Goal: Communication & Community: Ask a question

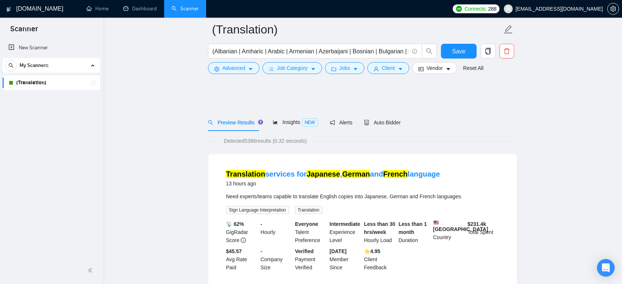
scroll to position [409, 0]
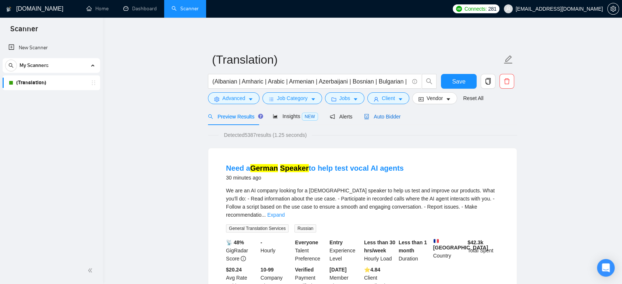
click at [380, 114] on span "Auto Bidder" at bounding box center [382, 117] width 36 height 6
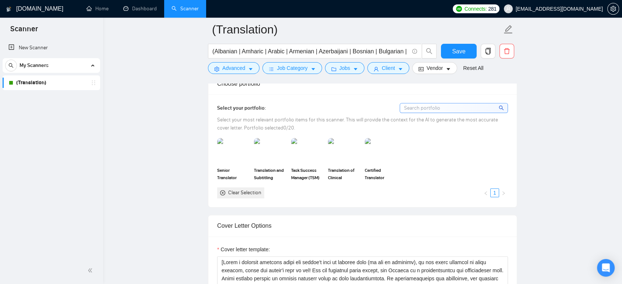
scroll to position [654, 0]
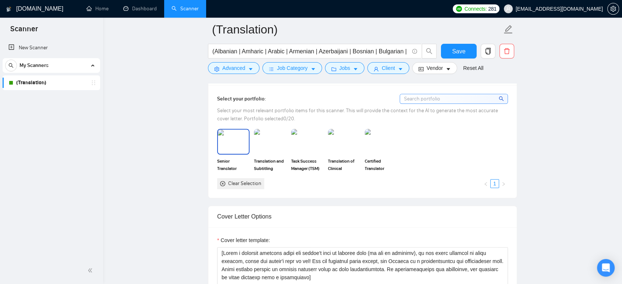
click at [230, 137] on img at bounding box center [233, 142] width 31 height 24
click at [265, 135] on img at bounding box center [270, 142] width 31 height 24
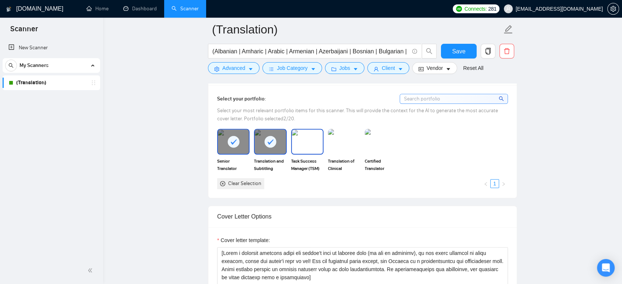
click at [307, 134] on img at bounding box center [307, 142] width 31 height 24
click at [352, 134] on img at bounding box center [344, 142] width 31 height 24
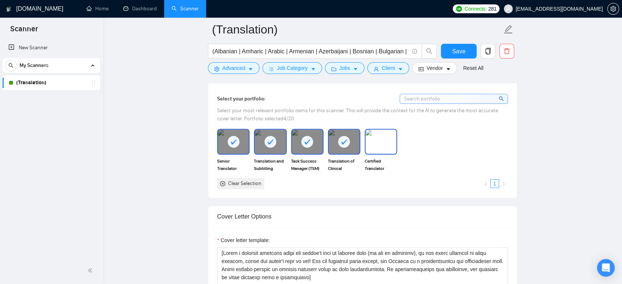
click at [376, 135] on img at bounding box center [380, 142] width 31 height 24
click at [461, 49] on span "Save" at bounding box center [458, 51] width 13 height 9
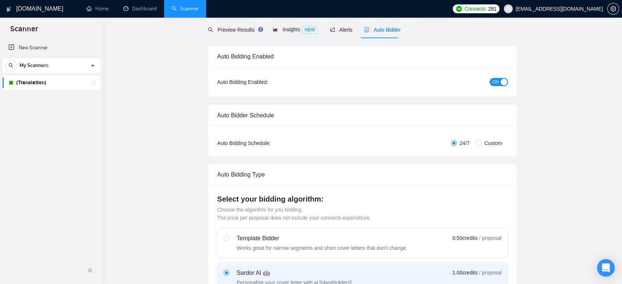
scroll to position [0, 0]
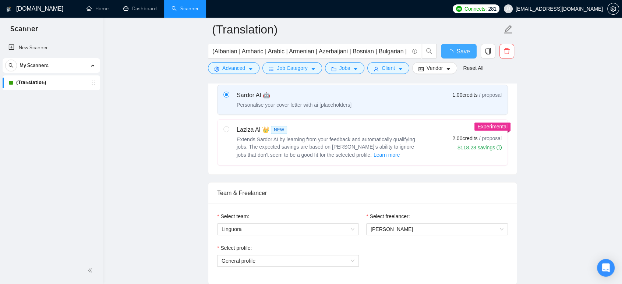
checkbox input "true"
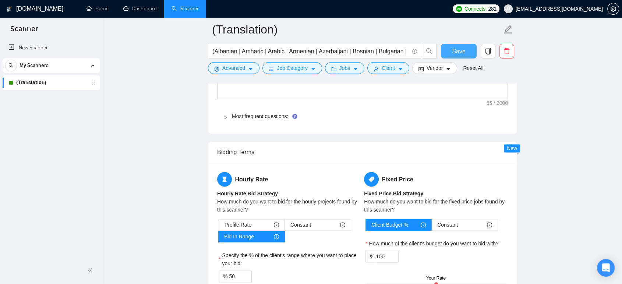
scroll to position [1063, 0]
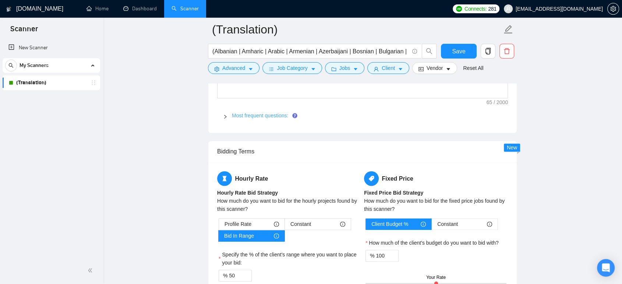
click at [264, 113] on link "Most frequent questions:" at bounding box center [260, 116] width 56 height 6
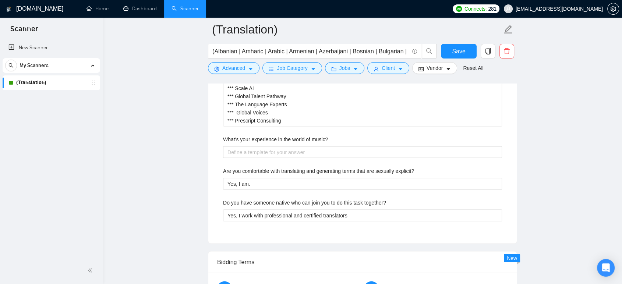
scroll to position [1431, 0]
click at [293, 120] on translator\? "I have the experience of working on similar projects. That's the biggest reason…" at bounding box center [362, 92] width 279 height 68
type translator\? "I have the experience of working on similar projects. That's the biggest reason…"
click at [256, 121] on translator\? "I have the experience of working on similar projects. That's the biggest reason…" at bounding box center [362, 92] width 279 height 68
type translator\? "I have the experience of working on similar projects. That's the biggest reason…"
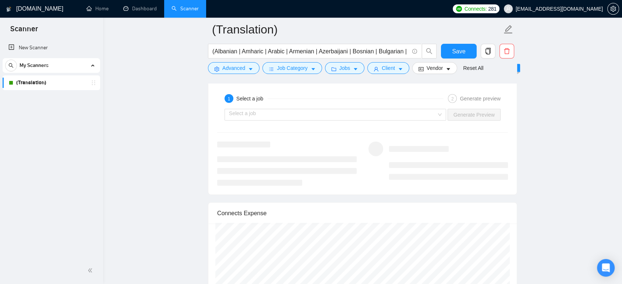
scroll to position [1881, 0]
type translator\? "I have the experience of working on similar projects. That's the biggest reason…"
click at [288, 114] on input "search" at bounding box center [333, 114] width 208 height 11
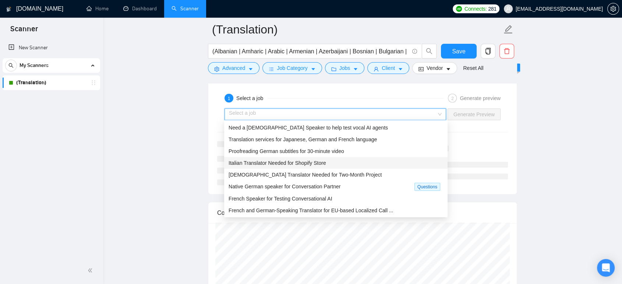
click at [269, 163] on span "Italian Translator Needed for Shopify Store" at bounding box center [277, 163] width 98 height 6
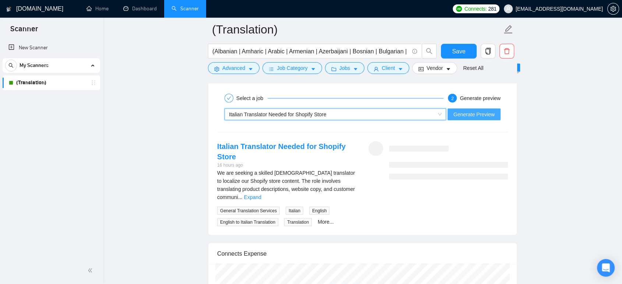
click at [461, 114] on span "Generate Preview" at bounding box center [473, 114] width 41 height 8
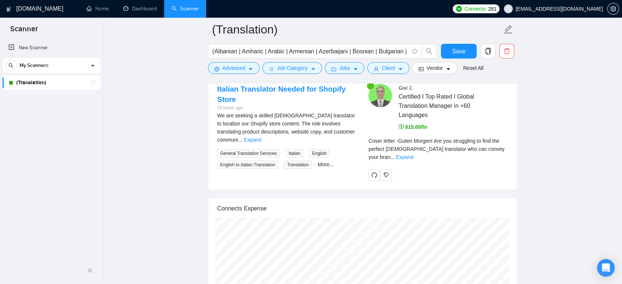
scroll to position [1962, 0]
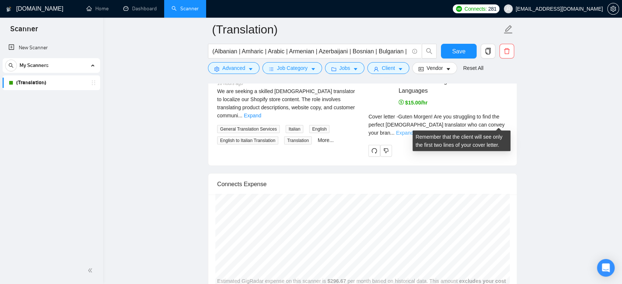
click at [413, 130] on link "Expand" at bounding box center [404, 133] width 17 height 6
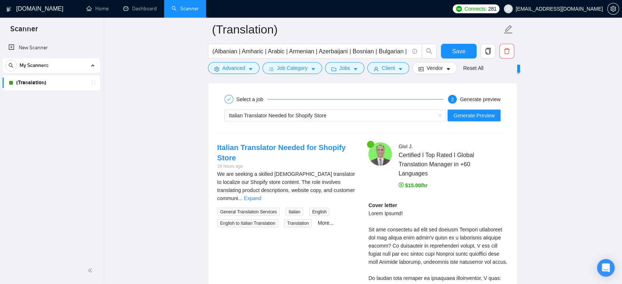
scroll to position [1881, 0]
click at [261, 194] on link "Expand" at bounding box center [252, 197] width 17 height 6
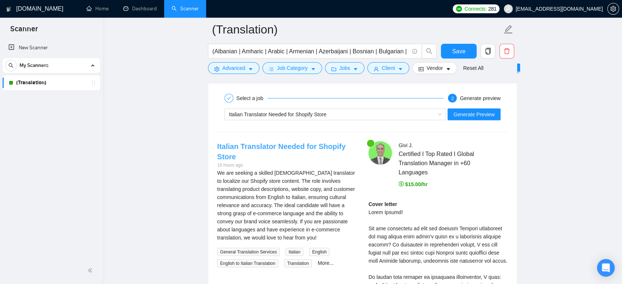
click at [320, 142] on link "Italian Translator Needed for Shopify Store" at bounding box center [281, 151] width 128 height 18
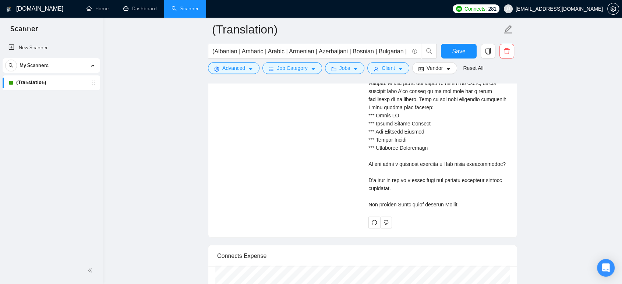
scroll to position [2166, 0]
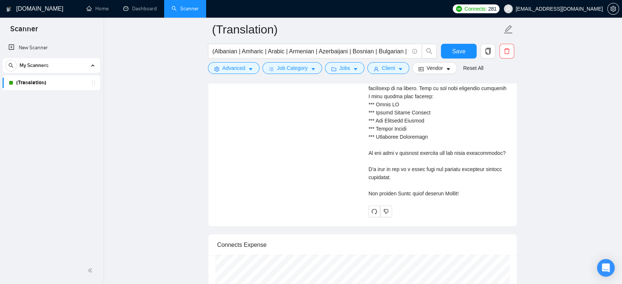
click at [391, 182] on div "Cover letter" at bounding box center [437, 55] width 139 height 283
copy div "Ich wünsche Ihnen einen schönen Morgen!"
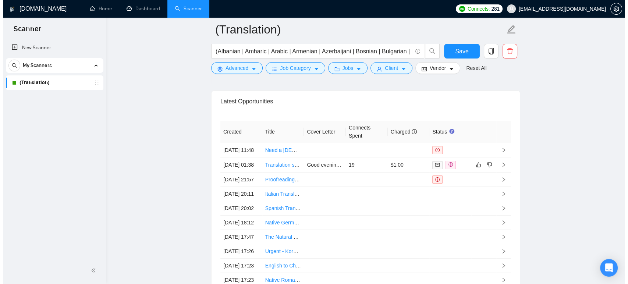
scroll to position [2679, 0]
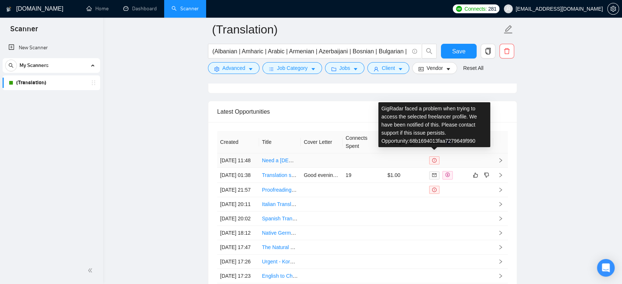
click at [436, 156] on span at bounding box center [434, 160] width 10 height 8
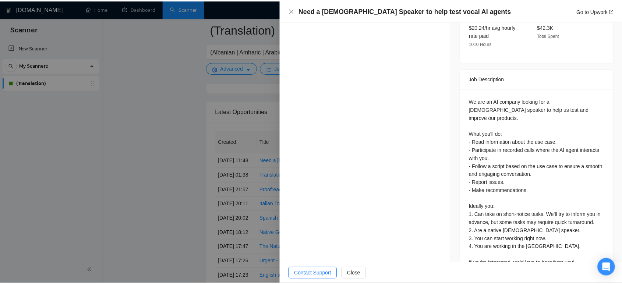
scroll to position [292, 0]
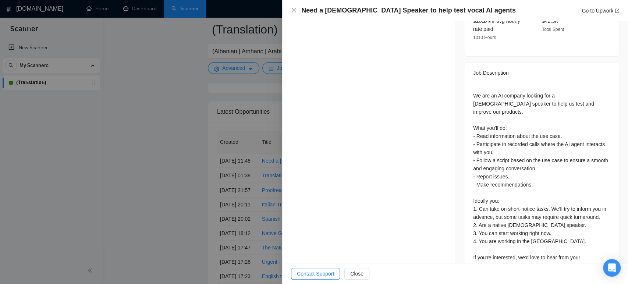
click at [150, 176] on div at bounding box center [314, 142] width 628 height 284
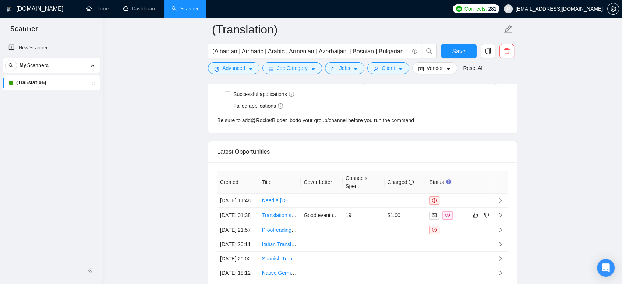
scroll to position [2637, 0]
click at [286, 199] on link "Need a [DEMOGRAPHIC_DATA] Speaker to help test vocal AI agents" at bounding box center [341, 202] width 159 height 6
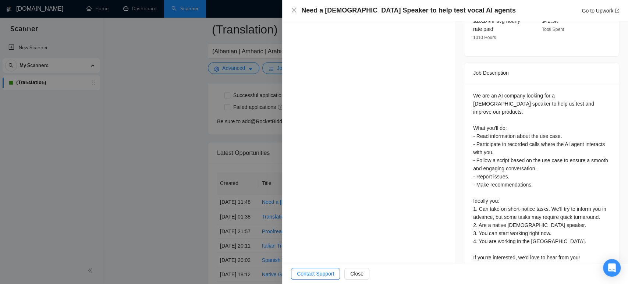
click at [114, 157] on div at bounding box center [314, 142] width 628 height 284
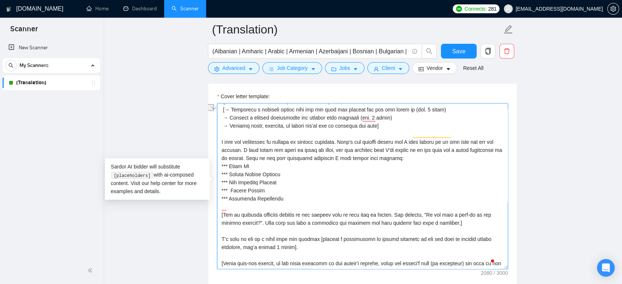
scroll to position [89, 0]
drag, startPoint x: 239, startPoint y: 138, endPoint x: 246, endPoint y: 146, distance: 11.2
click at [246, 146] on textarea "Cover letter template:" at bounding box center [362, 186] width 291 height 166
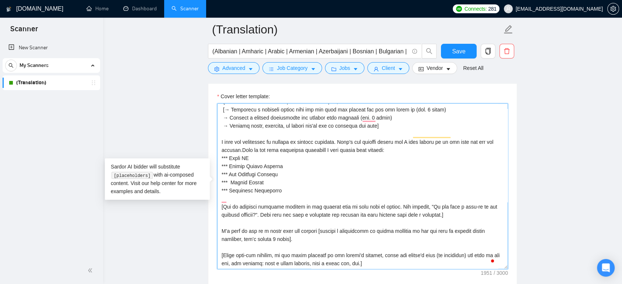
scroll to position [81, 0]
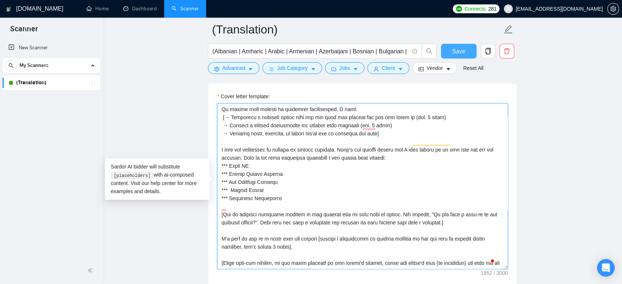
type textarea "[Write a personal greeting using the client's name or company name (if any is p…"
click at [461, 50] on span "Save" at bounding box center [458, 51] width 13 height 9
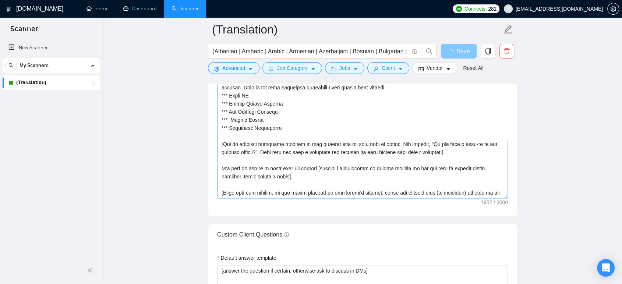
scroll to position [921, 0]
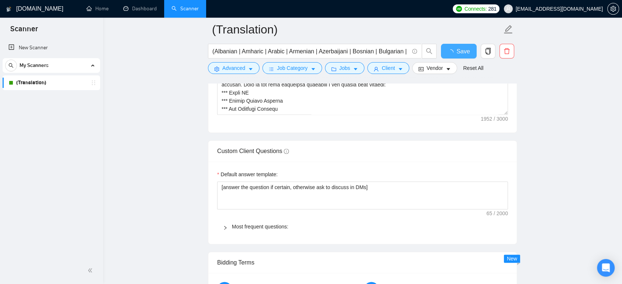
checkbox input "true"
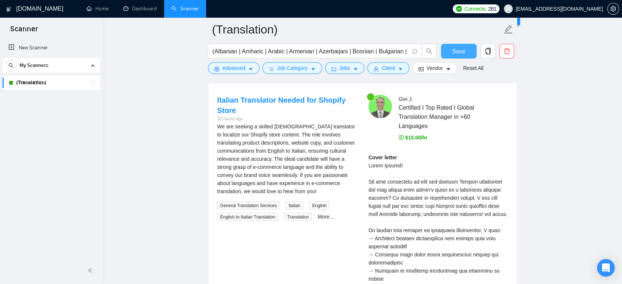
scroll to position [1452, 0]
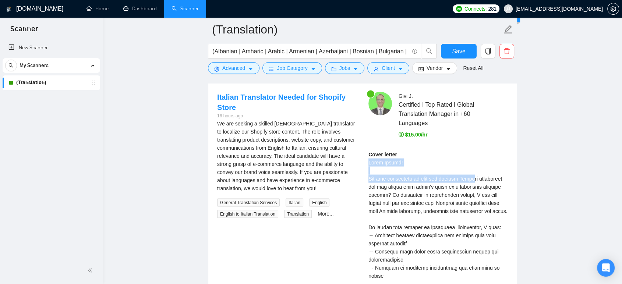
drag, startPoint x: 365, startPoint y: 161, endPoint x: 462, endPoint y: 181, distance: 99.1
click at [462, 181] on div "Givi J . Certified I Top Rated I Global Translation Manager in +60 Languages $1…" at bounding box center [437, 273] width 151 height 362
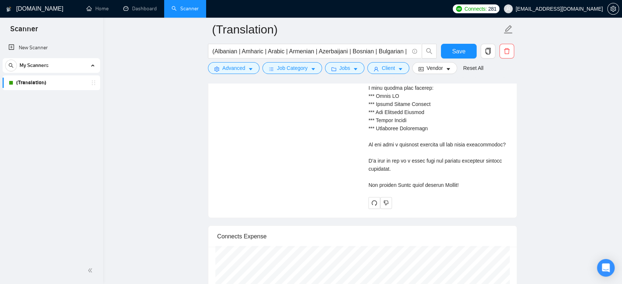
scroll to position [1697, 0]
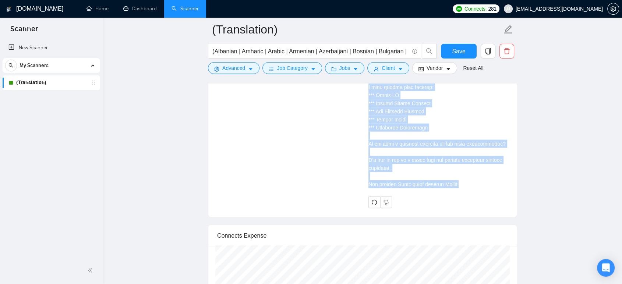
click at [472, 173] on div "Cover letter" at bounding box center [437, 46] width 139 height 283
copy div "Guten Morgen! Are you struggling to find the perfect Italian translator who can…"
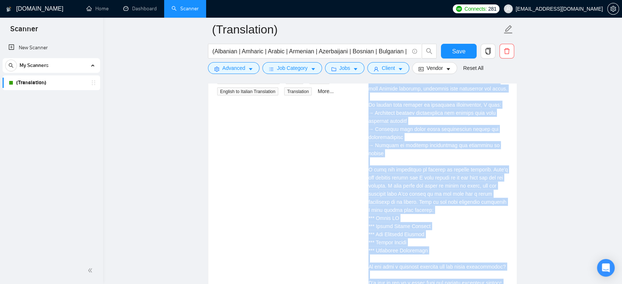
scroll to position [1575, 0]
copy div "Guten Morgen! Are you struggling to find the perfect Italian translator who can…"
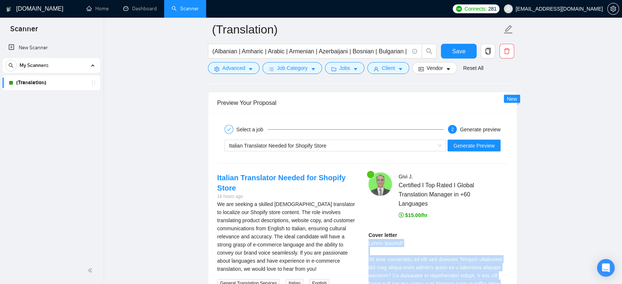
scroll to position [1370, 0]
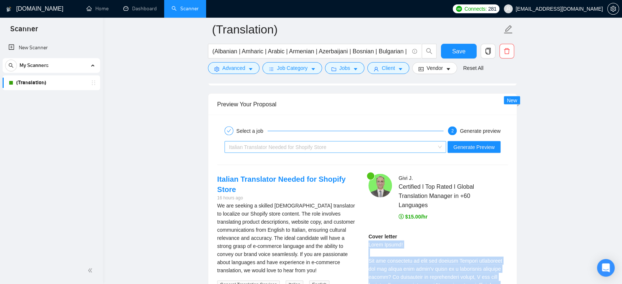
click at [277, 141] on div "Italian Translator Needed for Shopify Store" at bounding box center [332, 146] width 206 height 11
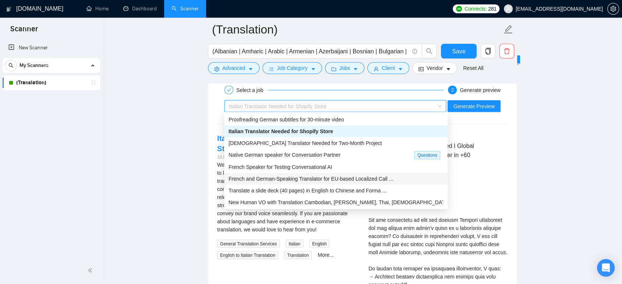
scroll to position [1411, 0]
click at [258, 201] on span "New Human VO with Translation Cambodian, Lu Mien, Thai, Ukrainian" at bounding box center [338, 202] width 221 height 6
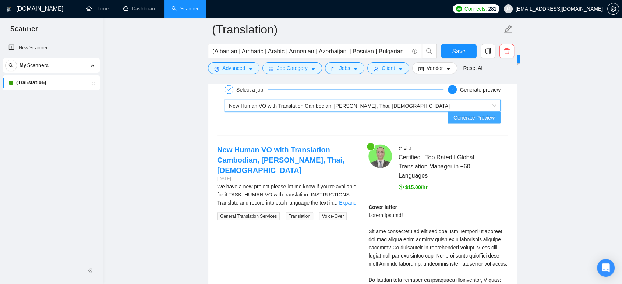
click at [474, 114] on span "Generate Preview" at bounding box center [473, 118] width 41 height 8
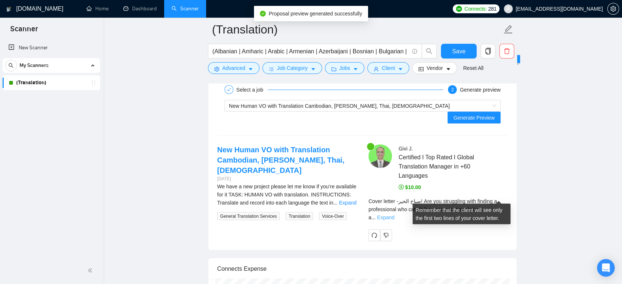
click at [394, 215] on link "Expand" at bounding box center [385, 218] width 17 height 6
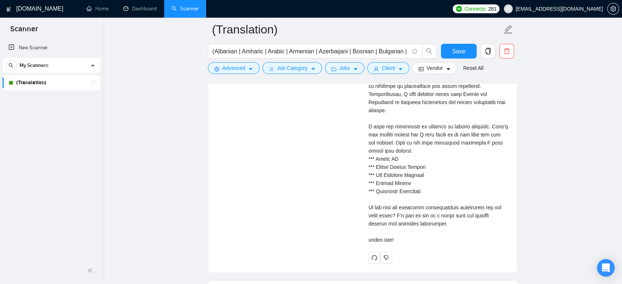
scroll to position [1656, 0]
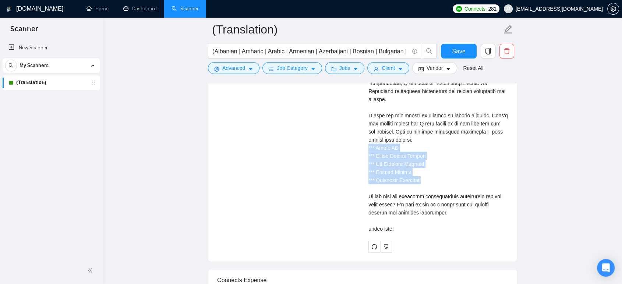
drag, startPoint x: 432, startPoint y: 150, endPoint x: 325, endPoint y: 118, distance: 111.9
click at [325, 118] on div "New Human VO with Translation Cambodian, Lu Mien, Thai, Ukrainian 2 days ago We…" at bounding box center [362, 76] width 302 height 354
copy div "*** Scale AI *** Global Talent Pathway *** The Language Experts *** Global Voic…"
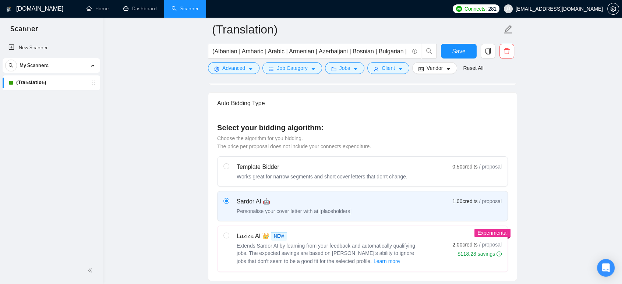
scroll to position [0, 0]
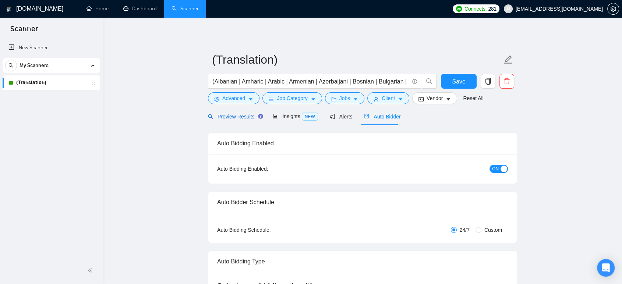
click at [231, 118] on span "Preview Results" at bounding box center [234, 117] width 53 height 6
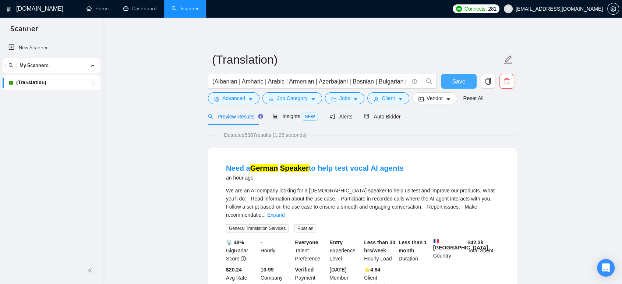
click at [461, 79] on span "Save" at bounding box center [458, 81] width 13 height 9
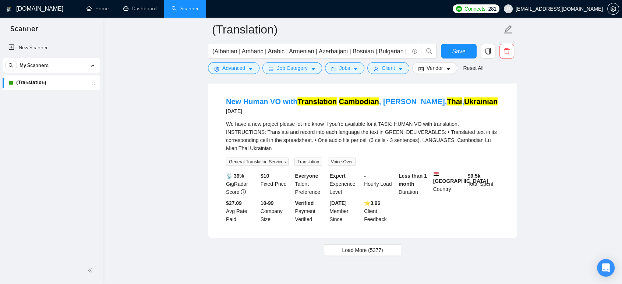
scroll to position [1518, 0]
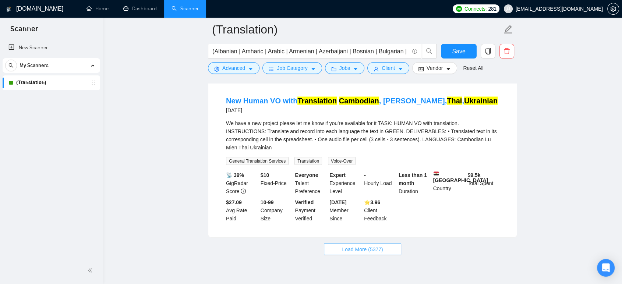
click at [358, 245] on span "Load More (5377)" at bounding box center [362, 249] width 41 height 8
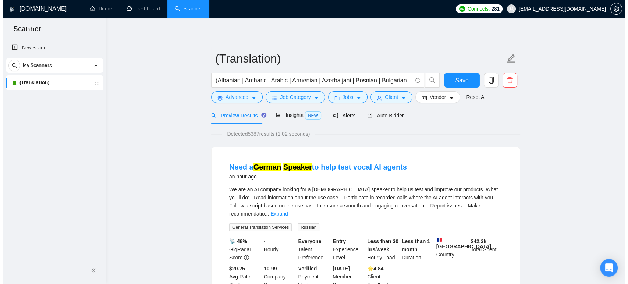
scroll to position [0, 0]
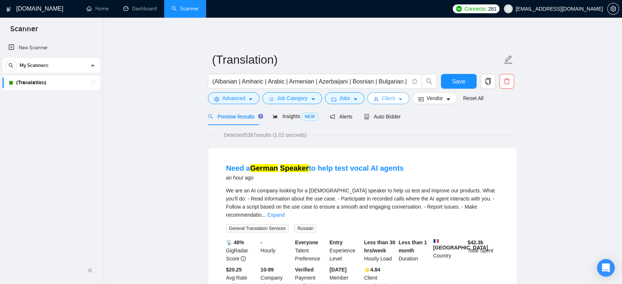
click at [377, 96] on button "Client" at bounding box center [388, 98] width 42 height 12
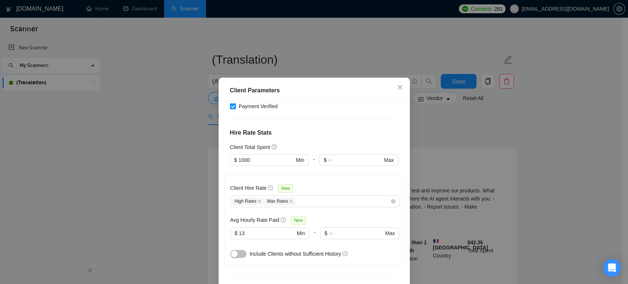
scroll to position [163, 0]
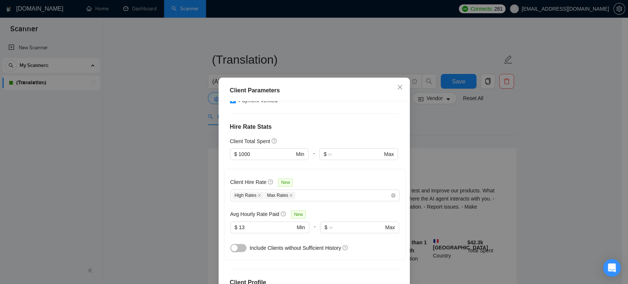
click at [205, 185] on div "Client Parameters Client Location Include Client Countries Select Exclude Clien…" at bounding box center [314, 142] width 628 height 284
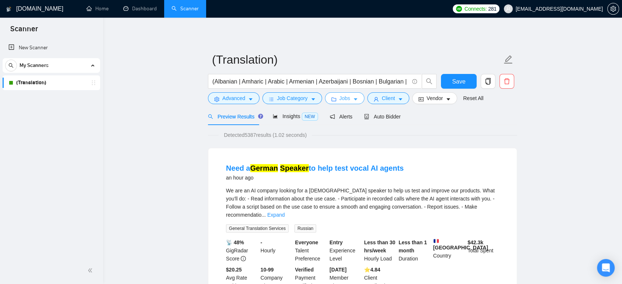
click at [331, 101] on icon "folder" at bounding box center [333, 100] width 5 height 4
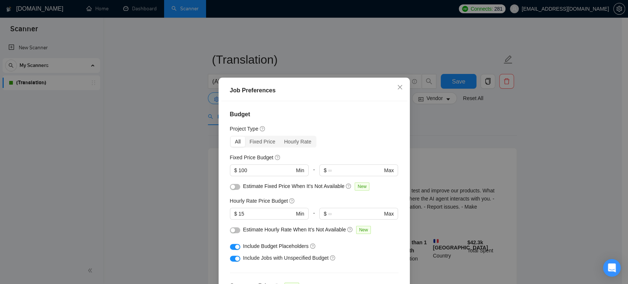
click at [453, 122] on div "Job Preferences Budget Project Type All Fixed Price Hourly Rate Fixed Price Bud…" at bounding box center [314, 142] width 628 height 284
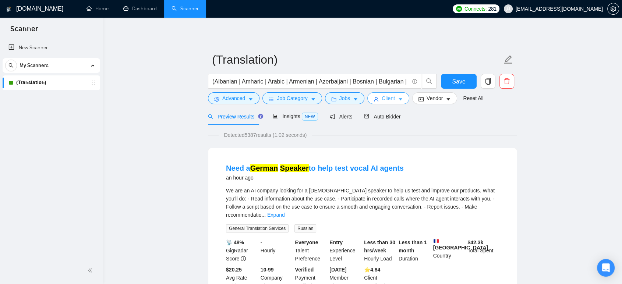
click at [396, 95] on button "Client" at bounding box center [388, 98] width 42 height 12
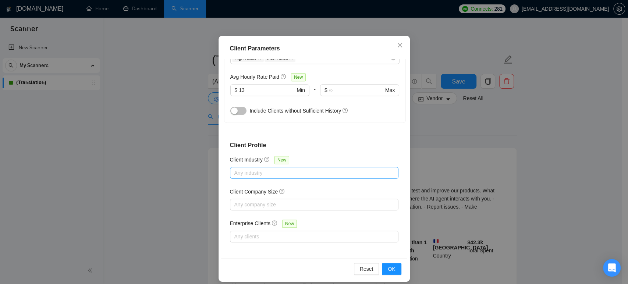
scroll to position [48, 0]
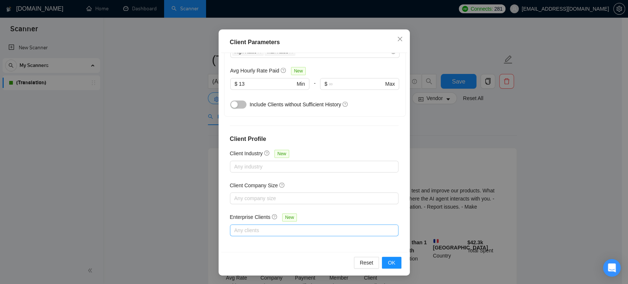
click at [251, 232] on div at bounding box center [310, 230] width 157 height 9
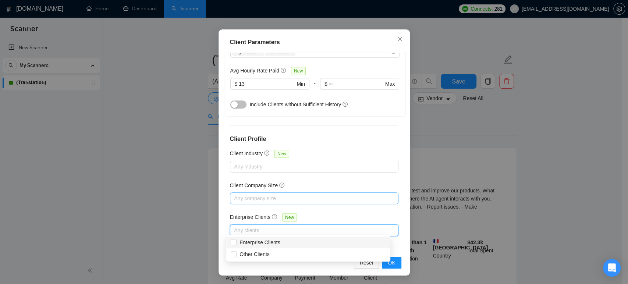
click at [254, 196] on div at bounding box center [310, 198] width 157 height 9
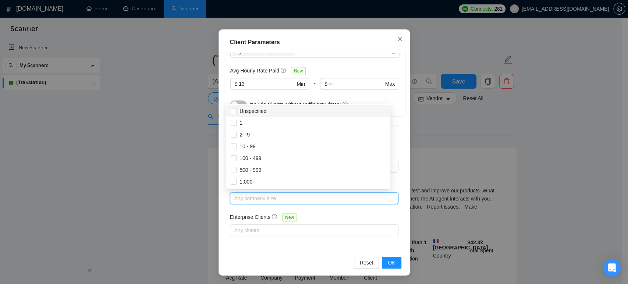
click at [174, 199] on div "Client Parameters Client Location Include Client Countries Select Exclude Clien…" at bounding box center [314, 142] width 628 height 284
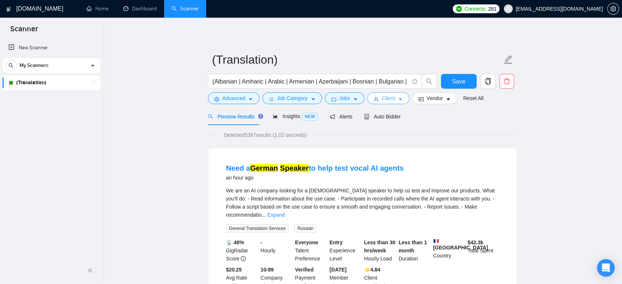
click at [394, 99] on button "Client" at bounding box center [388, 98] width 42 height 12
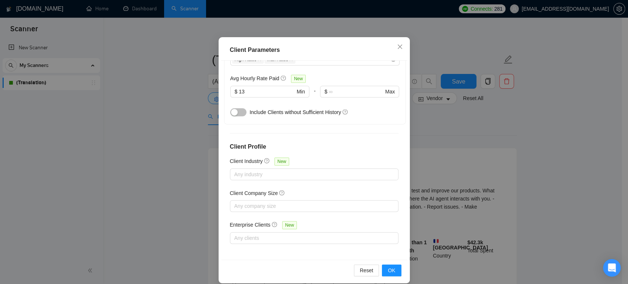
scroll to position [48, 0]
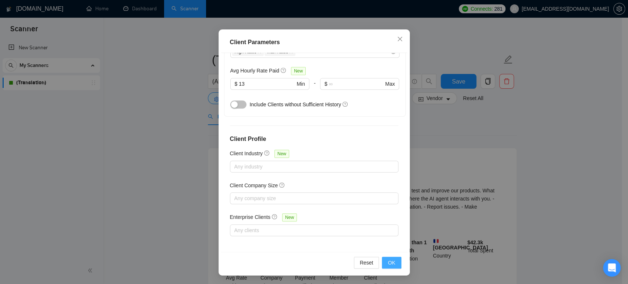
click at [387, 257] on button "OK" at bounding box center [391, 263] width 19 height 12
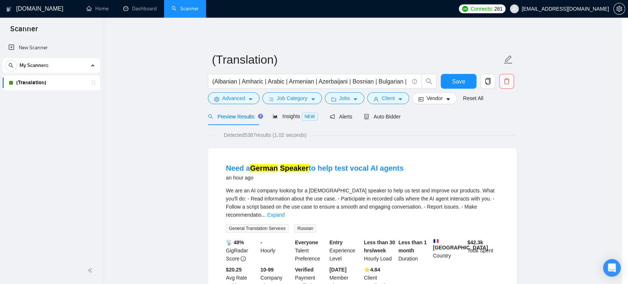
scroll to position [15, 0]
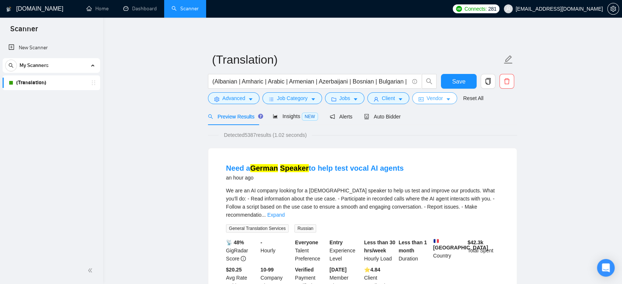
click at [434, 99] on span "Vendor" at bounding box center [434, 98] width 16 height 8
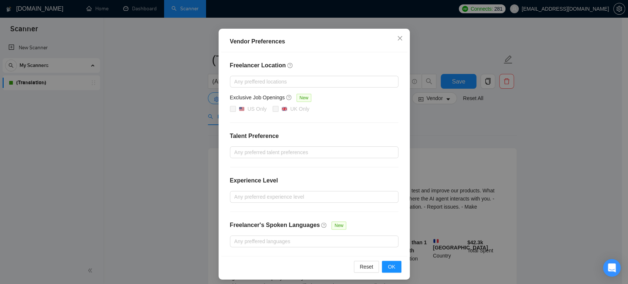
scroll to position [56, 0]
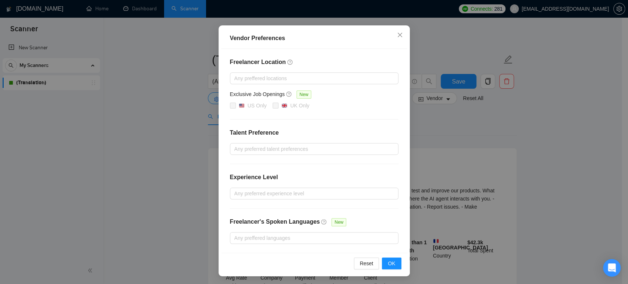
click at [448, 138] on div "Vendor Preferences Freelancer Location Any preffered locations Exclusive Job Op…" at bounding box center [314, 142] width 628 height 284
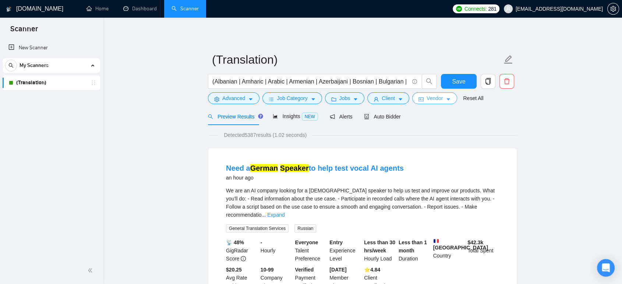
click at [426, 99] on span "Vendor" at bounding box center [434, 98] width 16 height 8
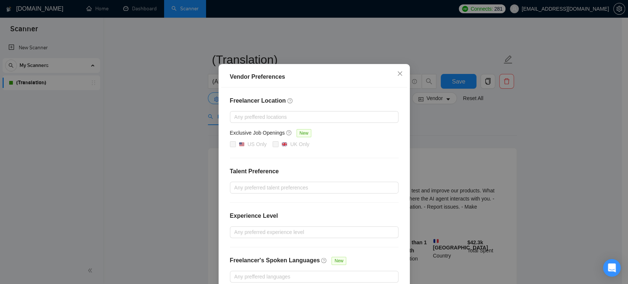
scroll to position [56, 0]
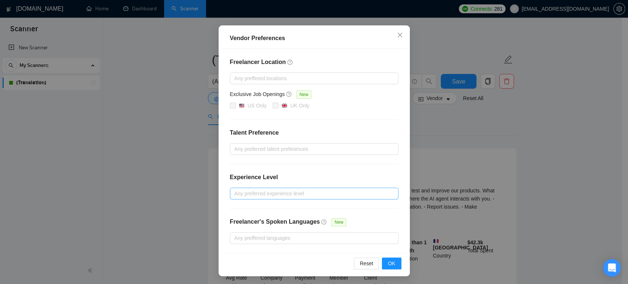
click at [272, 189] on div at bounding box center [310, 193] width 157 height 9
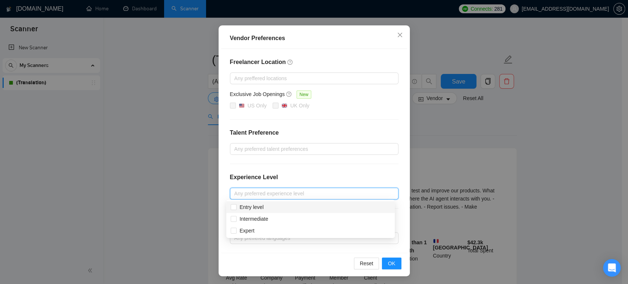
click at [232, 173] on h4 "Experience Level" at bounding box center [254, 177] width 48 height 9
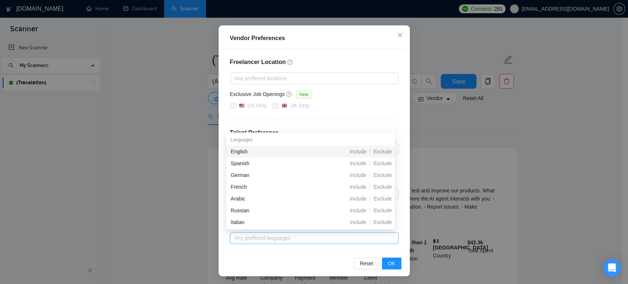
click at [252, 235] on div at bounding box center [310, 238] width 157 height 9
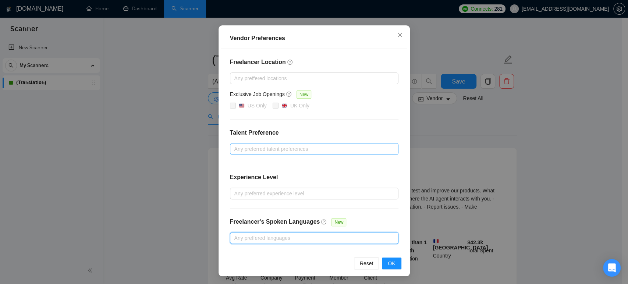
click at [268, 148] on div at bounding box center [310, 149] width 157 height 9
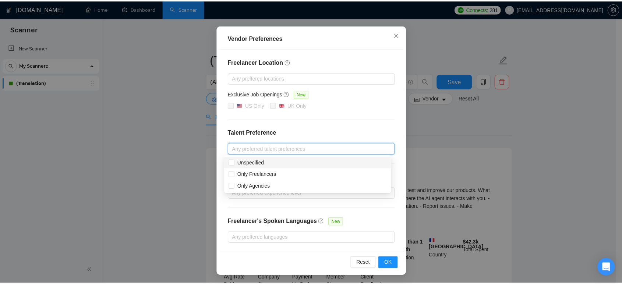
scroll to position [15, 0]
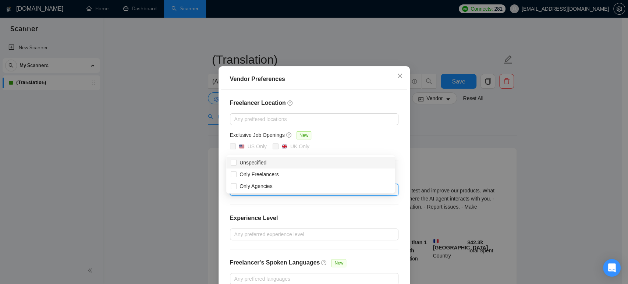
click at [445, 143] on div "Vendor Preferences Freelancer Location Any preffered locations Exclusive Job Op…" at bounding box center [314, 142] width 628 height 284
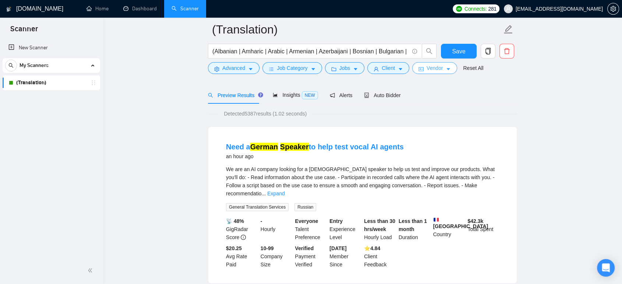
scroll to position [0, 0]
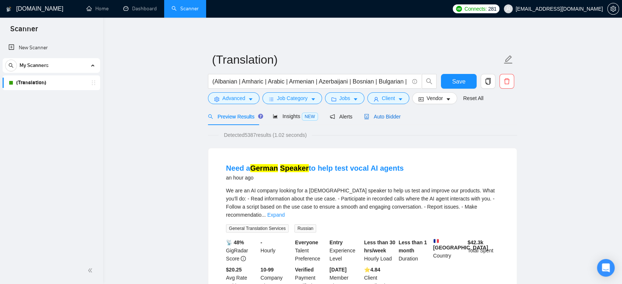
click at [369, 114] on span "Auto Bidder" at bounding box center [382, 117] width 36 height 6
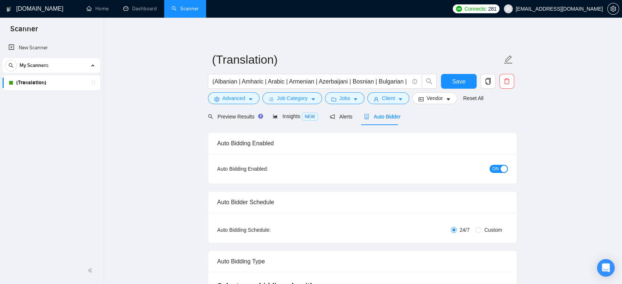
checkbox input "true"
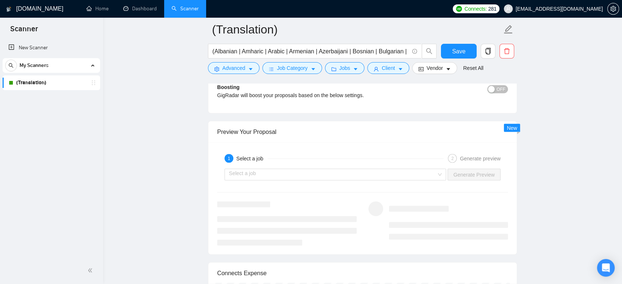
scroll to position [1349, 0]
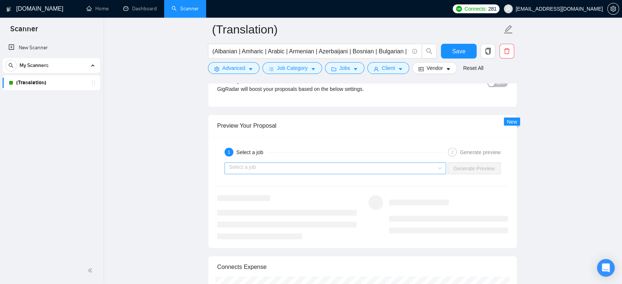
click at [306, 165] on input "search" at bounding box center [333, 168] width 208 height 11
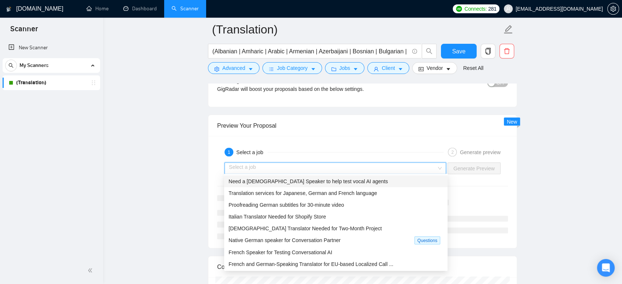
click at [303, 183] on span "Need a [DEMOGRAPHIC_DATA] Speaker to help test vocal AI agents" at bounding box center [307, 181] width 159 height 6
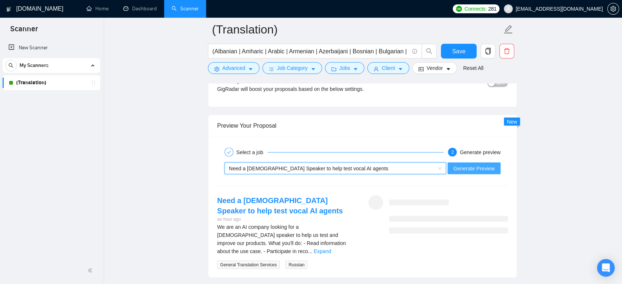
click at [481, 164] on span "Generate Preview" at bounding box center [473, 168] width 41 height 8
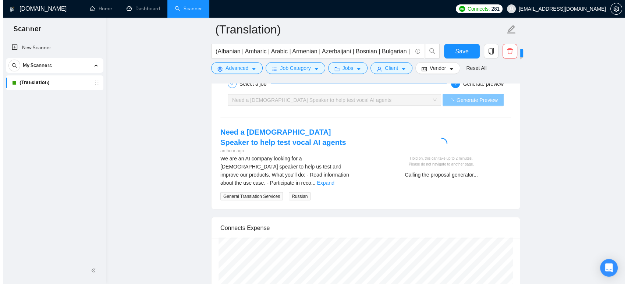
scroll to position [1431, 0]
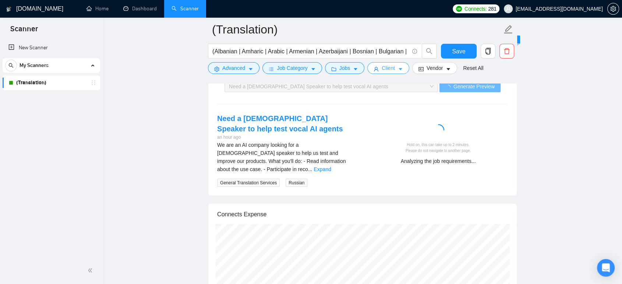
click at [385, 70] on span "Client" at bounding box center [388, 68] width 13 height 8
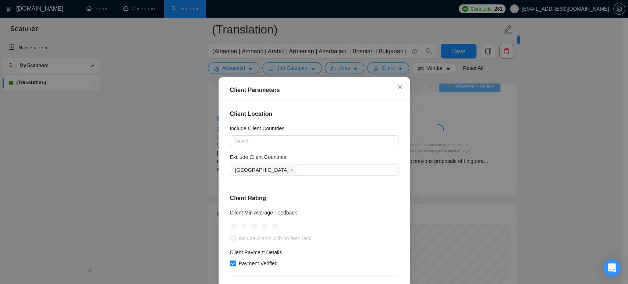
scroll to position [0, 0]
click at [143, 163] on div "Client Parameters Client Location Include Client Countries Select Exclude Clien…" at bounding box center [314, 142] width 628 height 284
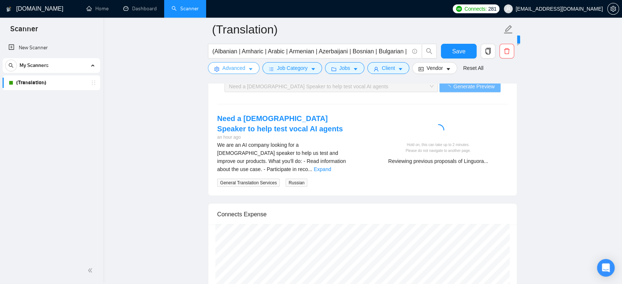
click at [241, 72] on button "Advanced" at bounding box center [234, 68] width 52 height 12
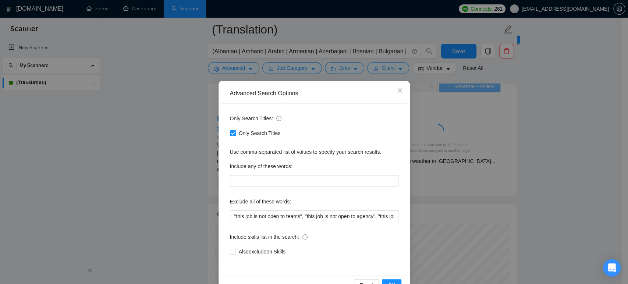
click at [174, 150] on div "Advanced Search Options Only Search Titles: Only Search Titles Use comma-separa…" at bounding box center [314, 142] width 628 height 284
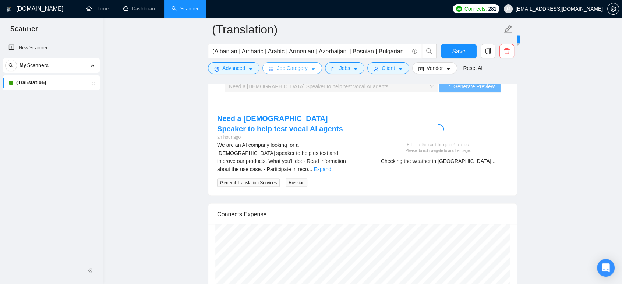
click at [293, 63] on button "Job Category" at bounding box center [291, 68] width 59 height 12
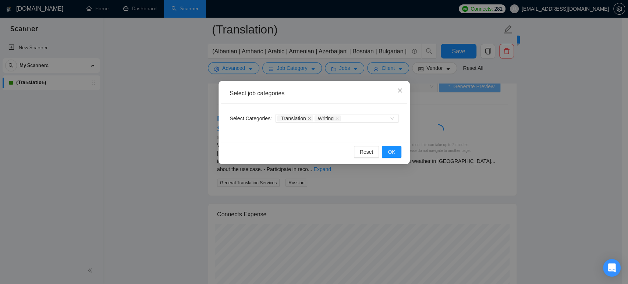
click at [341, 71] on div "Select job categories Select Categories Translation Writing Reset OK" at bounding box center [314, 142] width 628 height 284
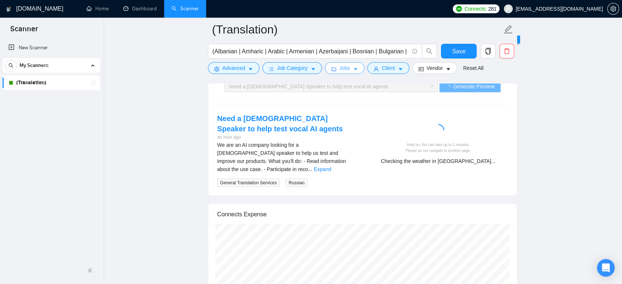
click at [341, 70] on span "Jobs" at bounding box center [344, 68] width 11 height 8
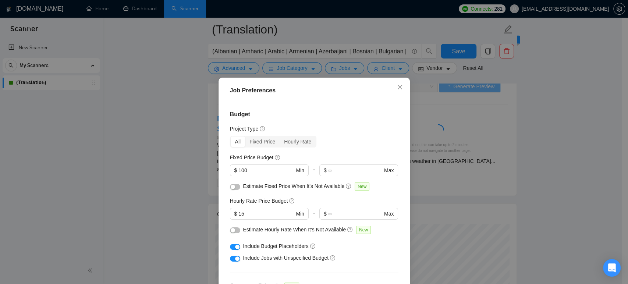
click at [167, 166] on div "Job Preferences Budget Project Type All Fixed Price Hourly Rate Fixed Price Bud…" at bounding box center [314, 142] width 628 height 284
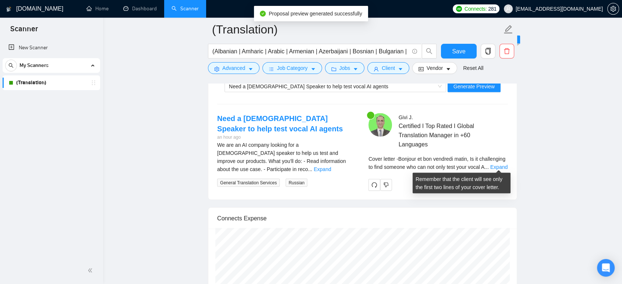
click at [502, 161] on div "Cover letter - Bonjour et bon vendredi matin, Is it challenging to find someone…" at bounding box center [437, 163] width 139 height 16
click at [496, 167] on link "Expand" at bounding box center [498, 167] width 17 height 6
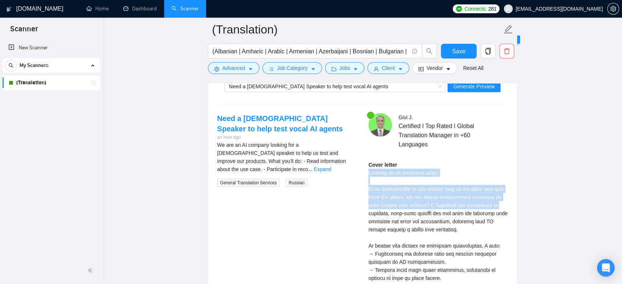
drag, startPoint x: 366, startPoint y: 170, endPoint x: 500, endPoint y: 206, distance: 139.1
click at [500, 206] on div "Givi J . Certified I Top Rated I Global Translation Manager in +60 Languages Co…" at bounding box center [437, 284] width 151 height 343
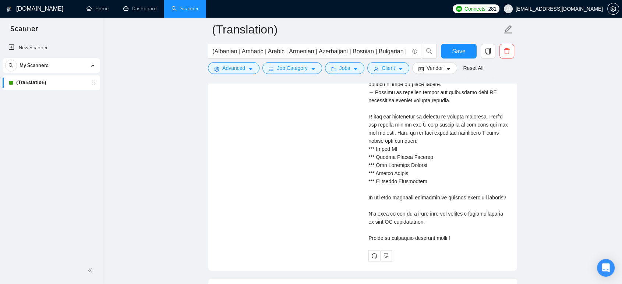
scroll to position [1635, 0]
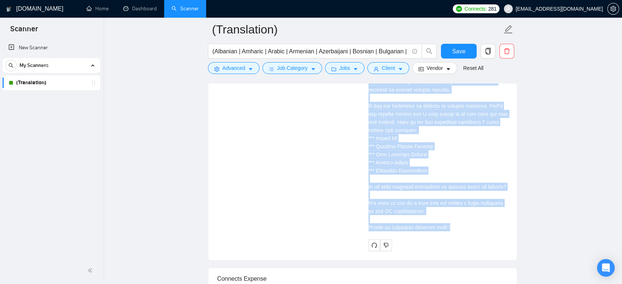
click at [456, 226] on div "Cover letter" at bounding box center [437, 93] width 139 height 275
copy div "Bonjour et bon vendredi matin, Is it challenging to find someone who can not on…"
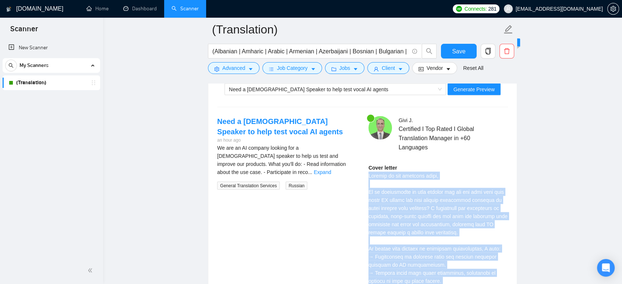
scroll to position [1431, 0]
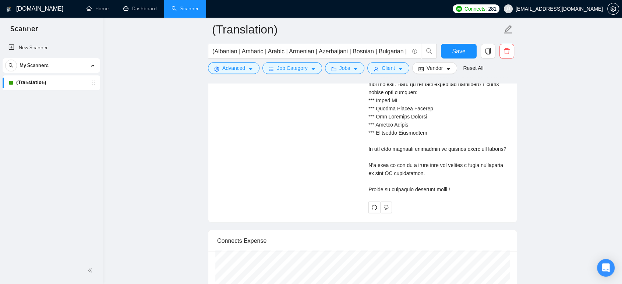
scroll to position [1717, 0]
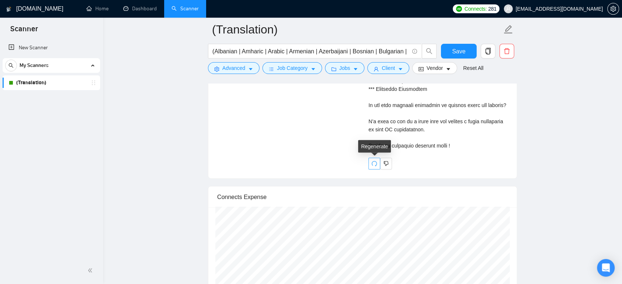
click at [375, 162] on icon "redo" at bounding box center [374, 164] width 6 height 6
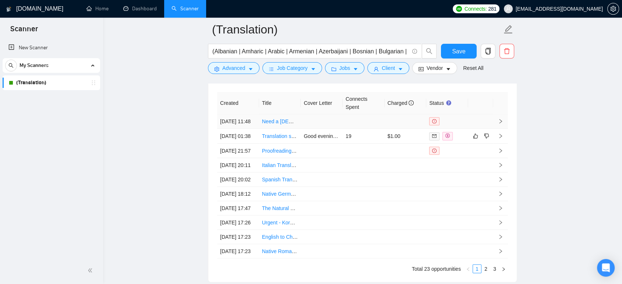
scroll to position [1962, 0]
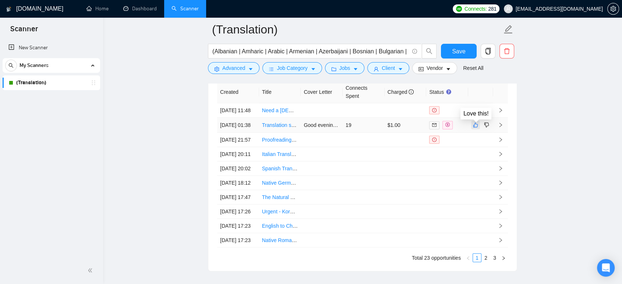
click at [476, 125] on icon "like" at bounding box center [475, 125] width 5 height 6
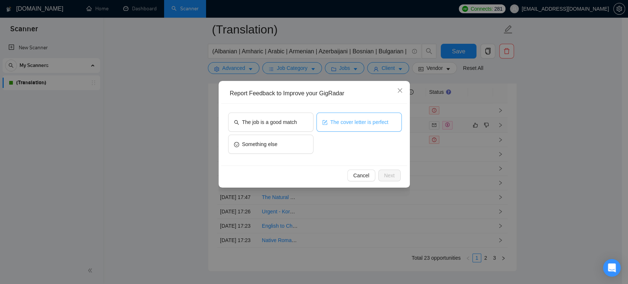
click at [350, 120] on span "The cover letter is perfect" at bounding box center [359, 122] width 58 height 8
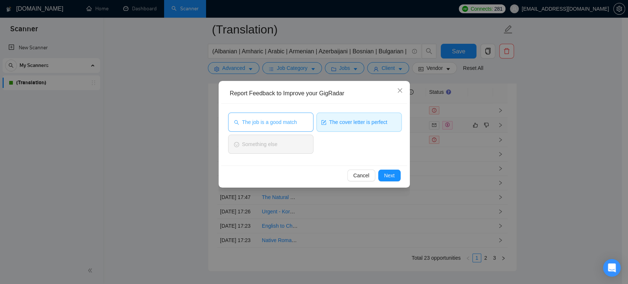
click at [290, 121] on span "The job is a good match" at bounding box center [269, 122] width 55 height 8
click at [386, 175] on span "Next" at bounding box center [389, 175] width 11 height 8
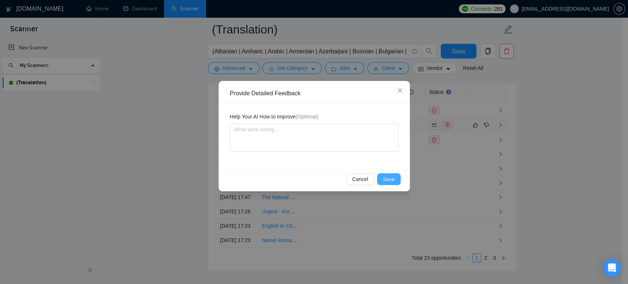
click at [390, 179] on span "Save" at bounding box center [389, 179] width 12 height 8
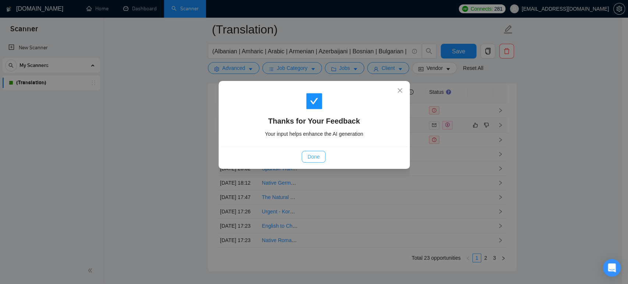
click at [313, 158] on span "Done" at bounding box center [314, 157] width 12 height 8
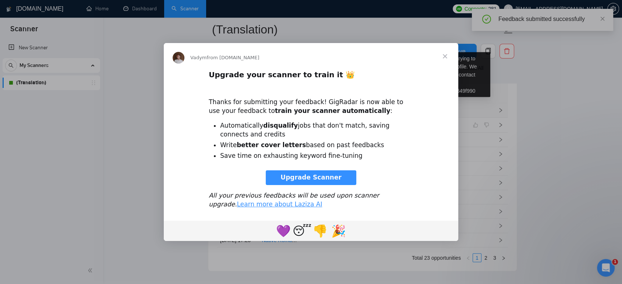
scroll to position [0, 0]
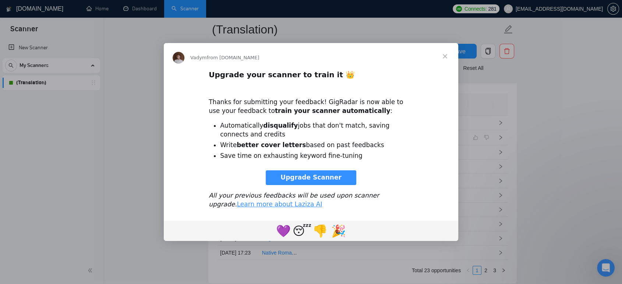
click at [447, 56] on span "Close" at bounding box center [445, 56] width 26 height 26
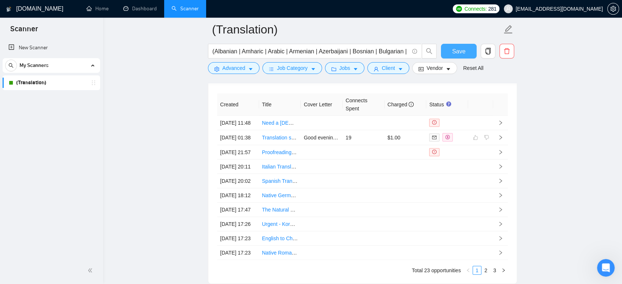
click at [467, 50] on button "Save" at bounding box center [459, 51] width 36 height 15
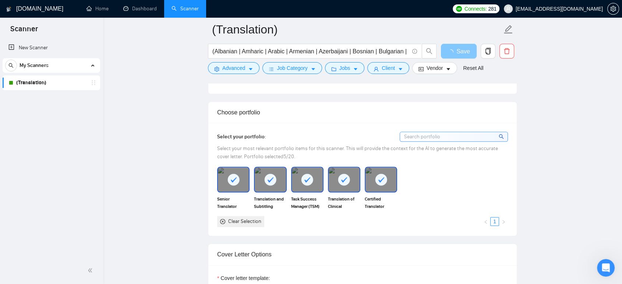
scroll to position [613, 0]
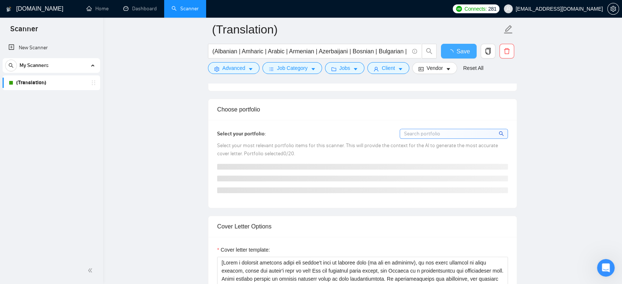
checkbox input "true"
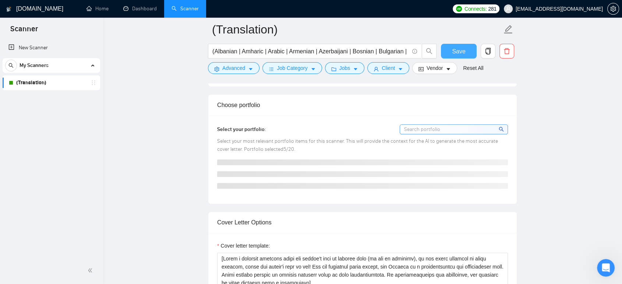
scroll to position [695, 0]
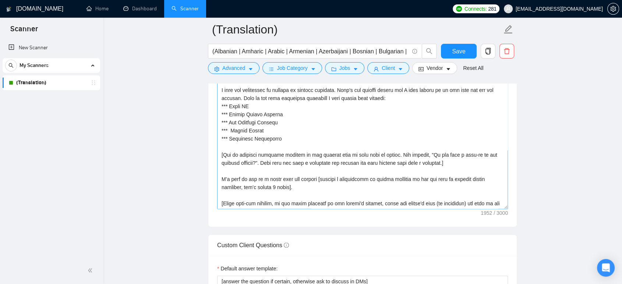
scroll to position [858, 0]
click at [287, 160] on textarea "Cover letter template:" at bounding box center [362, 126] width 291 height 166
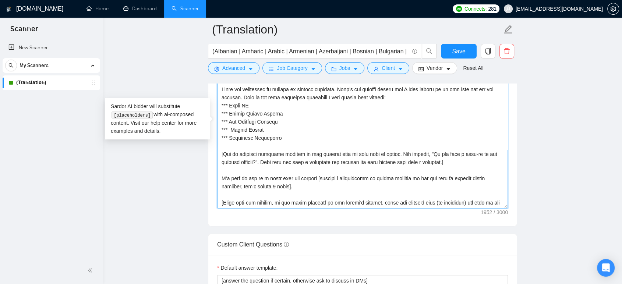
scroll to position [81, 0]
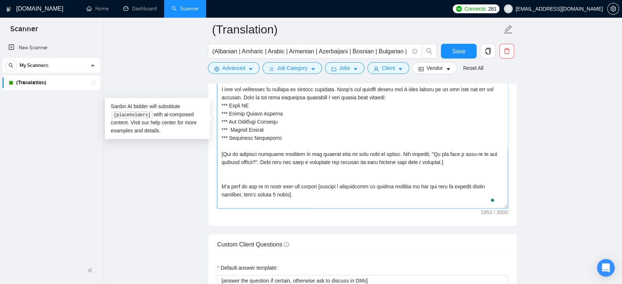
paste textarea "[Examine the job requirements and map them to two relevant projects from the po…"
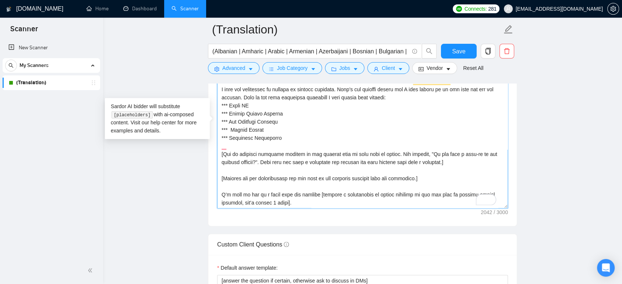
type textarea "[Write a personal greeting using the client's name or company name (if any is p…"
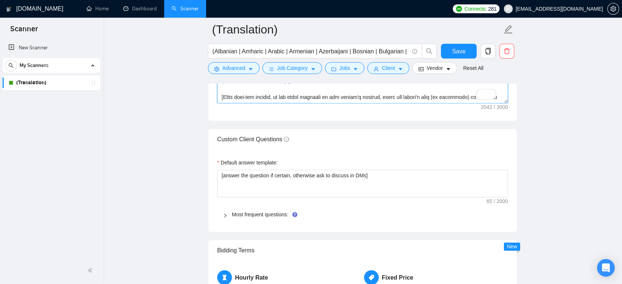
scroll to position [981, 0]
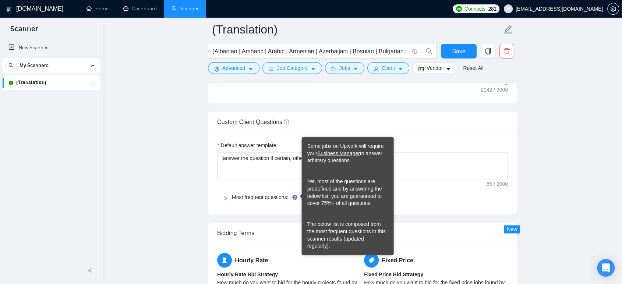
click at [295, 195] on icon "Tooltip anchor" at bounding box center [294, 197] width 5 height 5
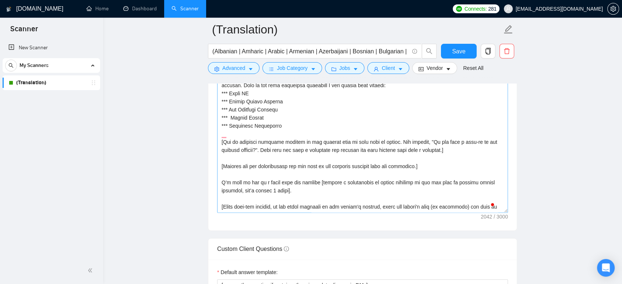
scroll to position [858, 0]
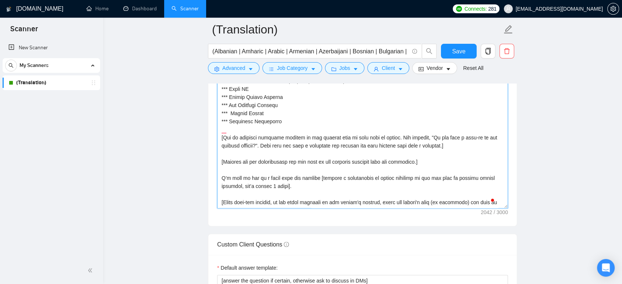
click at [315, 158] on textarea "Cover letter template:" at bounding box center [362, 126] width 291 height 166
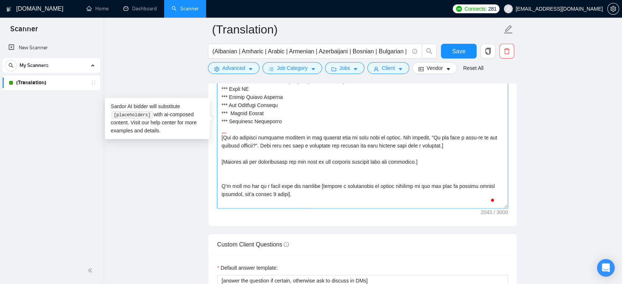
paste textarea "[Always answer positively and say that you have experience in all what the clie…"
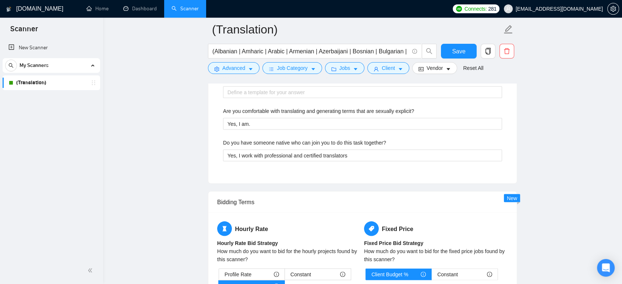
scroll to position [1553, 0]
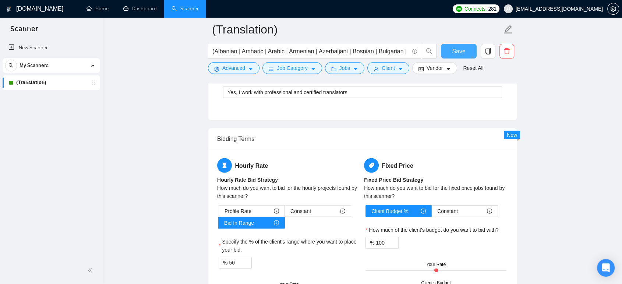
type textarea "[Write a personal greeting using the client's name or company name (if any is p…"
click at [458, 53] on span "Save" at bounding box center [458, 51] width 13 height 9
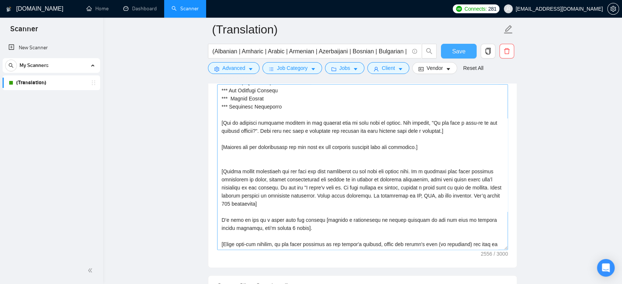
scroll to position [818, 0]
click at [267, 146] on textarea "Cover letter template:" at bounding box center [362, 167] width 291 height 166
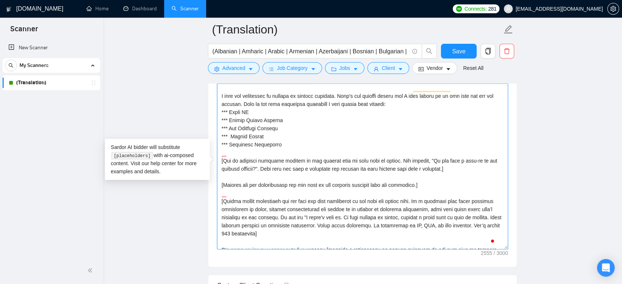
scroll to position [0, 0]
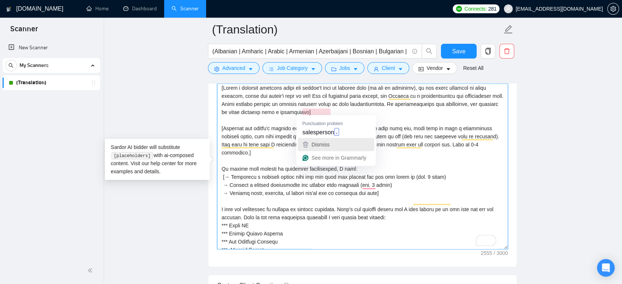
click at [316, 139] on div "Dismiss" at bounding box center [320, 144] width 20 height 11
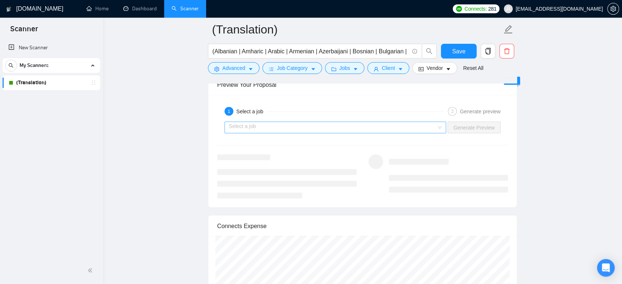
type textarea "[Write a personal greeting using the client's name or company name (if any is p…"
click at [281, 124] on input "search" at bounding box center [333, 127] width 208 height 11
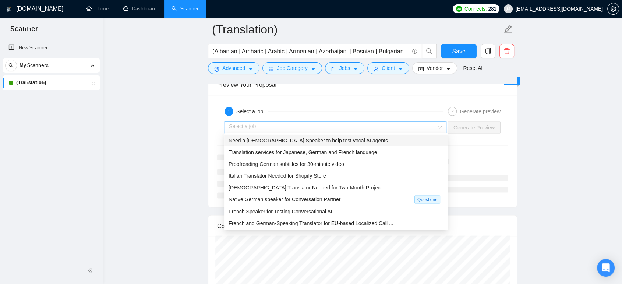
click at [277, 138] on span "Need a [DEMOGRAPHIC_DATA] Speaker to help test vocal AI agents" at bounding box center [307, 140] width 159 height 6
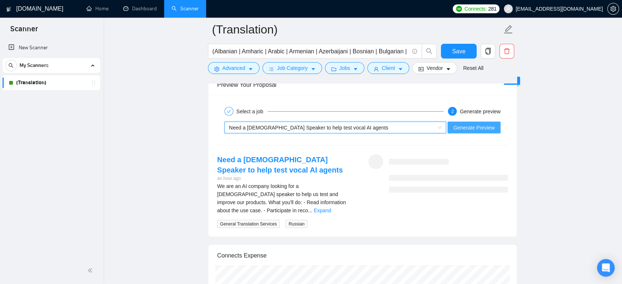
click at [474, 124] on span "Generate Preview" at bounding box center [473, 127] width 41 height 8
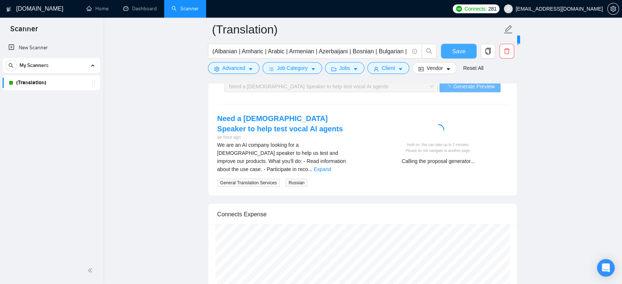
click at [462, 55] on span "Save" at bounding box center [458, 51] width 13 height 9
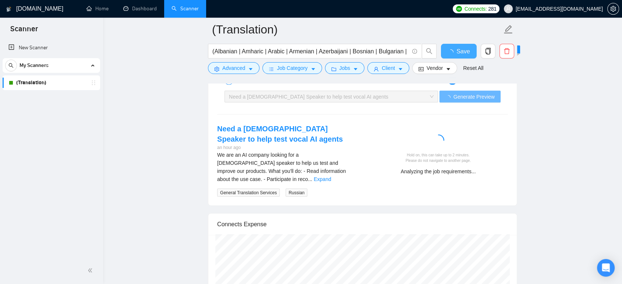
checkbox input "true"
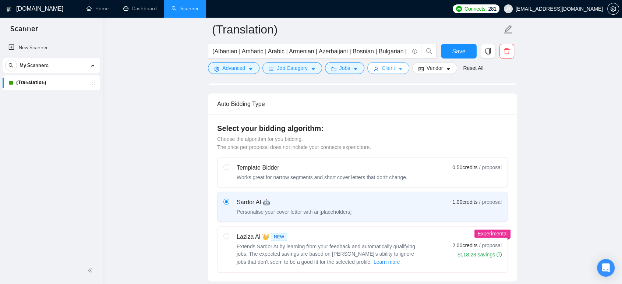
click at [383, 71] on span "Client" at bounding box center [388, 68] width 13 height 8
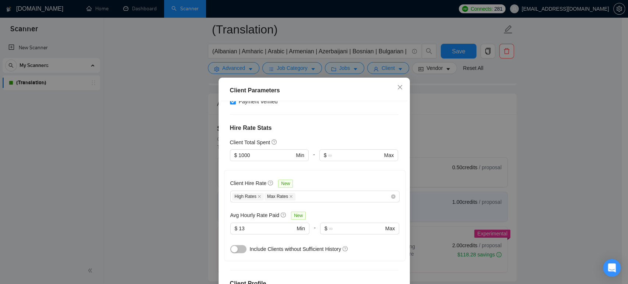
scroll to position [163, 0]
click at [363, 194] on div "High Rates Max Rates" at bounding box center [311, 195] width 158 height 9
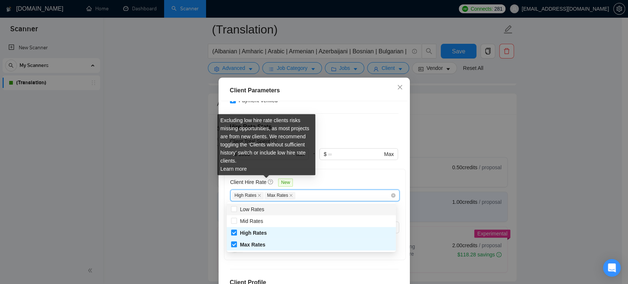
click at [268, 181] on icon "question-circle" at bounding box center [270, 181] width 5 height 5
click at [296, 191] on input "Client Hire Rate New" at bounding box center [296, 195] width 1 height 9
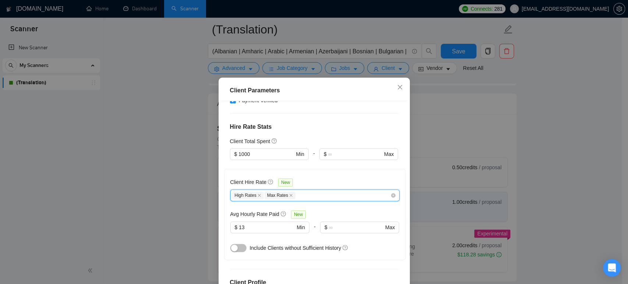
click at [310, 195] on div "High Rates Max Rates" at bounding box center [311, 195] width 158 height 9
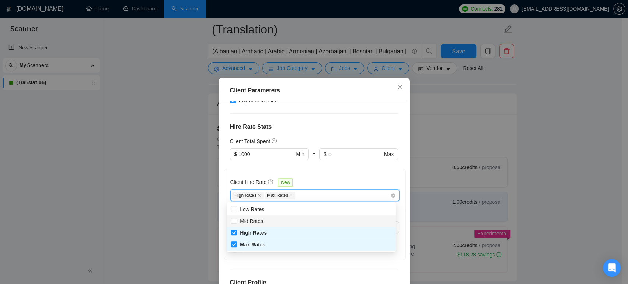
click at [268, 221] on div "Mid Rates" at bounding box center [311, 221] width 160 height 8
checkbox input "true"
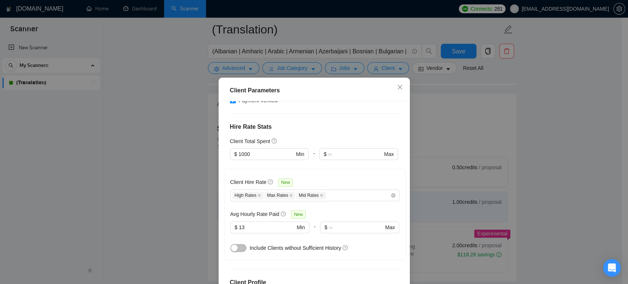
click at [329, 179] on div "Client Hire Rate New" at bounding box center [314, 183] width 169 height 11
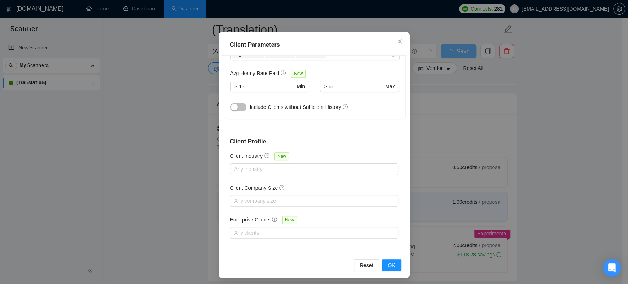
scroll to position [48, 0]
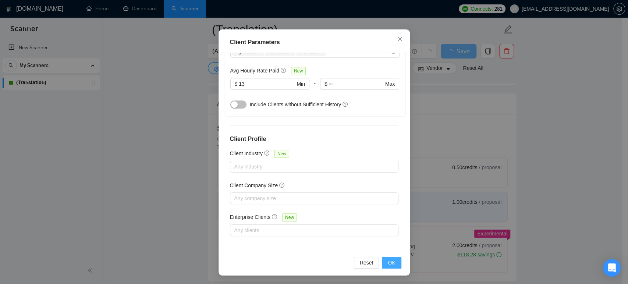
click at [388, 261] on span "OK" at bounding box center [391, 263] width 7 height 8
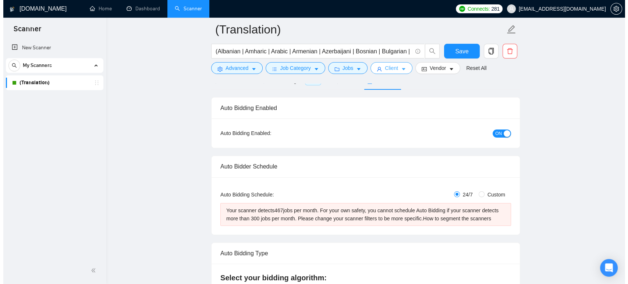
scroll to position [41, 0]
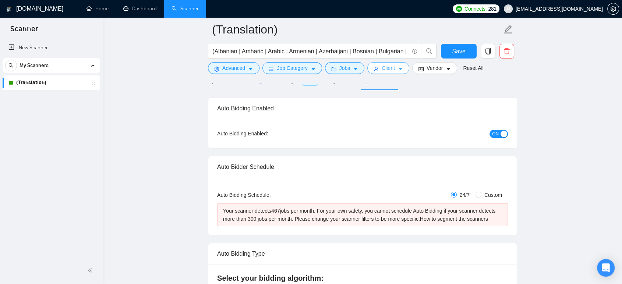
click at [388, 68] on span "Client" at bounding box center [388, 68] width 13 height 8
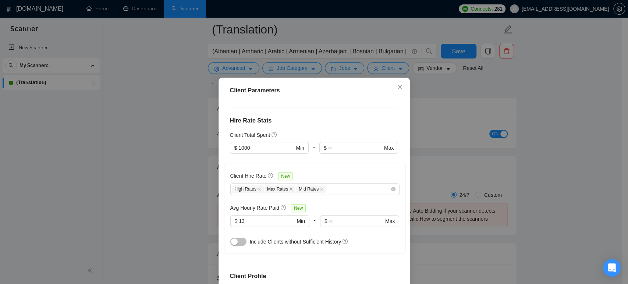
scroll to position [177, 0]
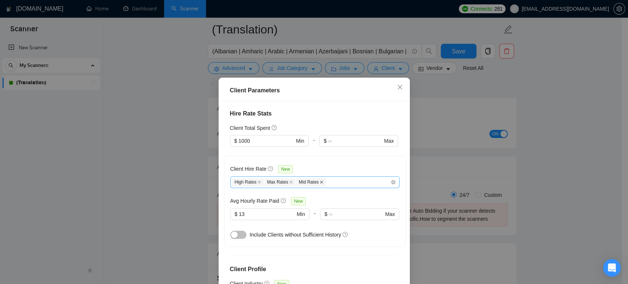
click at [320, 183] on icon "close" at bounding box center [322, 182] width 4 height 4
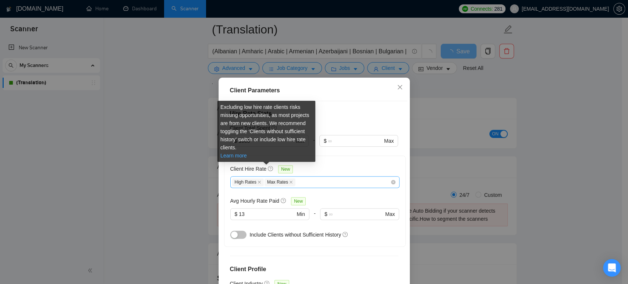
click at [232, 154] on link "Learn more" at bounding box center [233, 156] width 26 height 6
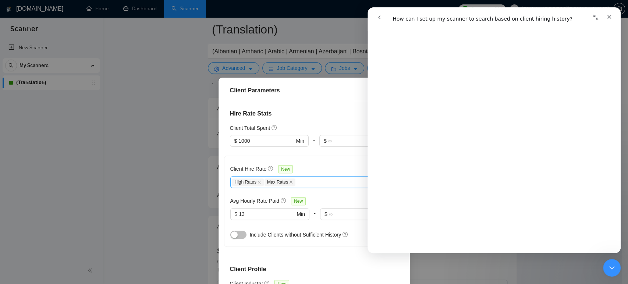
scroll to position [409, 0]
click at [322, 166] on div "Client Hire Rate New" at bounding box center [314, 170] width 169 height 11
click at [308, 162] on div "Client Hire Rate New High Rates Max Rates Avg Hourly Rate Paid New $ 13 Min - $…" at bounding box center [314, 201] width 169 height 79
click at [612, 18] on icon "Close" at bounding box center [609, 17] width 6 height 6
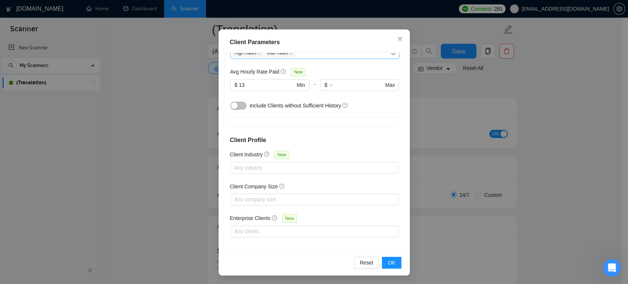
scroll to position [259, 0]
click at [388, 259] on span "OK" at bounding box center [391, 263] width 7 height 8
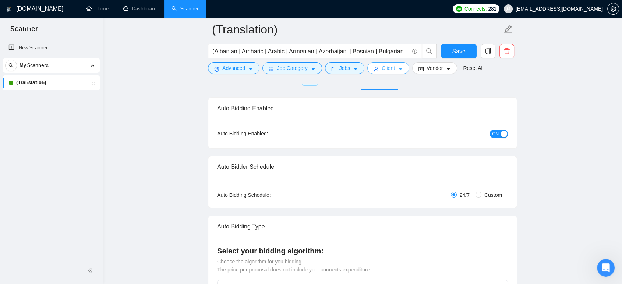
scroll to position [0, 0]
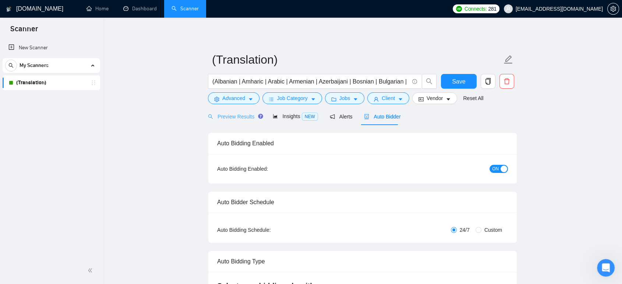
click at [226, 111] on div "Preview Results" at bounding box center [234, 116] width 53 height 17
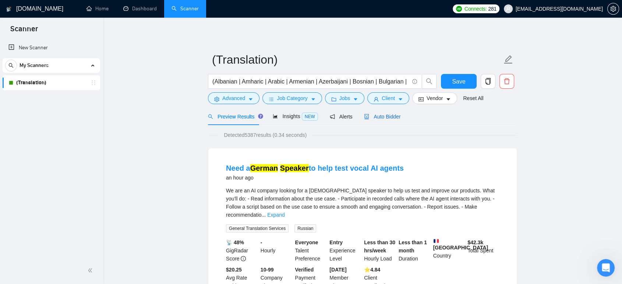
click at [376, 117] on span "Auto Bidder" at bounding box center [382, 117] width 36 height 6
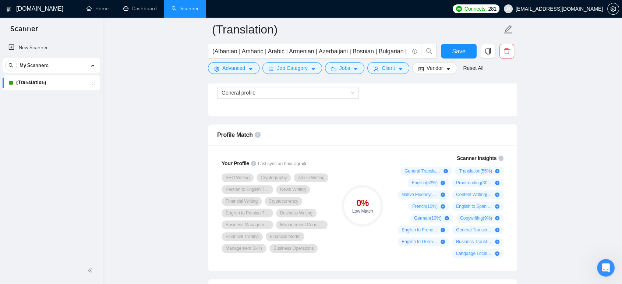
scroll to position [409, 0]
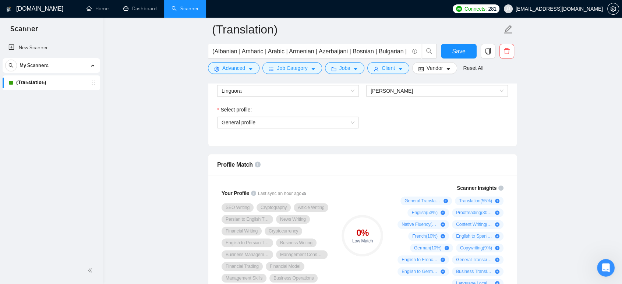
click at [238, 162] on span "Profile Match" at bounding box center [235, 165] width 36 height 6
copy div "Profile Match"
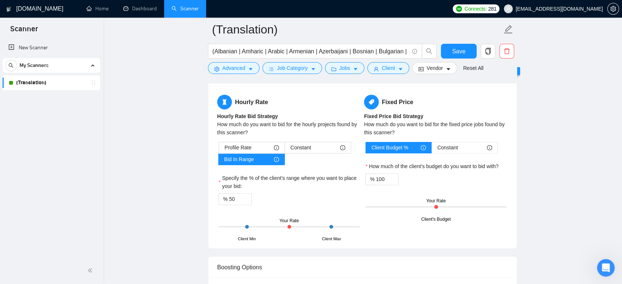
scroll to position [1145, 0]
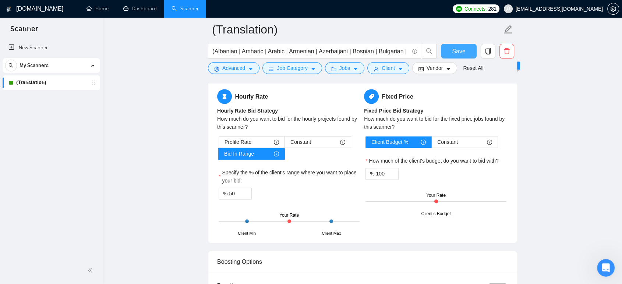
click at [463, 44] on button "Save" at bounding box center [459, 51] width 36 height 15
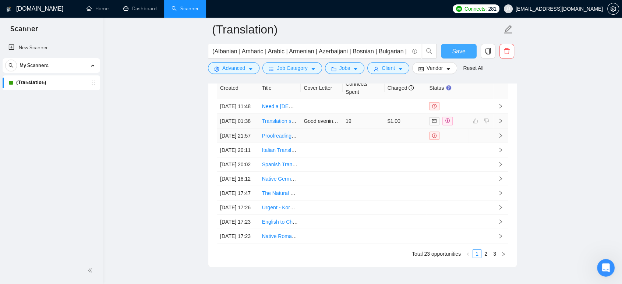
scroll to position [1881, 0]
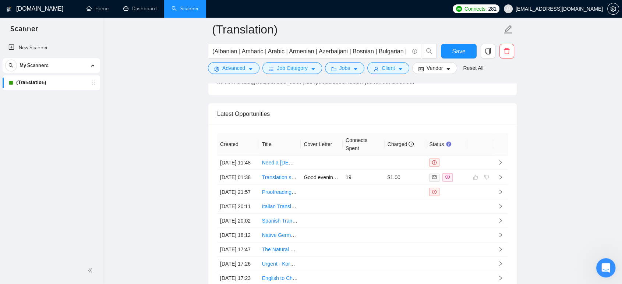
click at [606, 266] on icon "Open Intercom Messenger" at bounding box center [605, 267] width 12 height 12
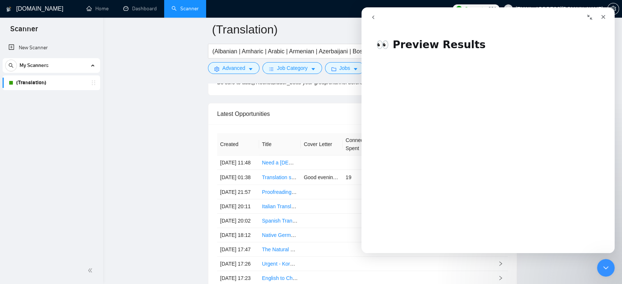
click at [373, 16] on icon "go back" at bounding box center [373, 17] width 6 height 6
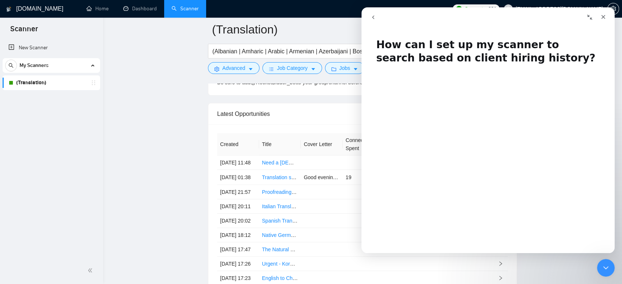
click at [373, 16] on icon "go back" at bounding box center [373, 17] width 6 height 6
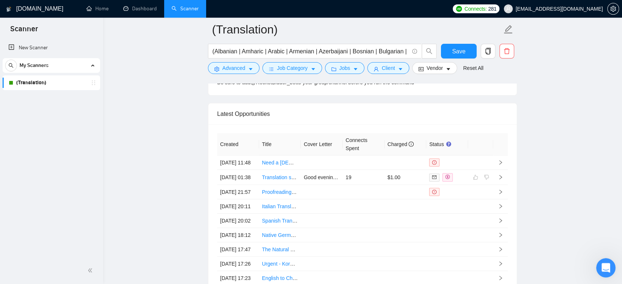
click at [608, 265] on icon "Open Intercom Messenger" at bounding box center [605, 267] width 12 height 12
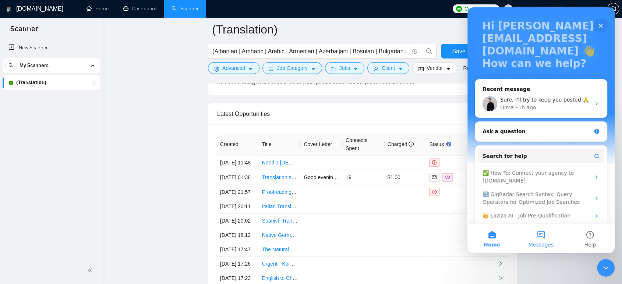
scroll to position [41, 0]
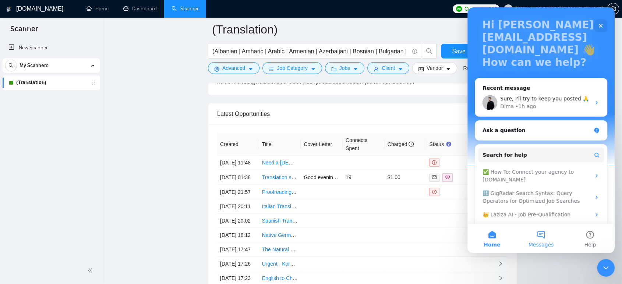
click at [540, 233] on button "Messages" at bounding box center [540, 238] width 49 height 29
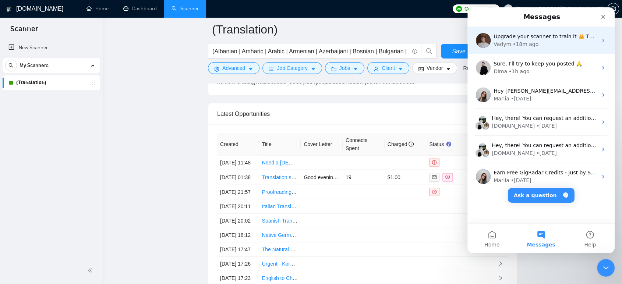
click at [539, 45] on div "Vadym • 18m ago" at bounding box center [545, 44] width 104 height 8
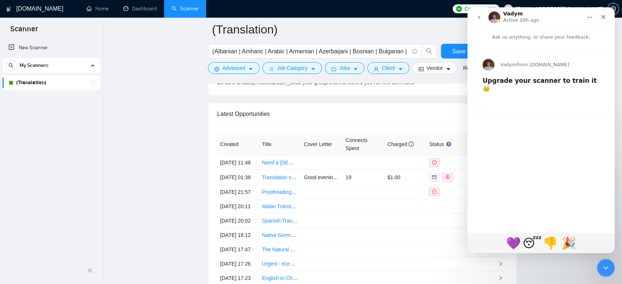
click at [479, 13] on button "go back" at bounding box center [479, 17] width 14 height 14
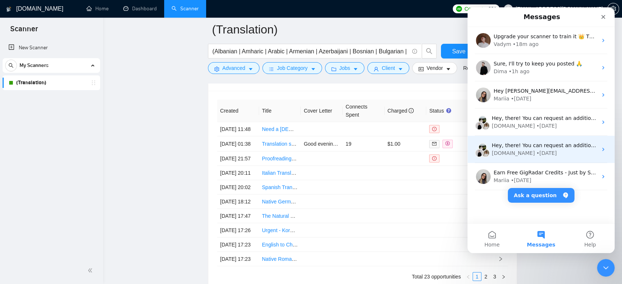
scroll to position [1798, 0]
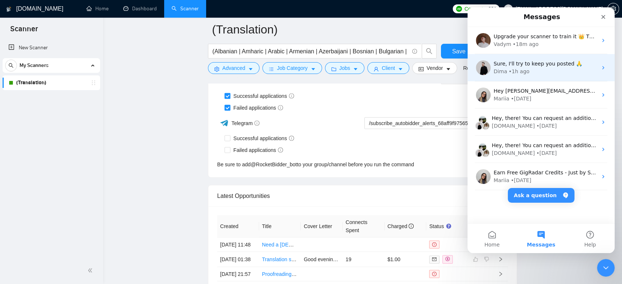
click at [526, 74] on div "Dima • 1h ago" at bounding box center [545, 72] width 104 height 8
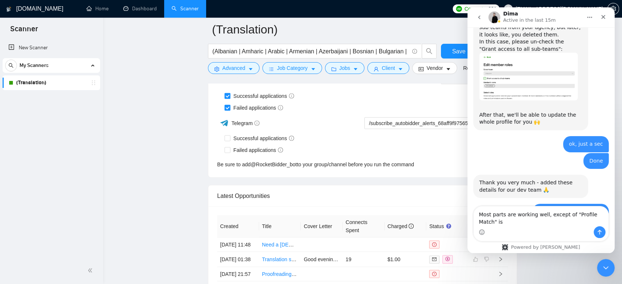
scroll to position [649, 0]
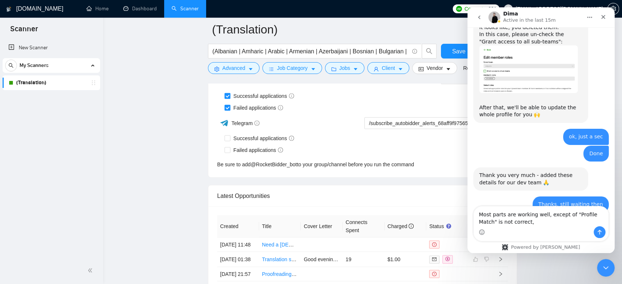
type textarea "Most parts are working well, except of "Profile Match" is not correct,"
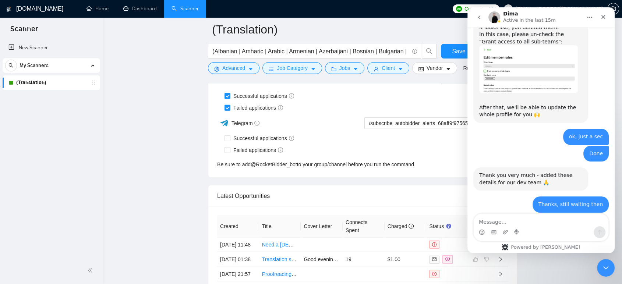
scroll to position [670, 0]
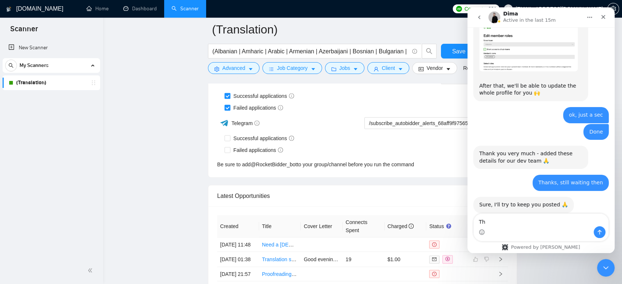
type textarea "T"
type textarea "Thanks"
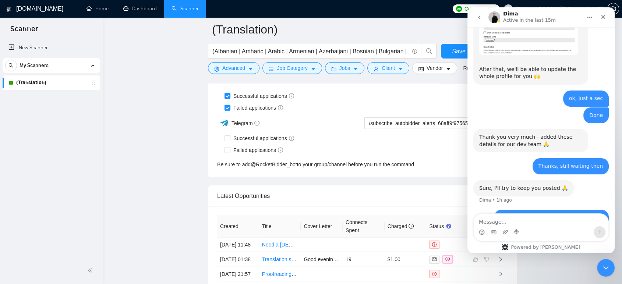
click at [479, 13] on button "go back" at bounding box center [479, 17] width 14 height 14
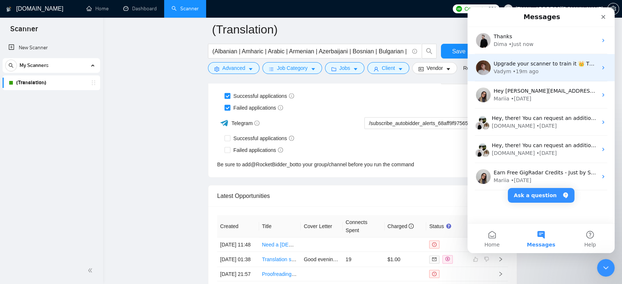
click at [515, 70] on div "• 19m ago" at bounding box center [526, 72] width 26 height 8
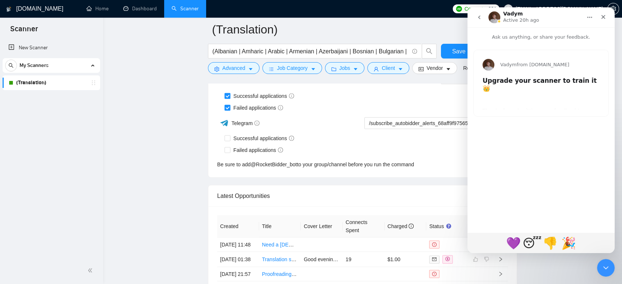
click at [507, 79] on b "Upgrade your scanner to train it 👑" at bounding box center [539, 84] width 114 height 15
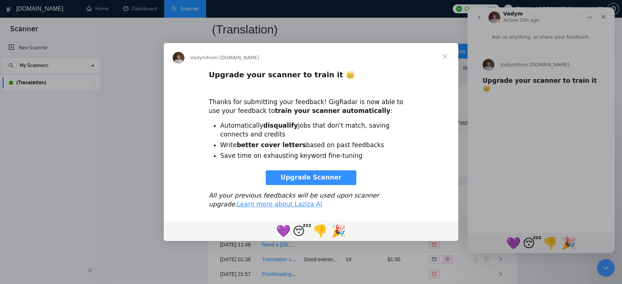
click at [305, 174] on span "Upgrade Scanner" at bounding box center [310, 177] width 61 height 7
click at [443, 52] on span "Close" at bounding box center [445, 56] width 26 height 26
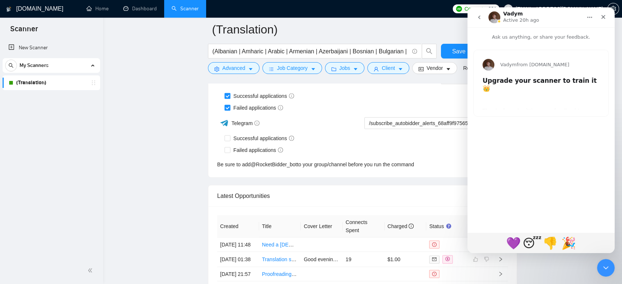
click at [481, 16] on icon "go back" at bounding box center [479, 17] width 6 height 6
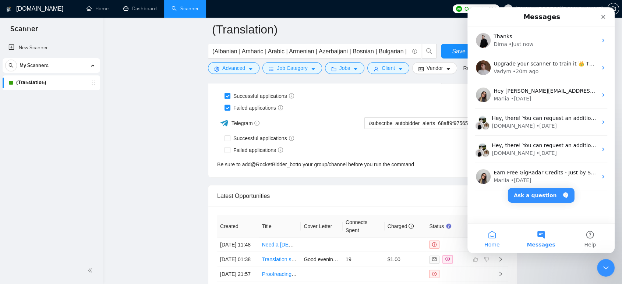
click at [492, 235] on button "Home" at bounding box center [491, 238] width 49 height 29
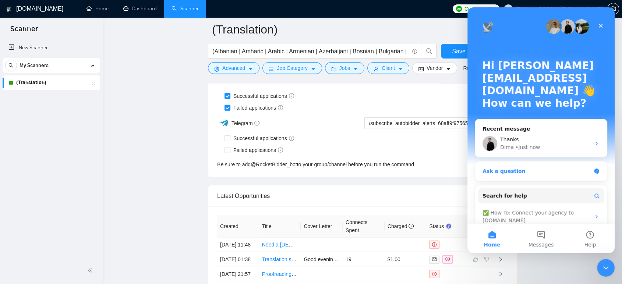
click at [509, 173] on div "Ask a question" at bounding box center [536, 171] width 108 height 8
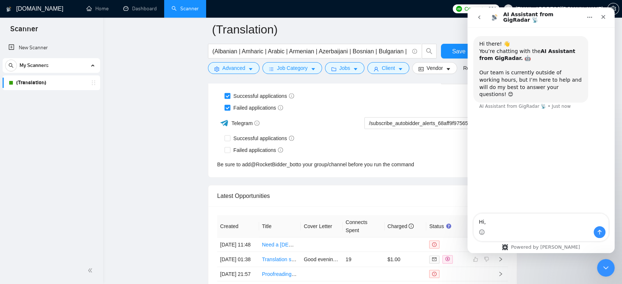
type textarea "Hi,"
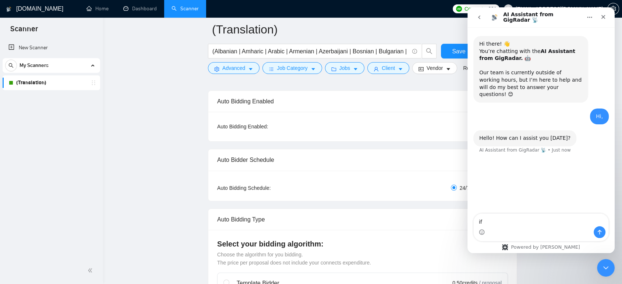
scroll to position [41, 0]
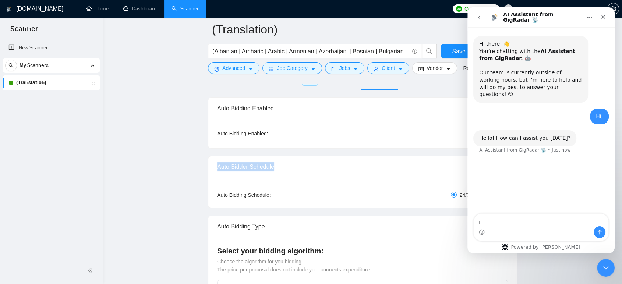
drag, startPoint x: 218, startPoint y: 167, endPoint x: 285, endPoint y: 166, distance: 67.0
click at [285, 166] on div "Auto Bidder Schedule" at bounding box center [362, 166] width 291 height 21
copy div "Auto Bidder Schedule"
click at [531, 227] on div "Intercom messenger" at bounding box center [541, 232] width 135 height 12
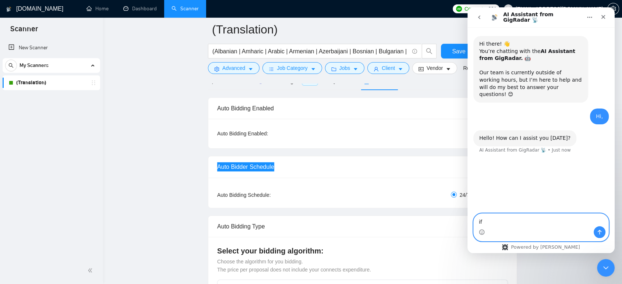
click at [518, 223] on textarea "if" at bounding box center [541, 220] width 135 height 13
paste textarea "Auto Bidder Schedule"
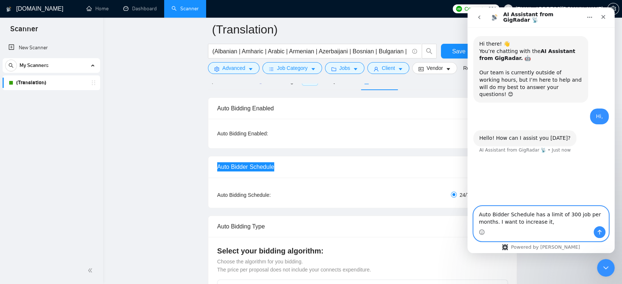
type textarea "Auto Bidder Schedule has a limit of 300 job per months. I want to increase it,"
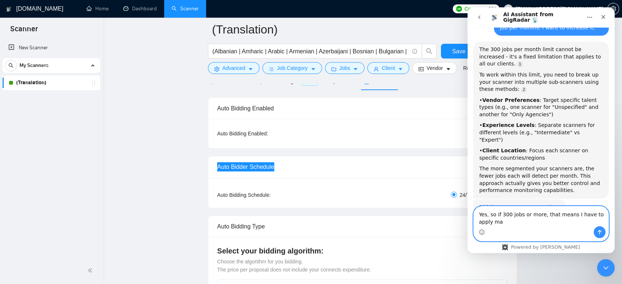
scroll to position [147, 0]
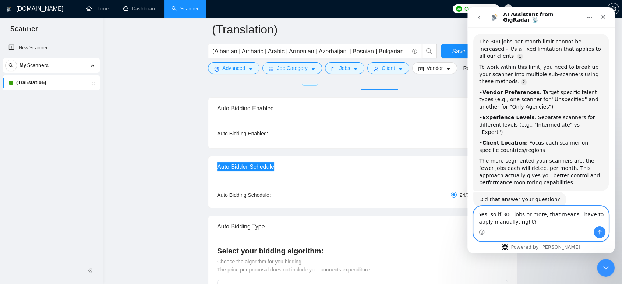
type textarea "Yes, so if 300 jobs or more, that means I have to apply manually, right?"
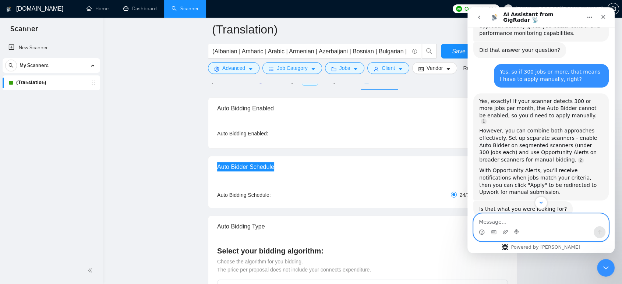
scroll to position [318, 0]
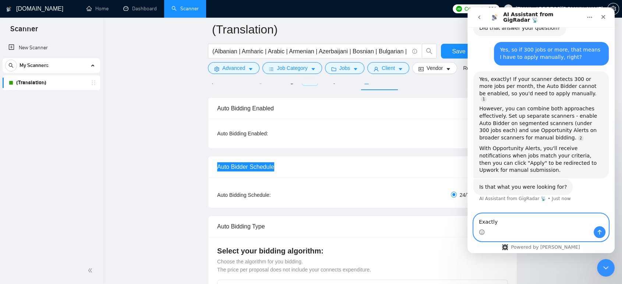
type textarea "Exactly"
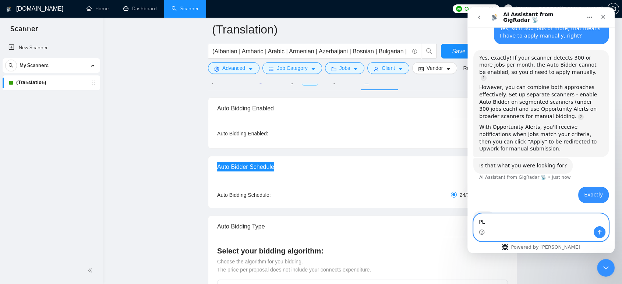
type textarea "P"
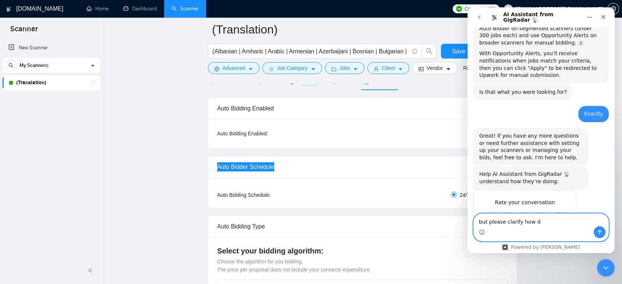
scroll to position [420, 0]
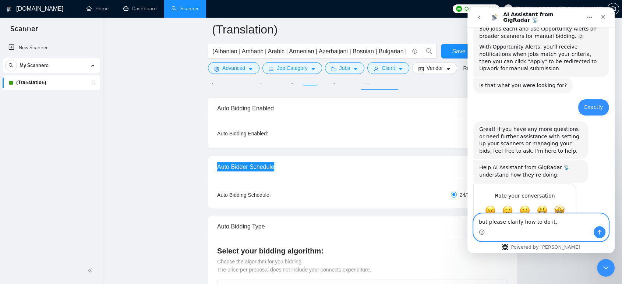
type textarea "but please clarify how to do it,"
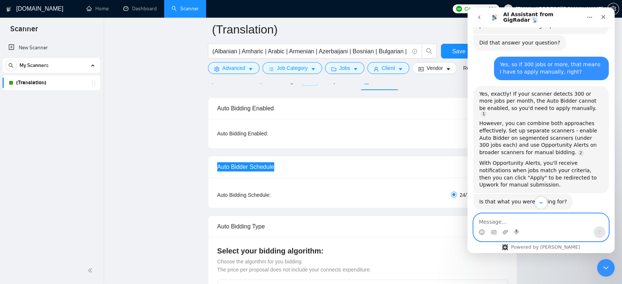
scroll to position [302, 0]
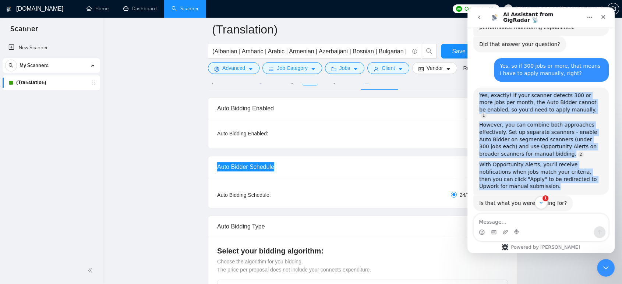
drag, startPoint x: 478, startPoint y: 77, endPoint x: 579, endPoint y: 164, distance: 133.9
click at [579, 164] on div "Yes, exactly! If your scanner detects 300 or more jobs per month, the Auto Bidd…" at bounding box center [540, 141] width 135 height 107
copy div "Yes, exactly! If your scanner detects 300 or more jobs per month, the Auto Bidd…"
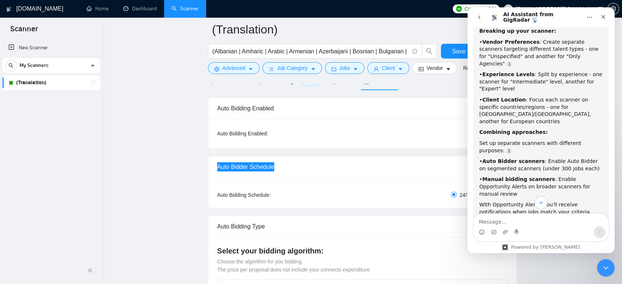
scroll to position [710, 0]
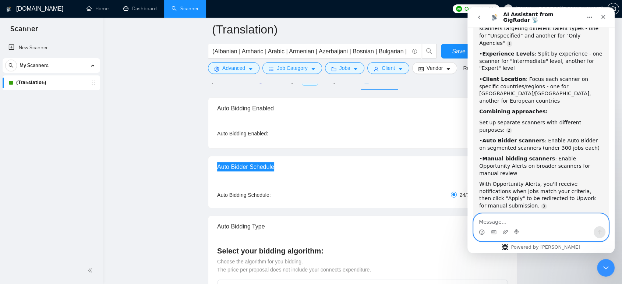
click at [498, 217] on textarea "Message…" at bounding box center [541, 220] width 135 height 13
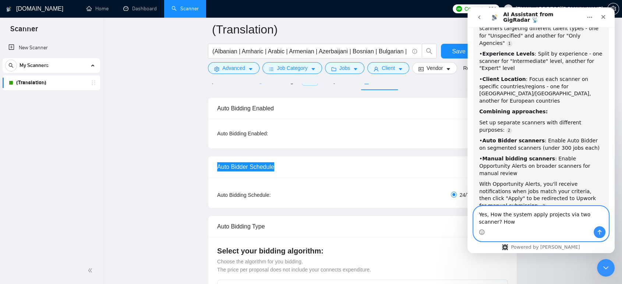
scroll to position [717, 0]
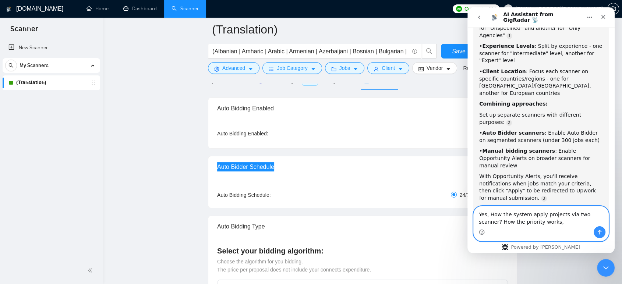
type textarea "Yes, How the system apply projects via two scanner? How the priority works,"
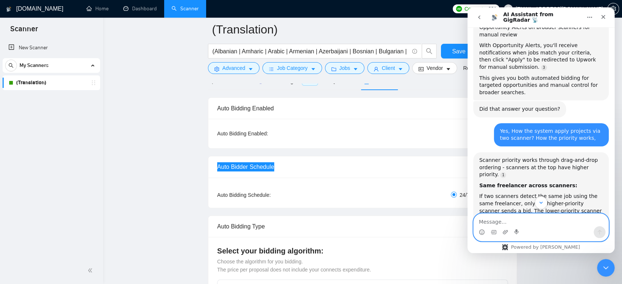
scroll to position [837, 0]
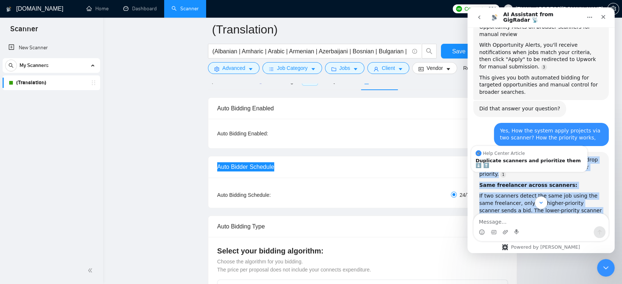
drag, startPoint x: 478, startPoint y: 100, endPoint x: 583, endPoint y: 162, distance: 121.8
click at [583, 162] on div "Scanner priority works through drag-and-drop ordering - scanners at the top hav…" at bounding box center [540, 248] width 135 height 193
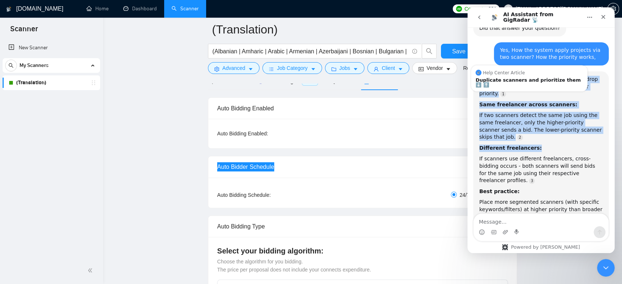
scroll to position [926, 0]
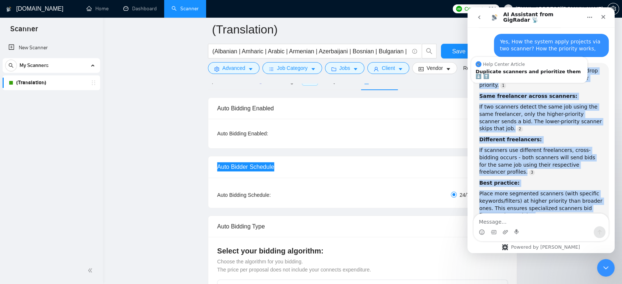
click at [596, 223] on div "For example: "React + Real Estate" scanner should be prioritized above a genera…" at bounding box center [541, 237] width 124 height 29
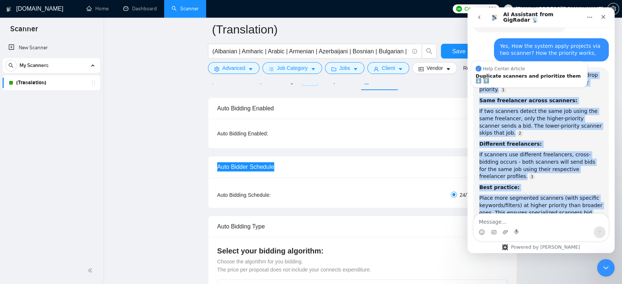
scroll to position [918, 0]
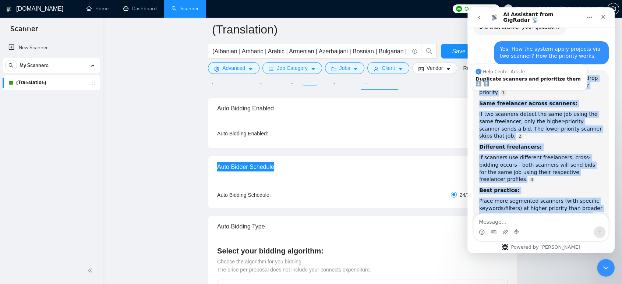
copy div "Scanner priority works through drag-and-drop ordering - scanners at the top hav…"
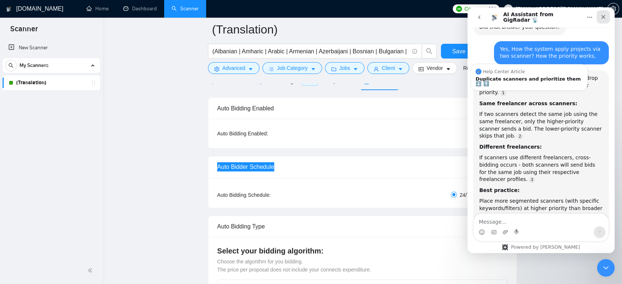
click at [603, 18] on icon "Close" at bounding box center [603, 17] width 6 height 6
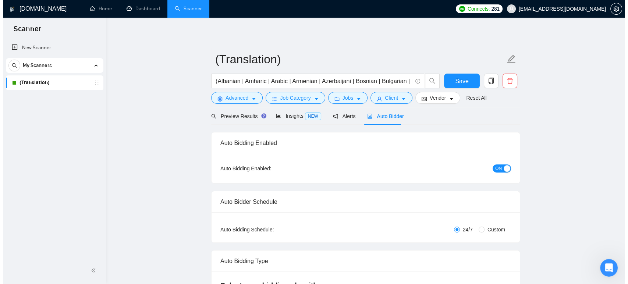
scroll to position [0, 0]
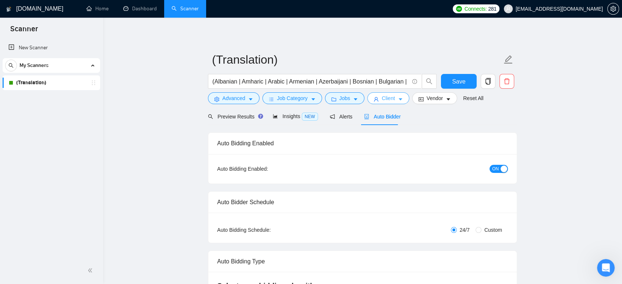
click at [392, 98] on span "Client" at bounding box center [388, 98] width 13 height 8
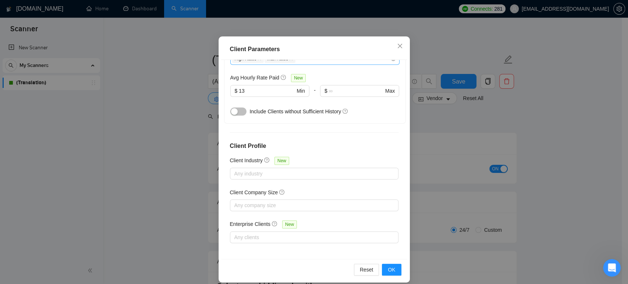
scroll to position [48, 0]
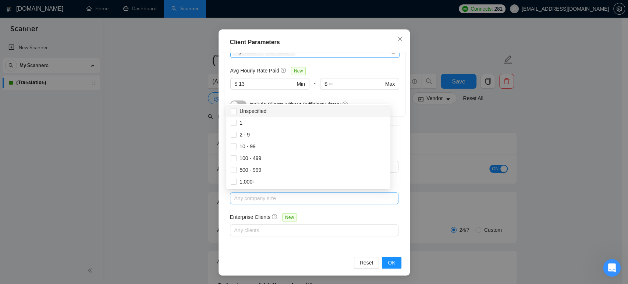
click at [271, 194] on div at bounding box center [310, 198] width 157 height 9
click at [252, 221] on div "Enterprise Clients New" at bounding box center [314, 218] width 169 height 11
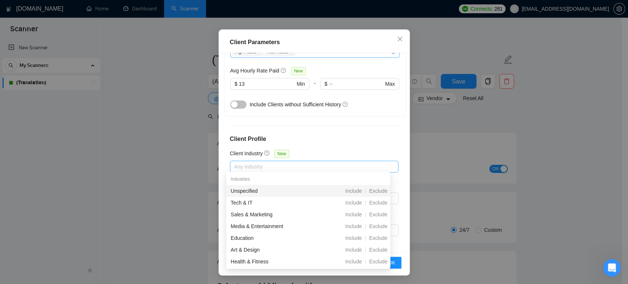
click at [272, 166] on div at bounding box center [310, 166] width 157 height 9
click at [317, 152] on div "Client Location Include Client Countries Select Exclude Client Countries Pakist…" at bounding box center [314, 152] width 186 height 199
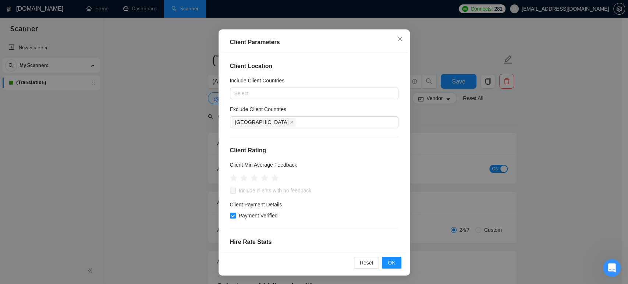
scroll to position [0, 0]
click at [390, 260] on span "OK" at bounding box center [391, 263] width 7 height 8
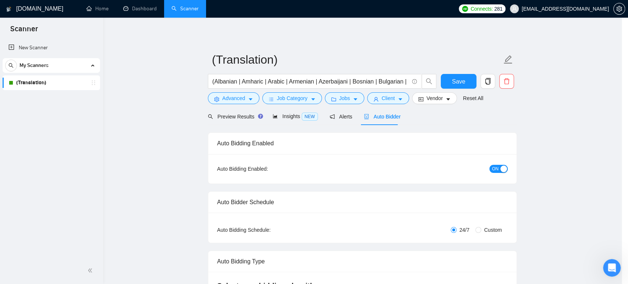
scroll to position [15, 0]
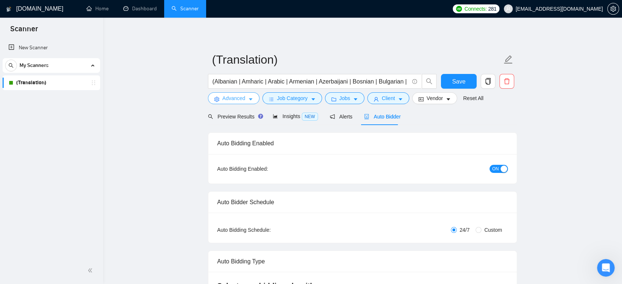
click at [245, 95] on button "Advanced" at bounding box center [234, 98] width 52 height 12
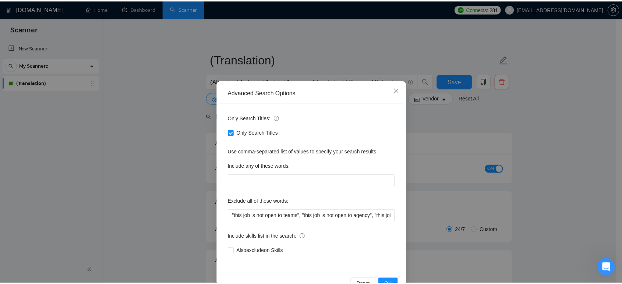
scroll to position [0, 0]
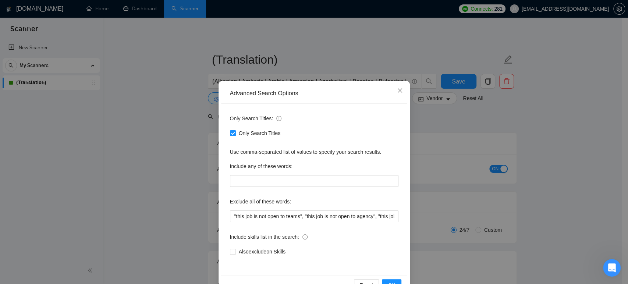
click at [171, 161] on div "Advanced Search Options Only Search Titles: Only Search Titles Use comma-separa…" at bounding box center [314, 142] width 628 height 284
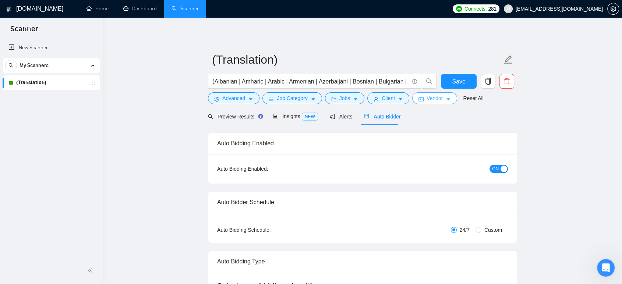
click at [438, 99] on span "Vendor" at bounding box center [434, 98] width 16 height 8
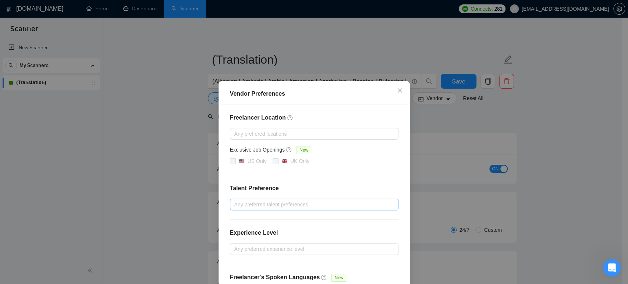
click at [265, 205] on div at bounding box center [310, 204] width 157 height 9
click at [568, 152] on div "Vendor Preferences Freelancer Location Any preffered locations Exclusive Job Op…" at bounding box center [314, 142] width 628 height 284
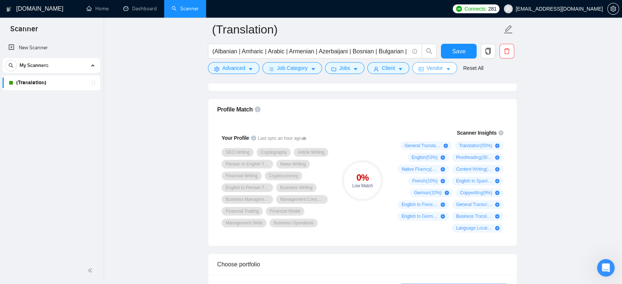
scroll to position [490, 0]
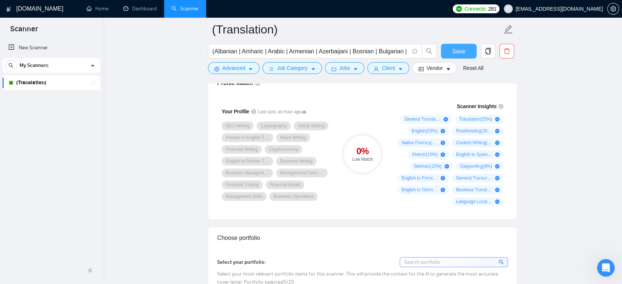
click at [453, 51] on span "Save" at bounding box center [458, 51] width 13 height 9
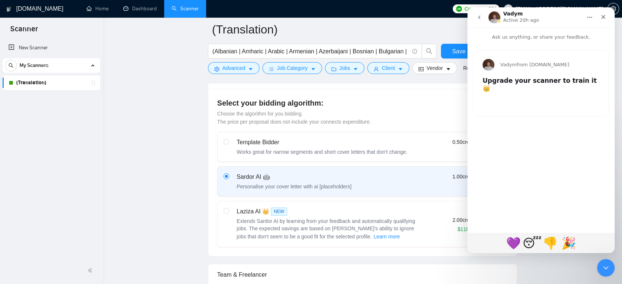
scroll to position [245, 0]
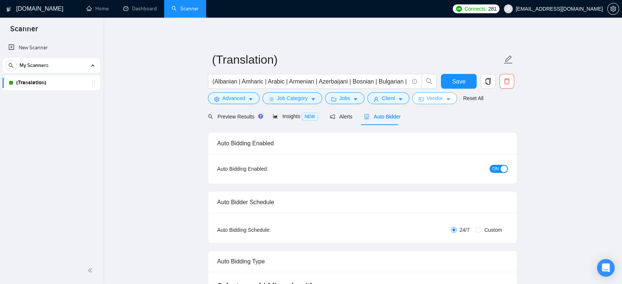
click at [432, 98] on span "Vendor" at bounding box center [434, 98] width 16 height 8
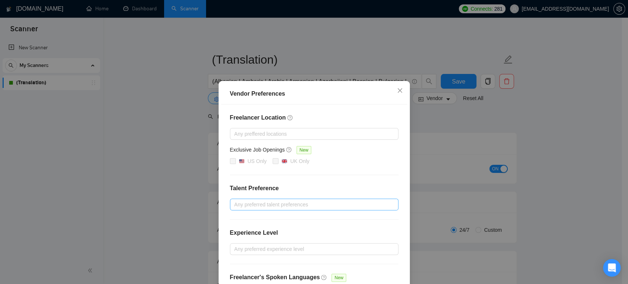
click at [272, 203] on div at bounding box center [310, 204] width 157 height 9
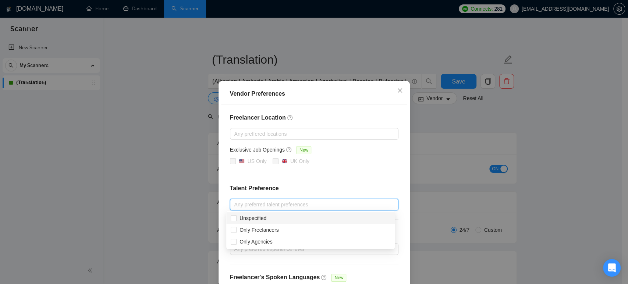
click at [192, 175] on div "Vendor Preferences Freelancer Location Any preffered locations Exclusive Job Op…" at bounding box center [314, 142] width 628 height 284
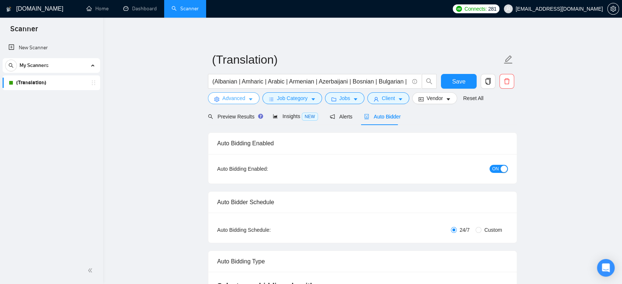
click at [238, 99] on span "Advanced" at bounding box center [233, 98] width 23 height 8
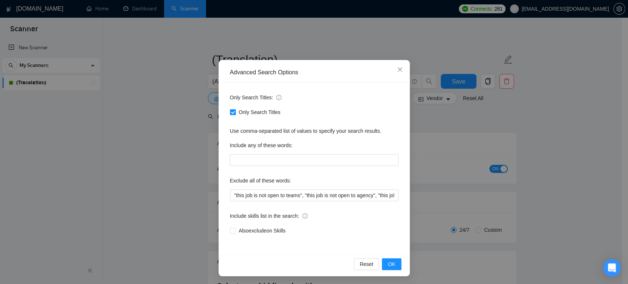
scroll to position [22, 0]
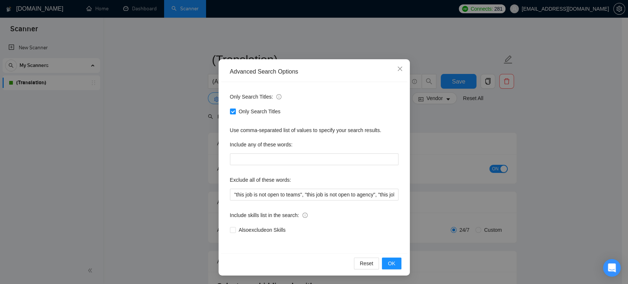
click at [198, 181] on div "Advanced Search Options Only Search Titles: Only Search Titles Use comma-separa…" at bounding box center [314, 142] width 628 height 284
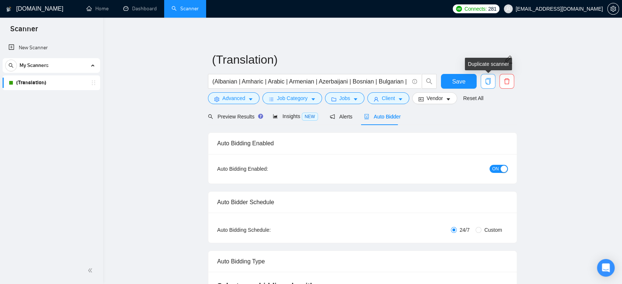
click at [490, 84] on icon "copy" at bounding box center [488, 81] width 7 height 7
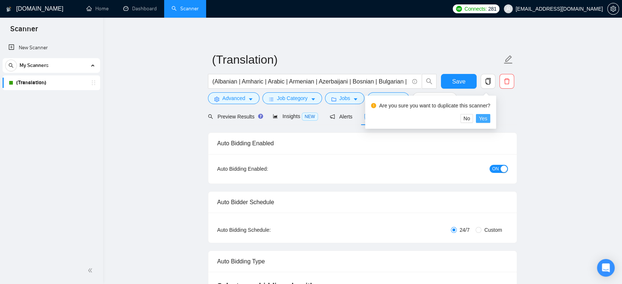
click at [486, 118] on button "Yes" at bounding box center [483, 118] width 14 height 9
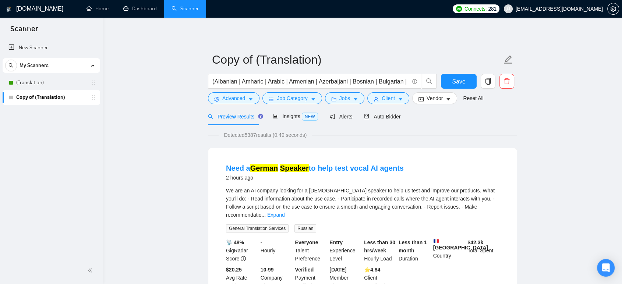
click at [50, 96] on link "Copy of (Translation)" at bounding box center [51, 97] width 70 height 15
click at [387, 99] on span "Client" at bounding box center [388, 98] width 13 height 8
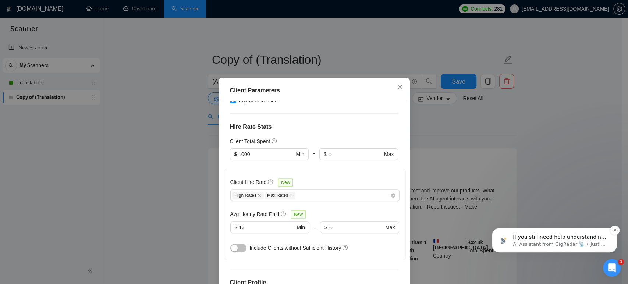
click at [569, 242] on p "AI Assistant from GigRadar 📡 • Just now" at bounding box center [560, 244] width 95 height 7
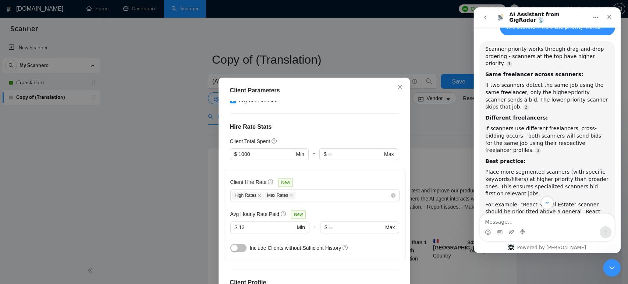
scroll to position [976, 0]
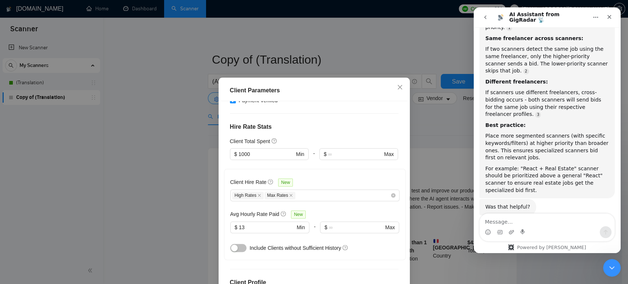
click at [509, 226] on textarea "Message…" at bounding box center [547, 220] width 135 height 13
type textarea "No thank, that was awesome,"
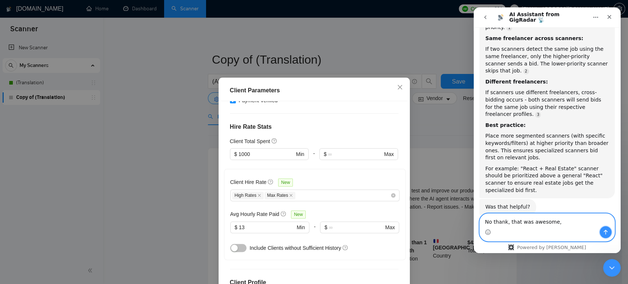
click at [606, 232] on icon "Send a message…" at bounding box center [606, 232] width 6 height 6
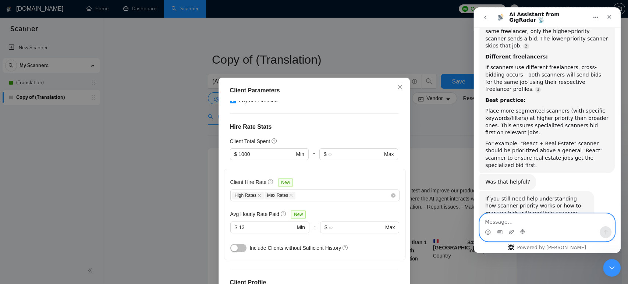
scroll to position [1010, 0]
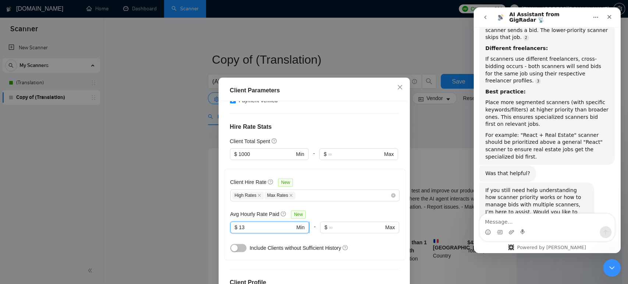
click at [239, 228] on input "13" at bounding box center [267, 227] width 56 height 8
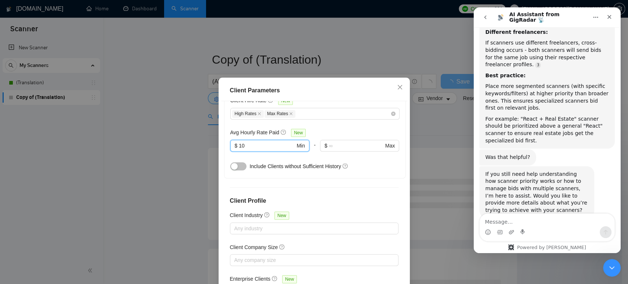
scroll to position [1029, 0]
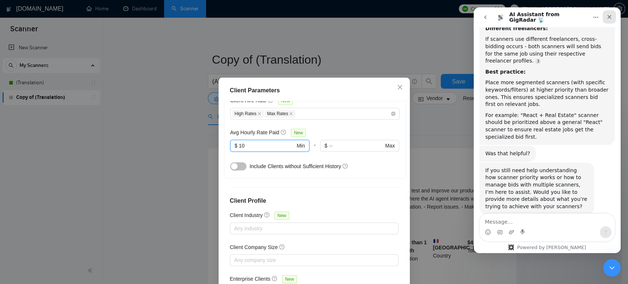
type input "10"
click at [614, 16] on div "Close" at bounding box center [609, 16] width 13 height 13
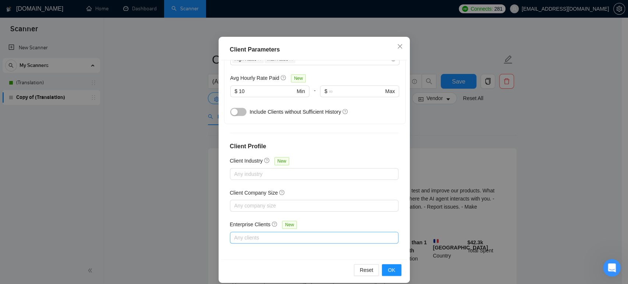
scroll to position [48, 0]
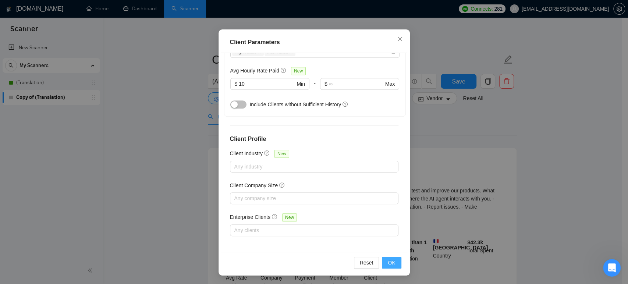
click at [391, 261] on span "OK" at bounding box center [391, 263] width 7 height 8
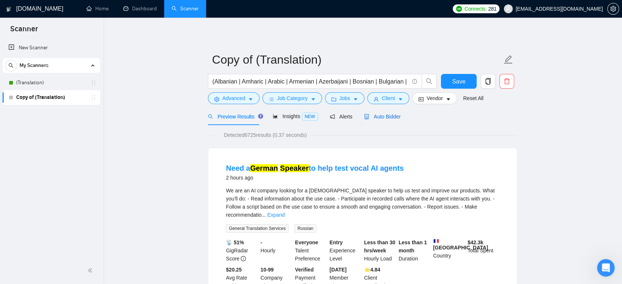
click at [387, 116] on span "Auto Bidder" at bounding box center [382, 117] width 36 height 6
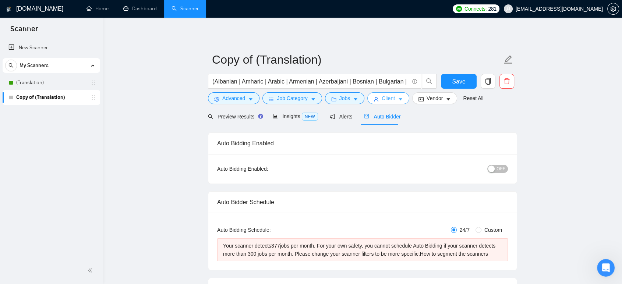
click at [376, 98] on icon "user" at bounding box center [375, 99] width 5 height 5
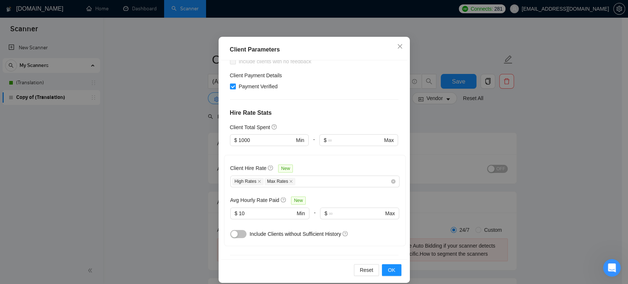
scroll to position [136, 0]
click at [238, 139] on input "1000" at bounding box center [266, 141] width 56 height 8
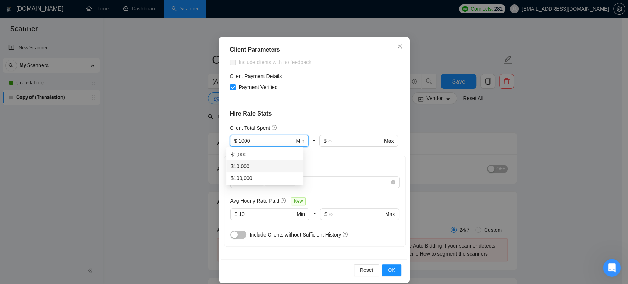
click at [242, 164] on div "$10,000" at bounding box center [265, 166] width 68 height 8
type input "10000"
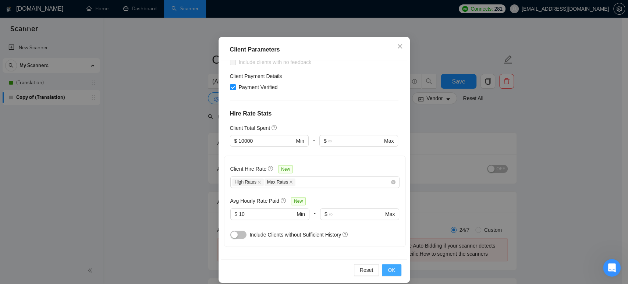
click at [389, 272] on span "OK" at bounding box center [391, 270] width 7 height 8
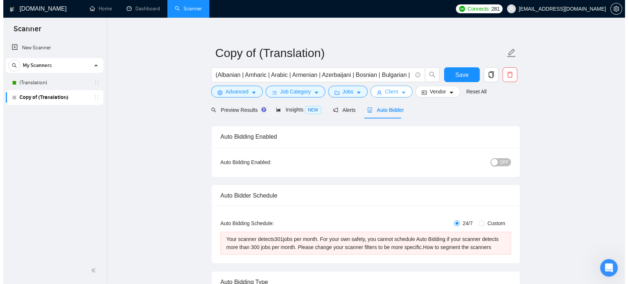
scroll to position [0, 0]
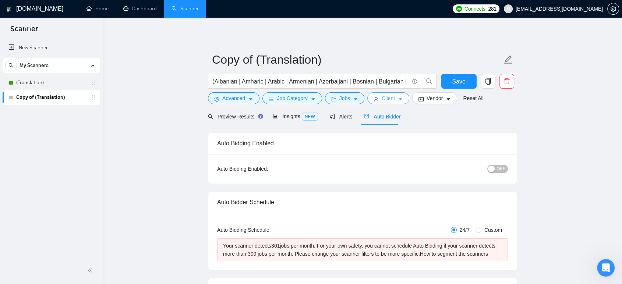
click at [398, 99] on icon "caret-down" at bounding box center [400, 100] width 4 height 2
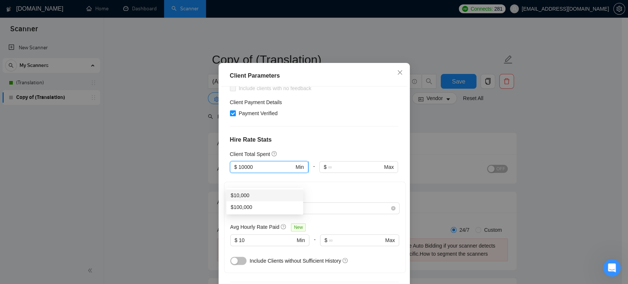
click at [241, 171] on input "10000" at bounding box center [266, 167] width 56 height 8
type input "1000"
click at [245, 195] on div "$1,000" at bounding box center [265, 195] width 68 height 8
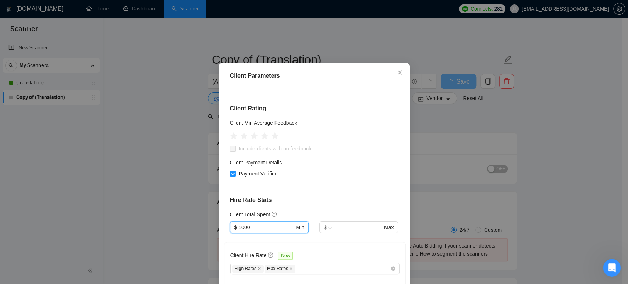
scroll to position [13, 0]
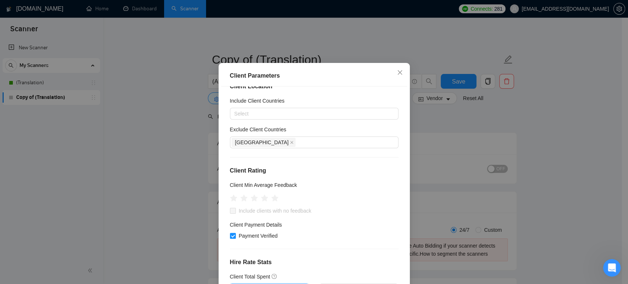
click at [314, 148] on div "[GEOGRAPHIC_DATA]" at bounding box center [310, 142] width 157 height 10
type input "1000"
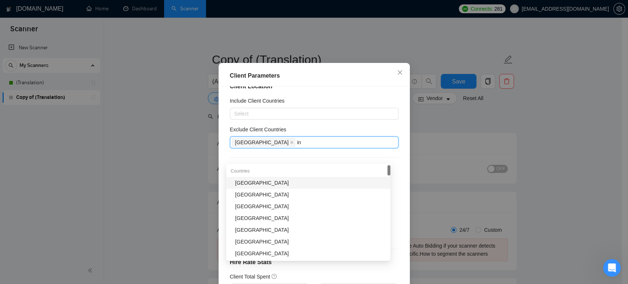
type input "i"
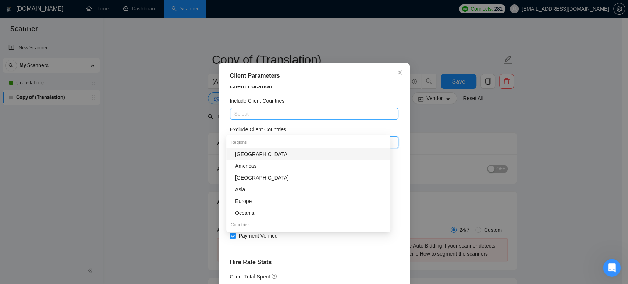
click at [260, 118] on div at bounding box center [310, 113] width 157 height 9
drag, startPoint x: 256, startPoint y: 162, endPoint x: 260, endPoint y: 153, distance: 9.7
click at [256, 162] on div "Americas" at bounding box center [310, 166] width 151 height 8
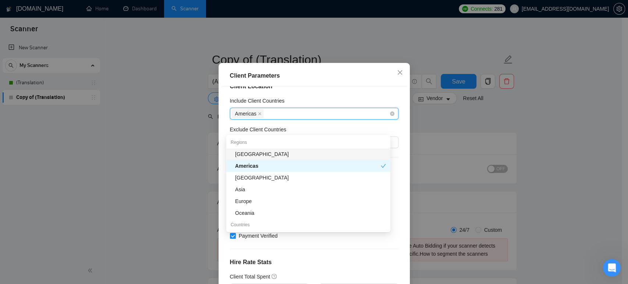
click at [276, 119] on div "Americas" at bounding box center [310, 114] width 157 height 10
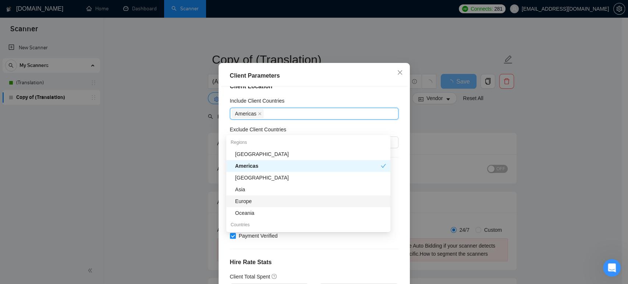
click at [251, 205] on div "Europe" at bounding box center [310, 201] width 151 height 8
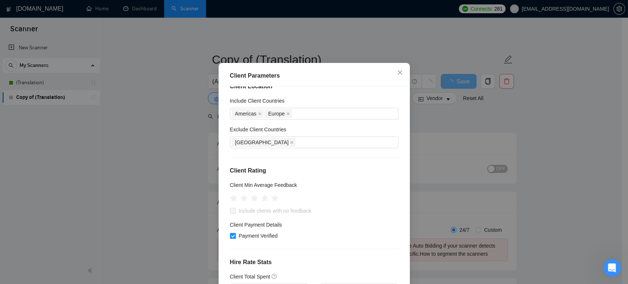
click at [299, 108] on div "Include Client Countries" at bounding box center [314, 102] width 169 height 11
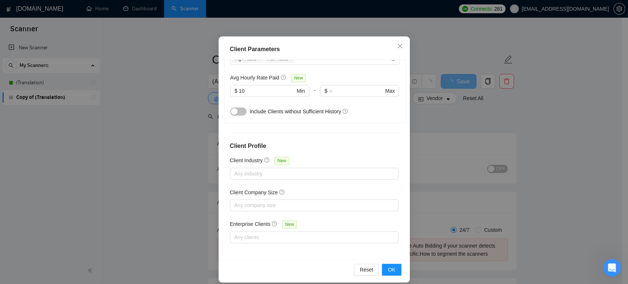
scroll to position [48, 0]
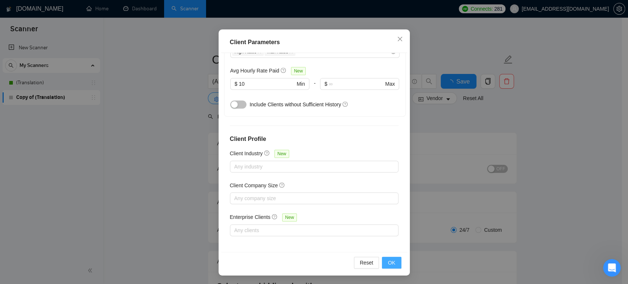
click at [389, 263] on span "OK" at bounding box center [391, 263] width 7 height 8
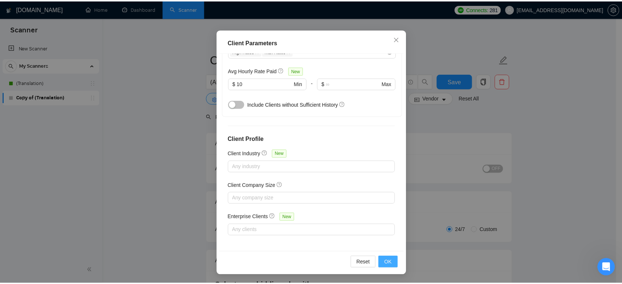
scroll to position [15, 0]
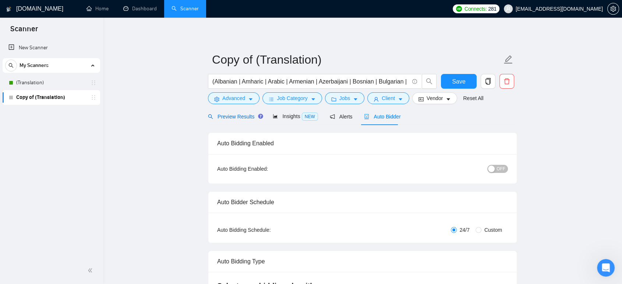
click at [225, 117] on span "Preview Results" at bounding box center [234, 117] width 53 height 6
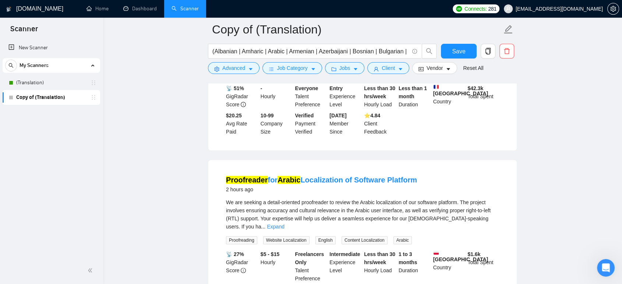
scroll to position [163, 0]
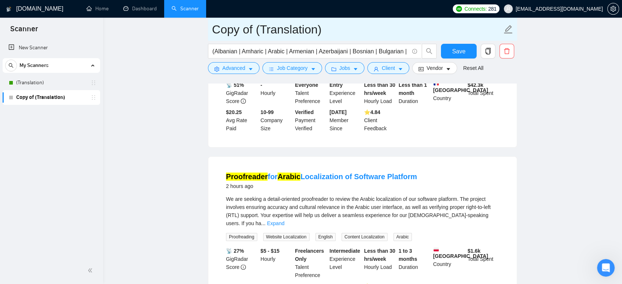
drag, startPoint x: 42, startPoint y: 82, endPoint x: 377, endPoint y: 40, distance: 337.0
click at [43, 82] on link "(Translation)" at bounding box center [51, 82] width 70 height 15
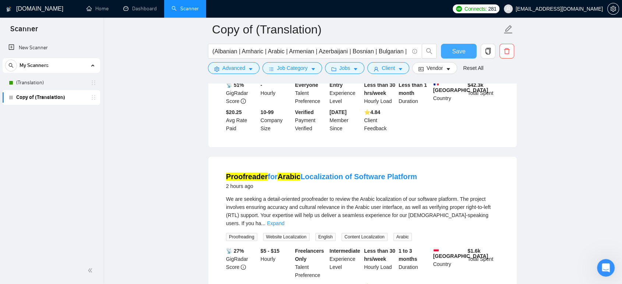
click at [451, 46] on button "Save" at bounding box center [459, 51] width 36 height 15
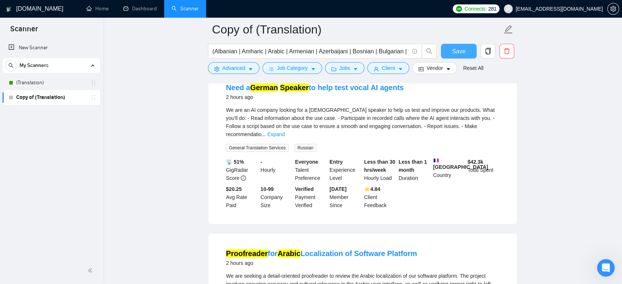
scroll to position [0, 0]
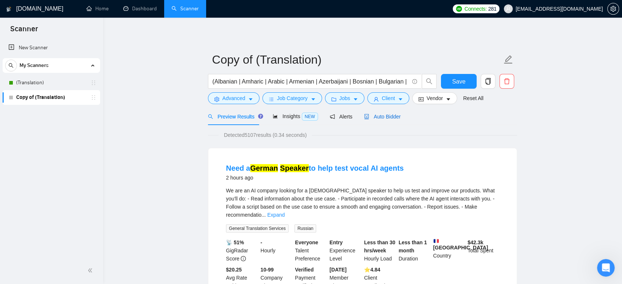
click at [385, 114] on span "Auto Bidder" at bounding box center [382, 117] width 36 height 6
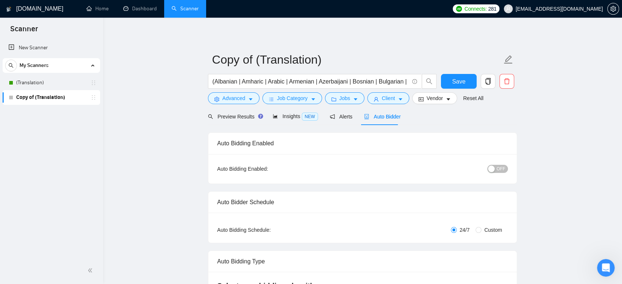
click at [498, 170] on span "OFF" at bounding box center [500, 169] width 9 height 8
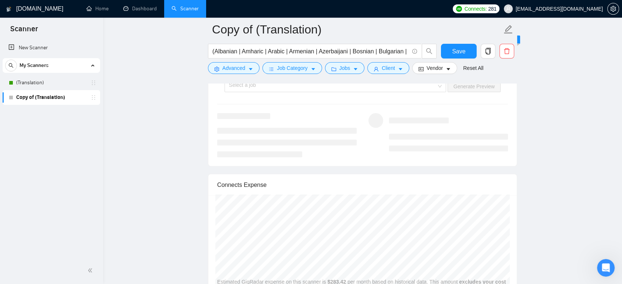
scroll to position [1390, 0]
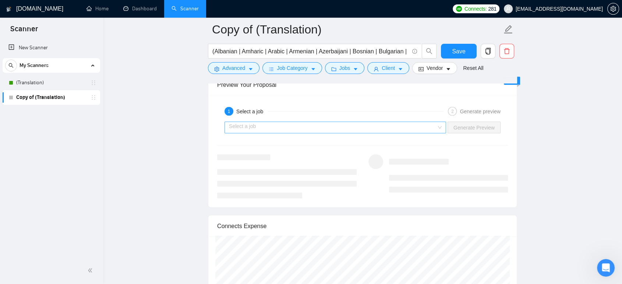
click at [298, 127] on input "search" at bounding box center [333, 127] width 208 height 11
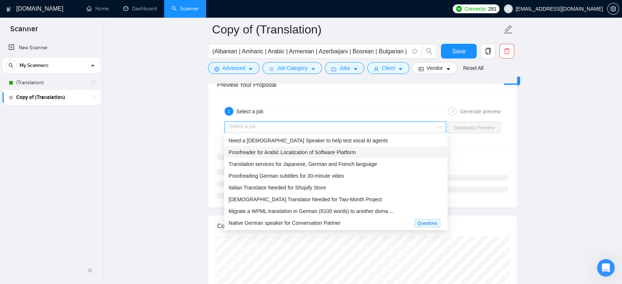
click at [300, 151] on span "Proofreader for Arabic Localization of Software Platform" at bounding box center [291, 152] width 127 height 6
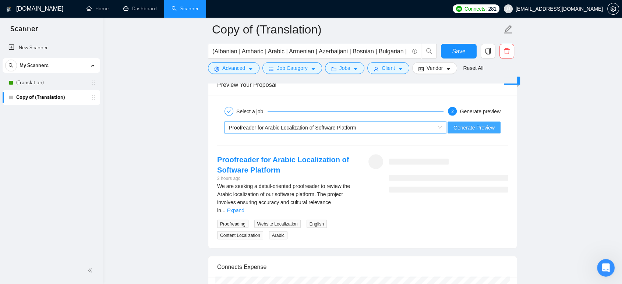
click at [478, 123] on span "Generate Preview" at bounding box center [473, 127] width 41 height 8
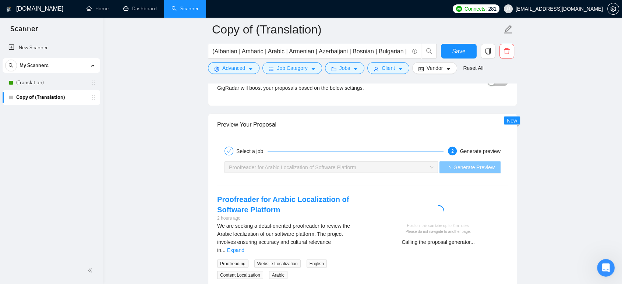
scroll to position [1349, 0]
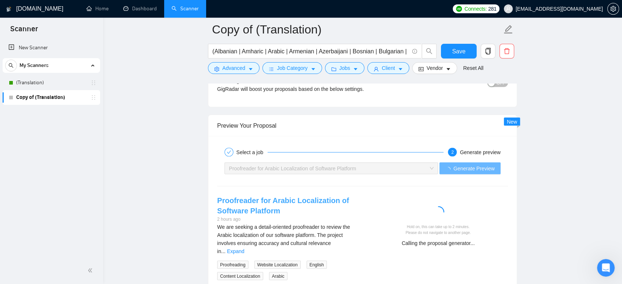
click at [279, 197] on link "Proofreader for Arabic Localization of Software Platform" at bounding box center [283, 205] width 132 height 18
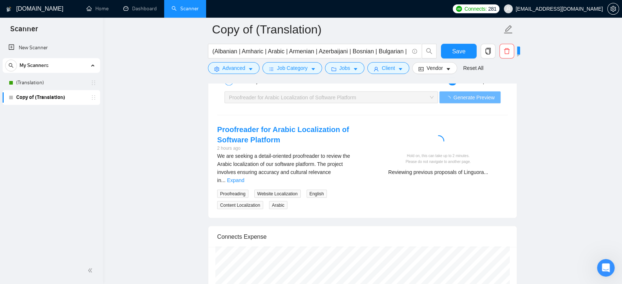
scroll to position [1431, 0]
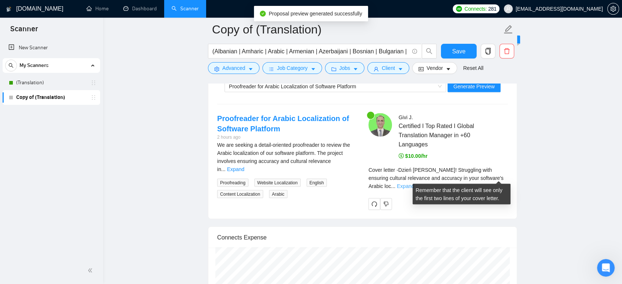
click at [414, 183] on link "Expand" at bounding box center [405, 186] width 17 height 6
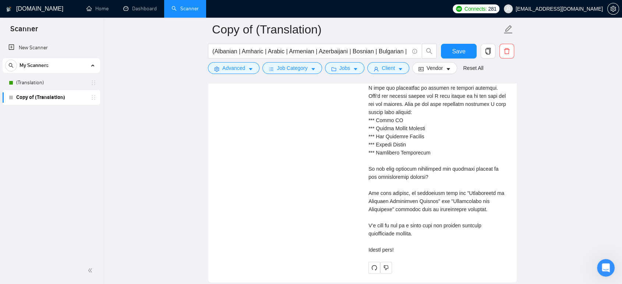
scroll to position [1676, 0]
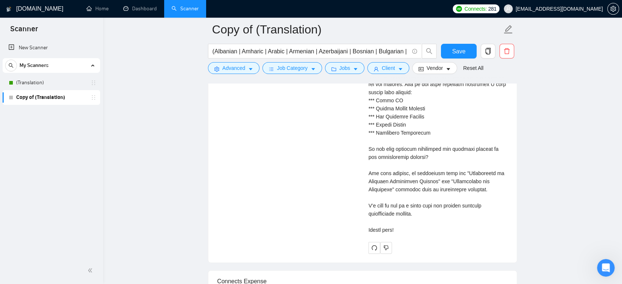
click at [386, 225] on div "Cover letter" at bounding box center [437, 80] width 139 height 308
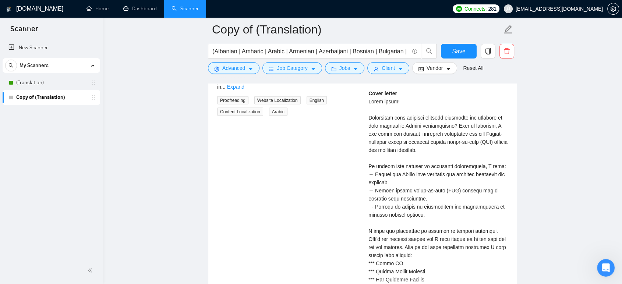
scroll to position [1513, 0]
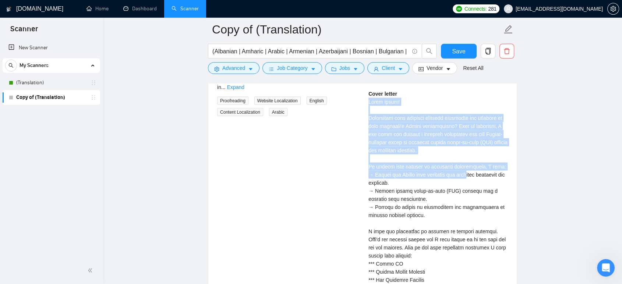
drag, startPoint x: 365, startPoint y: 101, endPoint x: 465, endPoint y: 173, distance: 122.8
click at [465, 173] on div "Givi J . Certified I Top Rated I Global Translation Manager in +60 Languages $1…" at bounding box center [437, 224] width 151 height 386
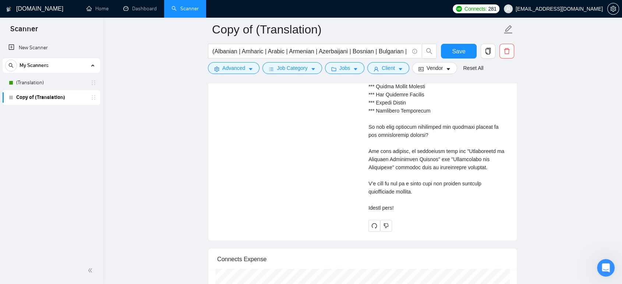
scroll to position [1717, 0]
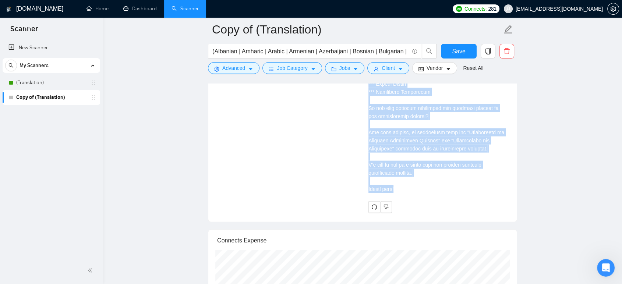
click at [407, 188] on div "Cover letter" at bounding box center [437, 40] width 139 height 308
copy div "Dzień dobry! Struggling with ensuring cultural relevance and accuracy in your s…"
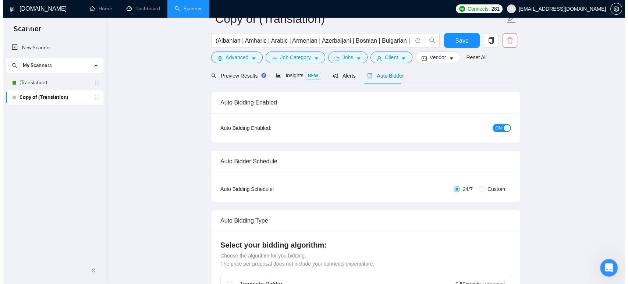
scroll to position [0, 0]
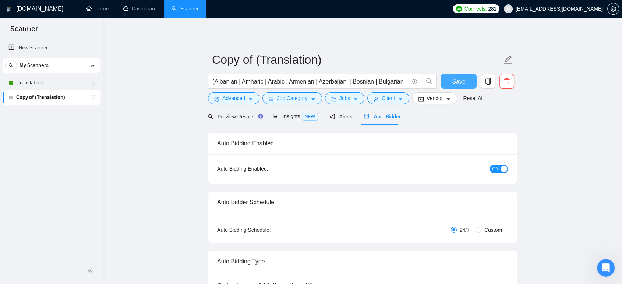
click at [456, 81] on span "Save" at bounding box center [458, 81] width 13 height 9
click at [377, 99] on button "Client" at bounding box center [388, 98] width 42 height 12
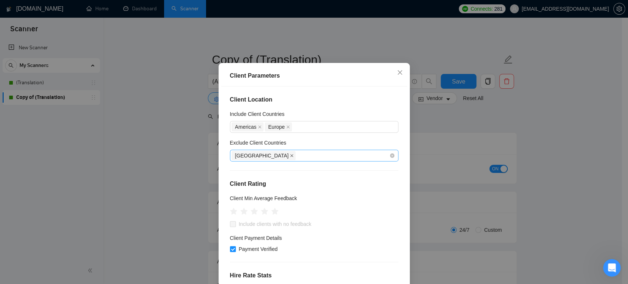
click at [290, 157] on icon "close" at bounding box center [292, 156] width 4 height 4
click at [258, 160] on div at bounding box center [310, 155] width 157 height 9
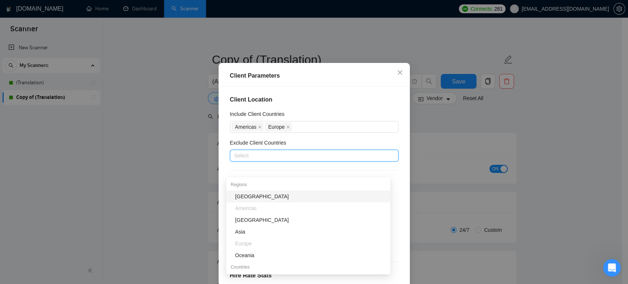
type input "p"
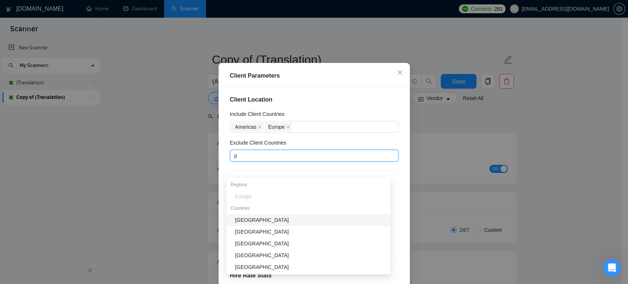
click at [292, 215] on div "[GEOGRAPHIC_DATA]" at bounding box center [308, 220] width 164 height 12
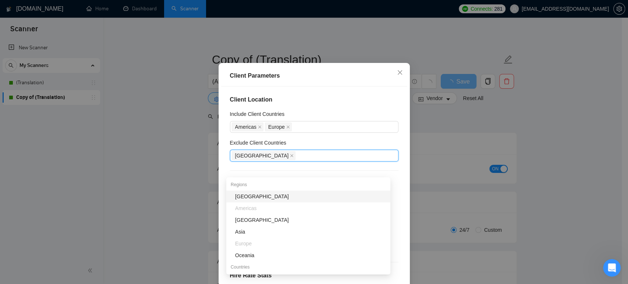
click at [221, 161] on div "Client Location Include Client Countries Americas Europe Exclude Client Countri…" at bounding box center [314, 185] width 186 height 199
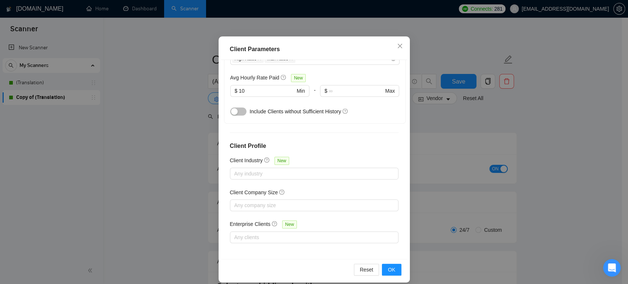
scroll to position [48, 0]
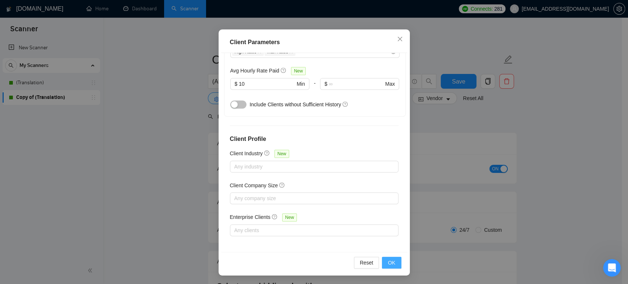
click at [391, 260] on span "OK" at bounding box center [391, 263] width 7 height 8
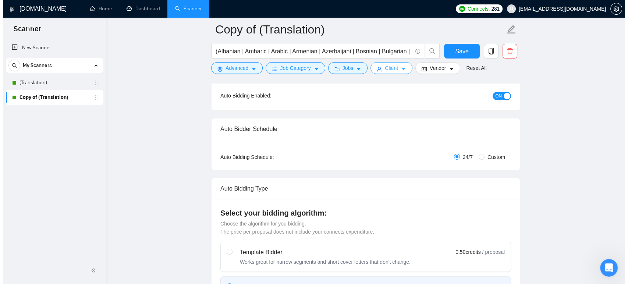
scroll to position [41, 0]
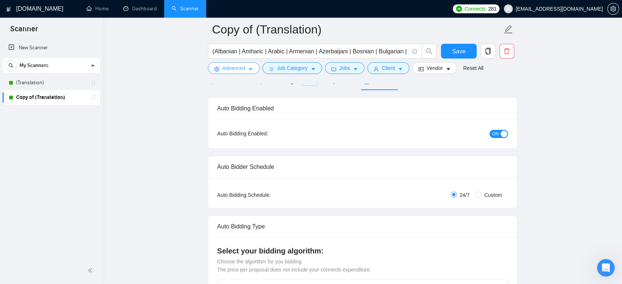
click at [223, 71] on span "Advanced" at bounding box center [233, 68] width 23 height 8
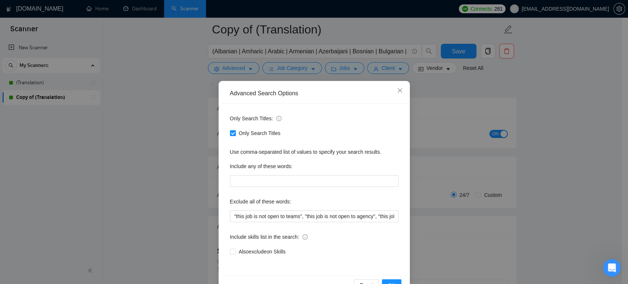
scroll to position [0, 0]
click at [432, 109] on div "Advanced Search Options Only Search Titles: Only Search Titles Use comma-separa…" at bounding box center [314, 142] width 628 height 284
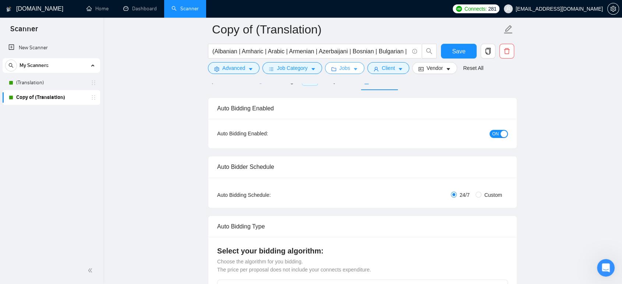
click at [336, 70] on button "Jobs" at bounding box center [345, 68] width 40 height 12
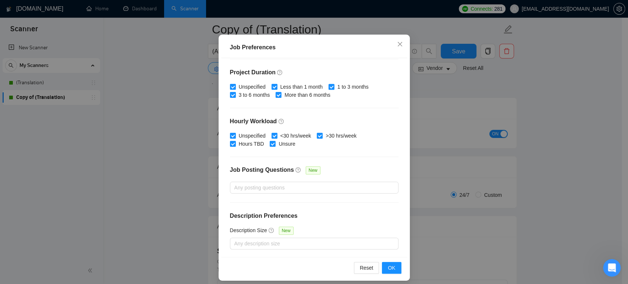
scroll to position [48, 0]
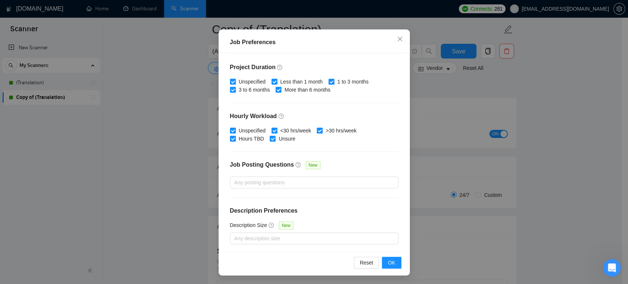
click at [457, 102] on div "Job Preferences Budget Project Type All Fixed Price Hourly Rate Fixed Price Bud…" at bounding box center [314, 142] width 628 height 284
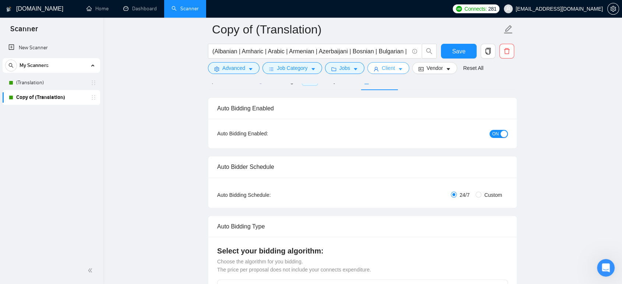
click at [382, 67] on span "Client" at bounding box center [388, 68] width 13 height 8
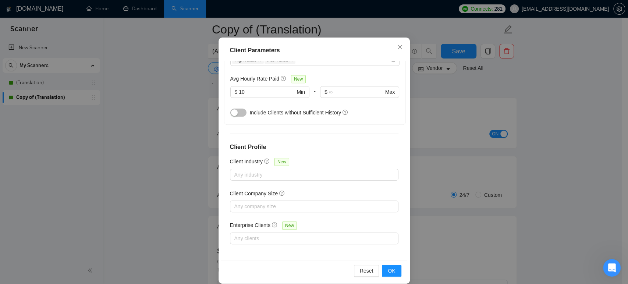
scroll to position [41, 0]
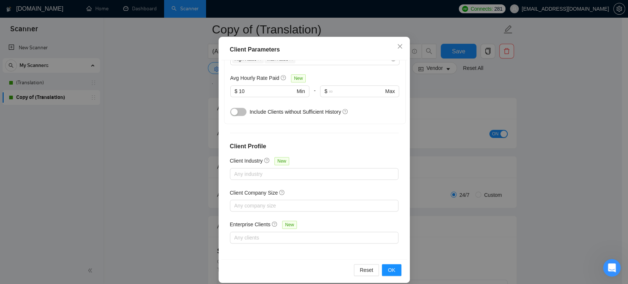
click at [444, 91] on div "Client Parameters Client Location Include Client Countries Americas Europe Excl…" at bounding box center [314, 142] width 628 height 284
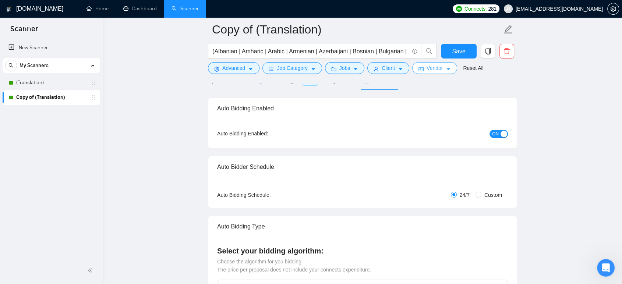
click at [431, 68] on span "Vendor" at bounding box center [434, 68] width 16 height 8
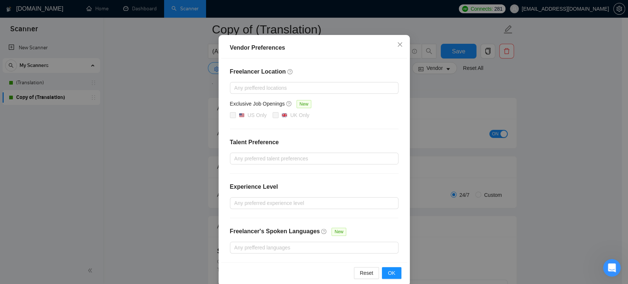
scroll to position [56, 0]
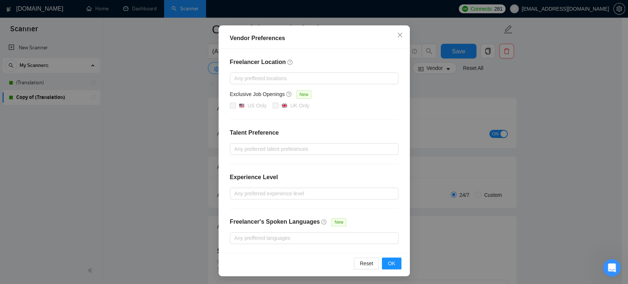
click at [451, 96] on div "Vendor Preferences Freelancer Location Any preffered locations Exclusive Job Op…" at bounding box center [314, 142] width 628 height 284
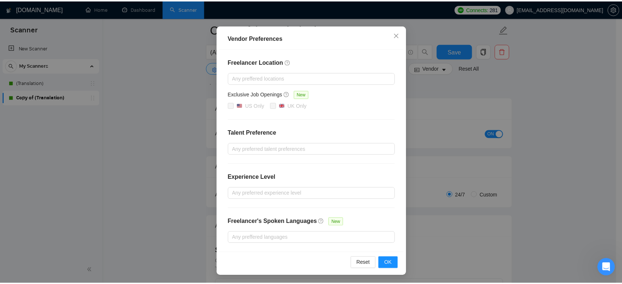
scroll to position [19, 0]
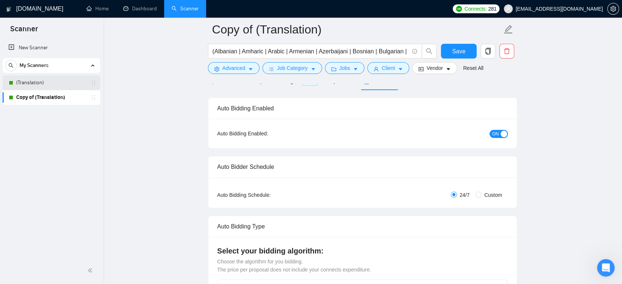
click at [28, 82] on link "(Translation)" at bounding box center [51, 82] width 70 height 15
click at [462, 49] on span "Save" at bounding box center [458, 51] width 13 height 9
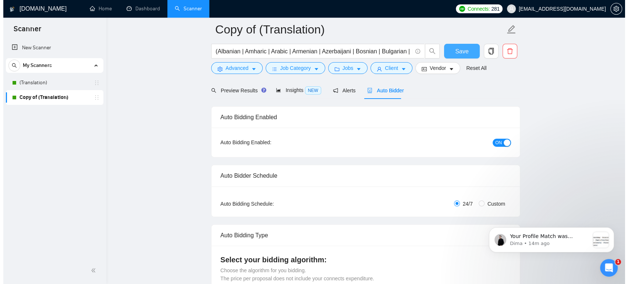
scroll to position [0, 0]
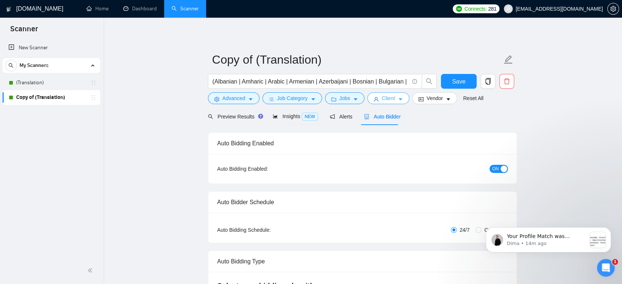
click at [393, 96] on button "Client" at bounding box center [388, 98] width 42 height 12
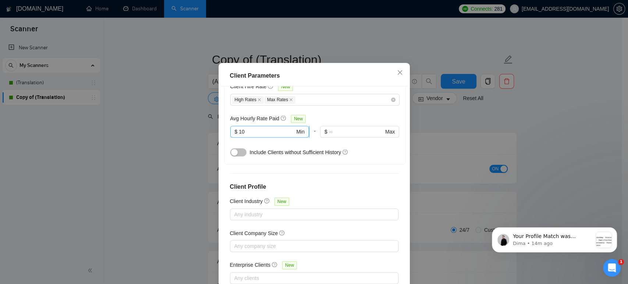
scroll to position [245, 0]
click at [187, 148] on div "Client Parameters Client Location Include Client Countries Americas Europe Excl…" at bounding box center [314, 142] width 628 height 284
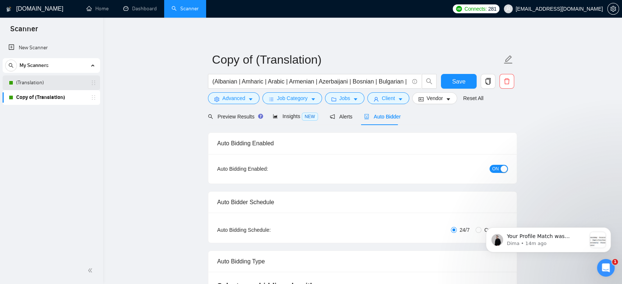
click at [47, 86] on link "(Translation)" at bounding box center [51, 82] width 70 height 15
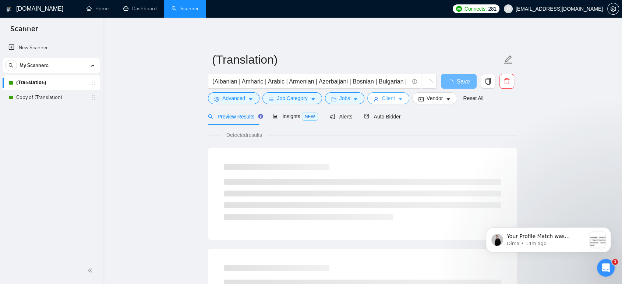
click at [392, 97] on span "Client" at bounding box center [388, 98] width 13 height 8
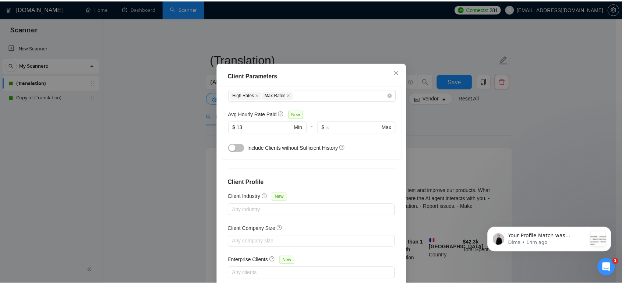
scroll to position [259, 0]
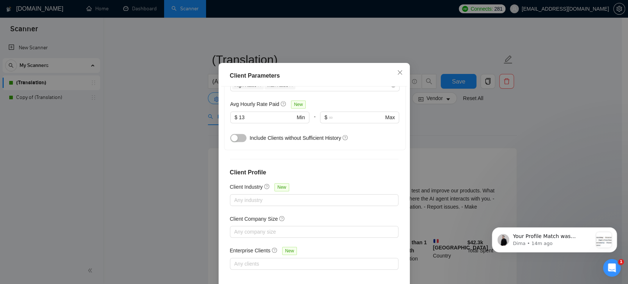
click at [162, 156] on div "Client Parameters Client Location Include Client Countries Select Exclude Clien…" at bounding box center [314, 142] width 628 height 284
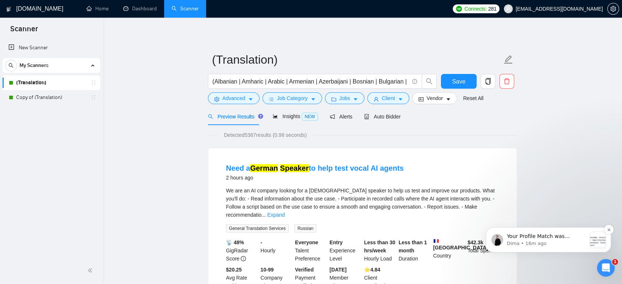
click at [524, 234] on p "Your Profile Match was updated and correct ✅ Your General profile skills: Scann…" at bounding box center [546, 236] width 79 height 7
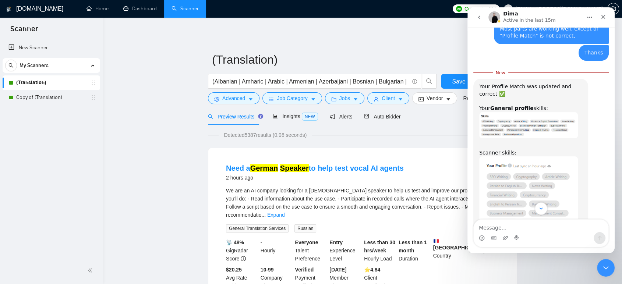
scroll to position [890, 0]
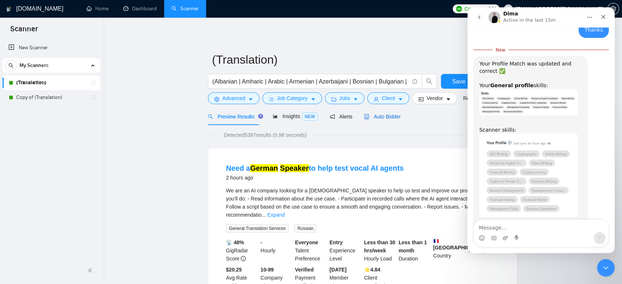
click at [378, 114] on span "Auto Bidder" at bounding box center [382, 117] width 36 height 6
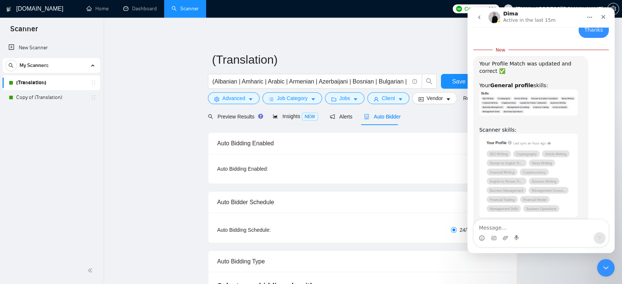
checkbox input "true"
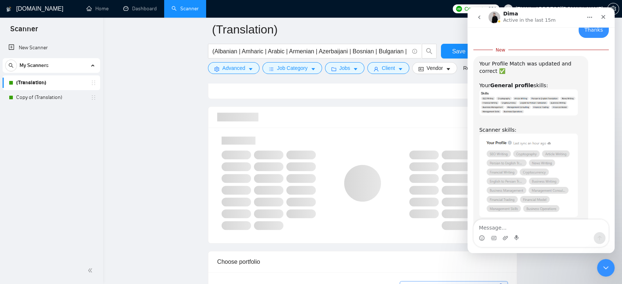
scroll to position [490, 0]
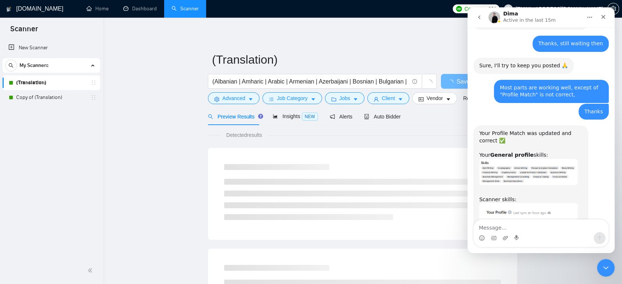
scroll to position [878, 0]
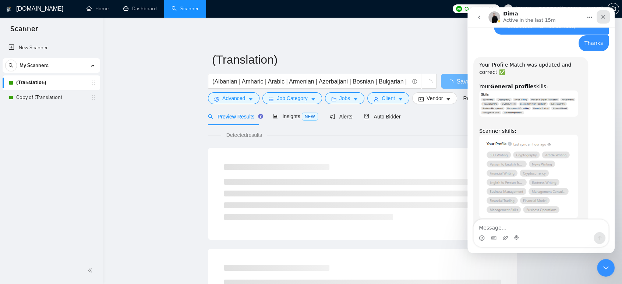
click at [601, 20] on div "Close" at bounding box center [602, 16] width 13 height 13
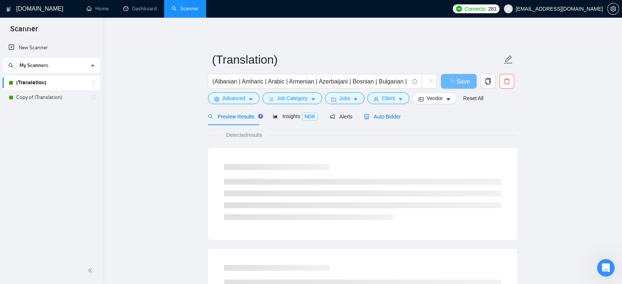
click at [384, 117] on span "Auto Bidder" at bounding box center [382, 117] width 36 height 6
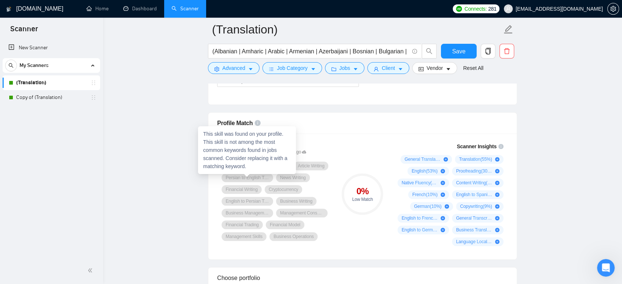
scroll to position [450, 0]
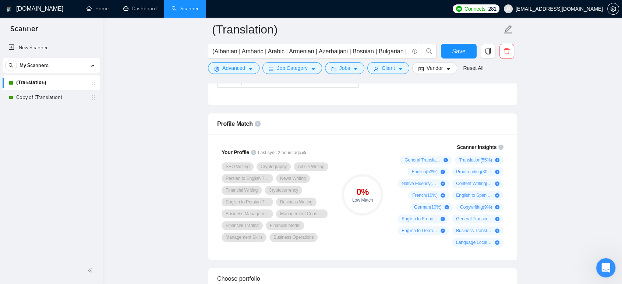
click at [603, 269] on icon "Open Intercom Messenger" at bounding box center [605, 267] width 12 height 12
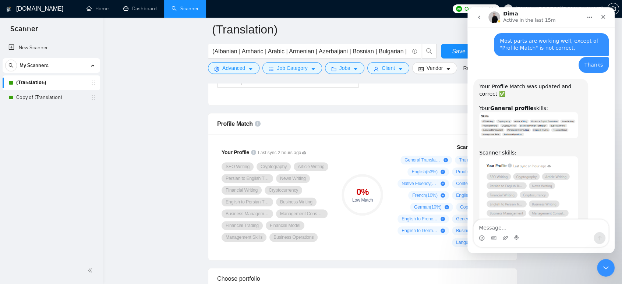
scroll to position [837, 0]
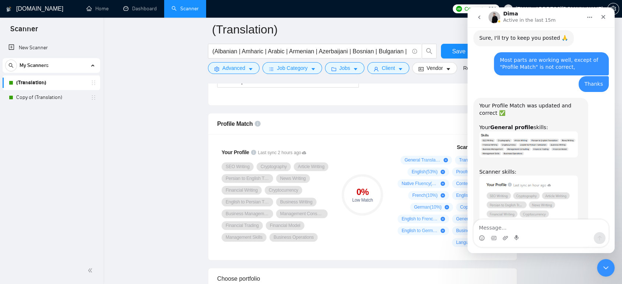
click at [521, 131] on img "Dima says…" at bounding box center [528, 144] width 99 height 26
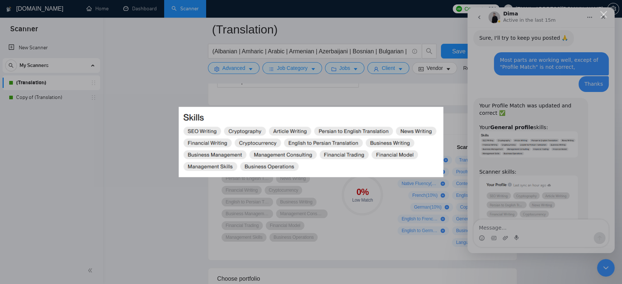
click at [508, 164] on div "Intercom messenger" at bounding box center [311, 142] width 622 height 284
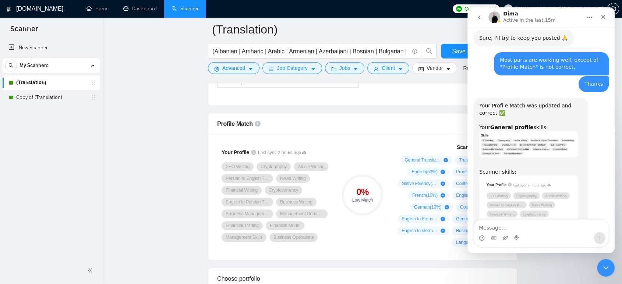
click at [508, 176] on img "Dima says…" at bounding box center [528, 218] width 99 height 84
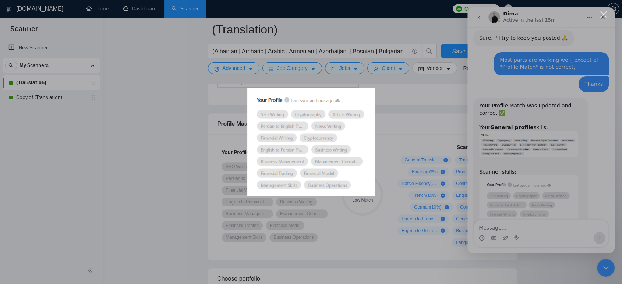
click at [433, 115] on div "Intercom messenger" at bounding box center [311, 142] width 622 height 284
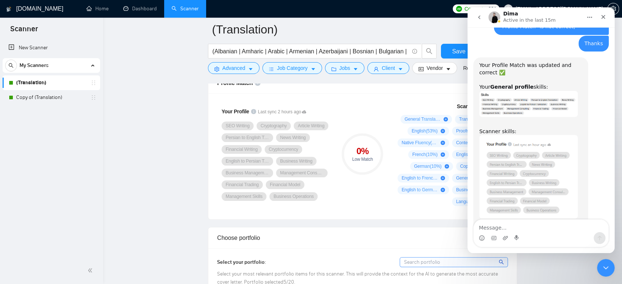
scroll to position [878, 0]
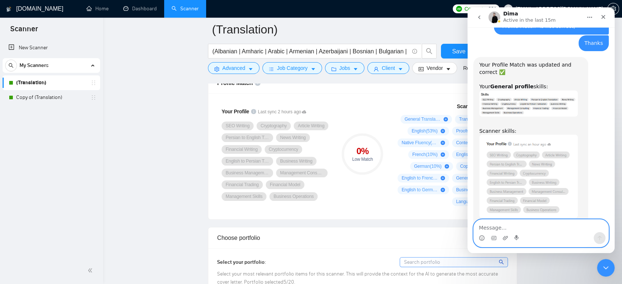
click at [500, 223] on textarea "Message…" at bounding box center [541, 226] width 135 height 13
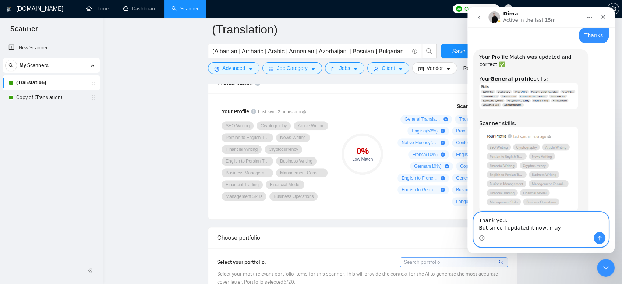
type textarea "Thank you. But since I updated it now, may I"
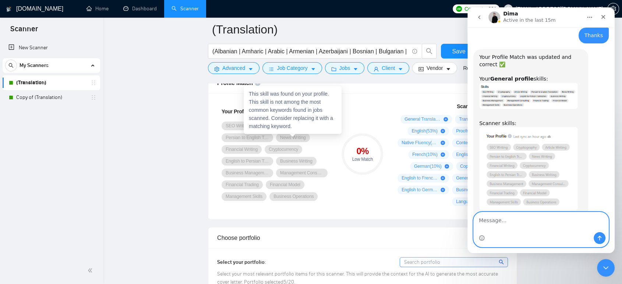
scroll to position [878, 0]
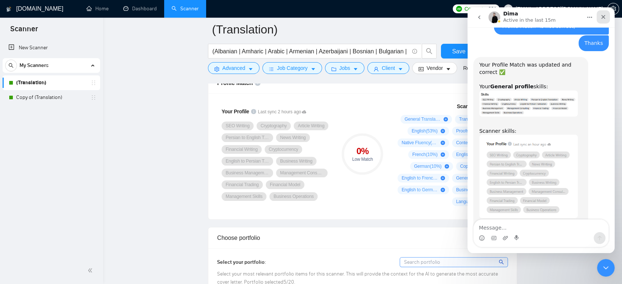
click at [597, 20] on div "Close" at bounding box center [602, 16] width 13 height 13
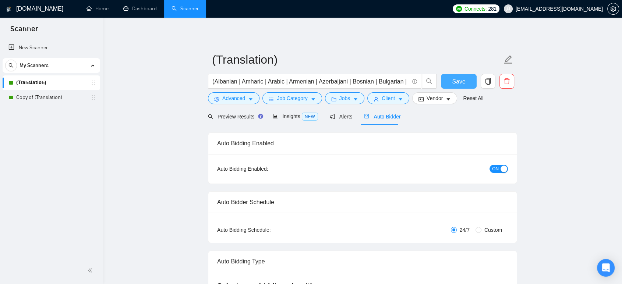
click at [464, 77] on span "Save" at bounding box center [458, 81] width 13 height 9
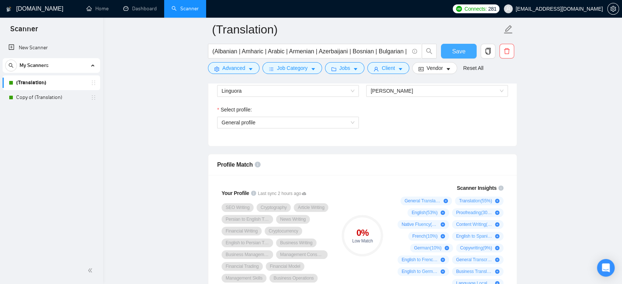
scroll to position [163, 0]
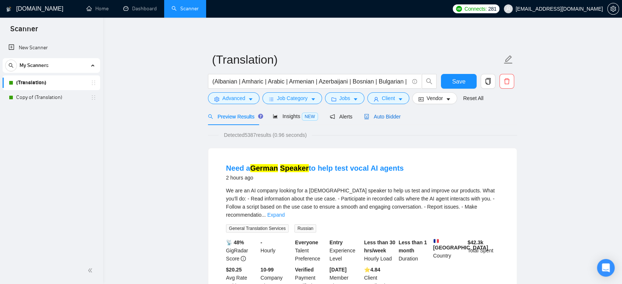
click at [384, 114] on span "Auto Bidder" at bounding box center [382, 117] width 36 height 6
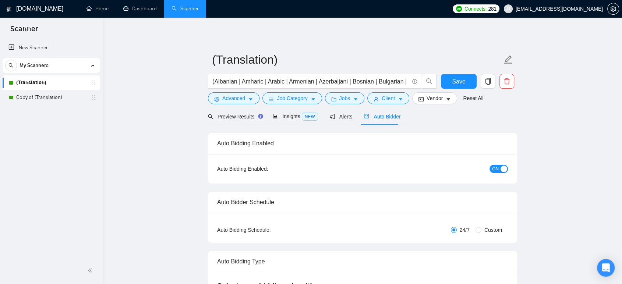
checkbox input "true"
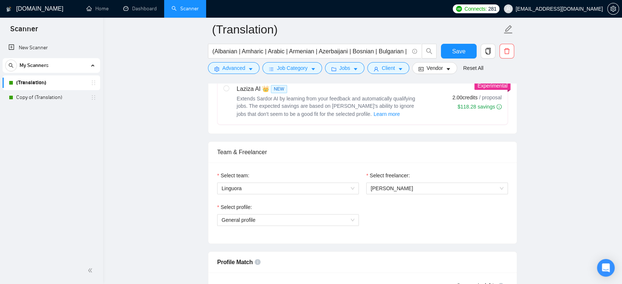
scroll to position [286, 0]
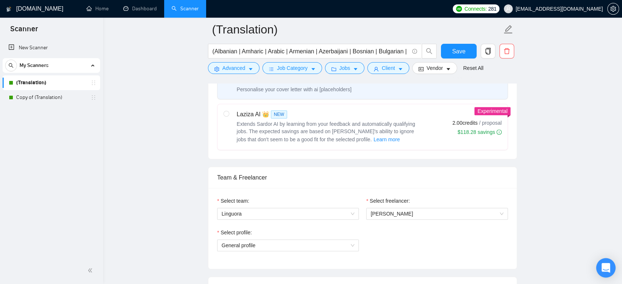
click at [602, 268] on icon "Open Intercom Messenger" at bounding box center [605, 268] width 8 height 10
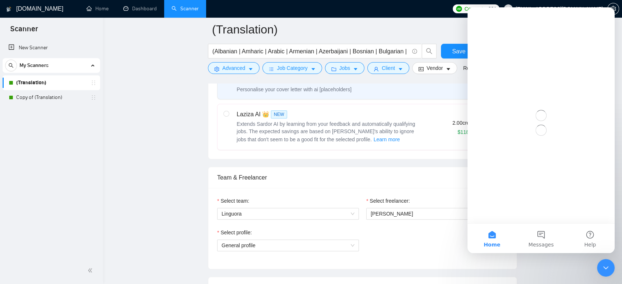
scroll to position [0, 0]
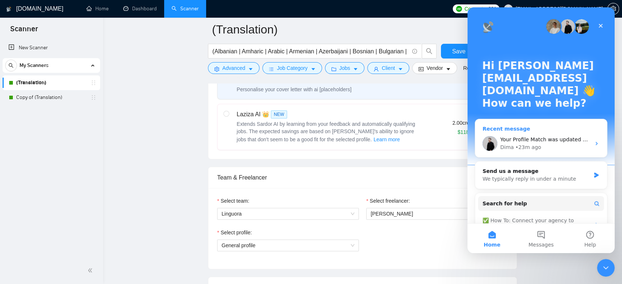
click at [531, 147] on div "• 23m ago" at bounding box center [528, 147] width 26 height 8
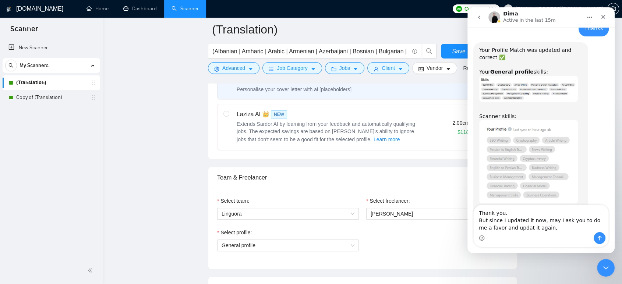
scroll to position [900, 0]
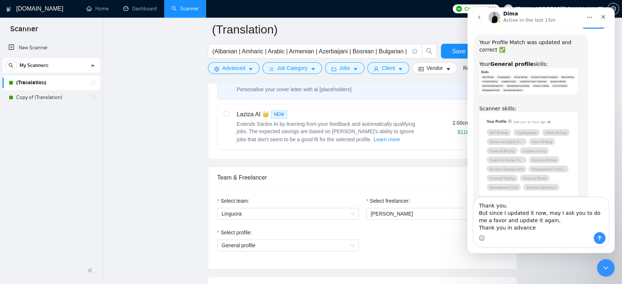
type textarea "Thank you. But since I updated it now, may I ask you to do me a favor and updat…"
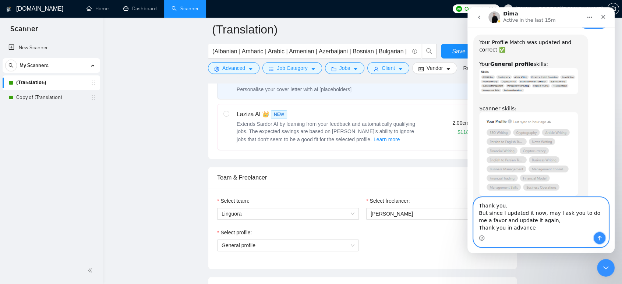
click at [598, 239] on icon "Send a message…" at bounding box center [599, 238] width 6 height 6
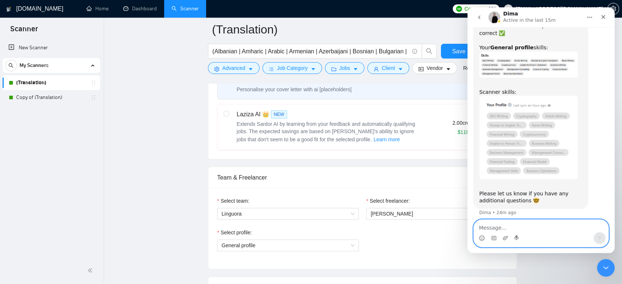
scroll to position [921, 0]
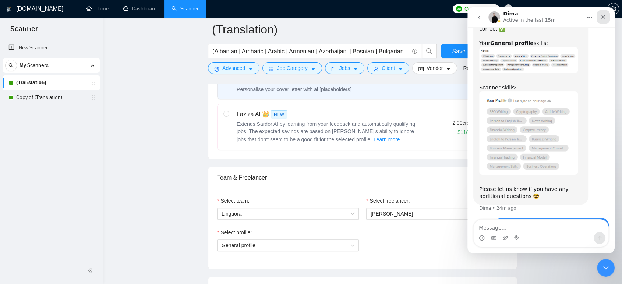
click at [604, 17] on icon "Close" at bounding box center [603, 17] width 6 height 6
click at [604, 17] on span "[EMAIL_ADDRESS][DOMAIN_NAME]" at bounding box center [553, 9] width 108 height 24
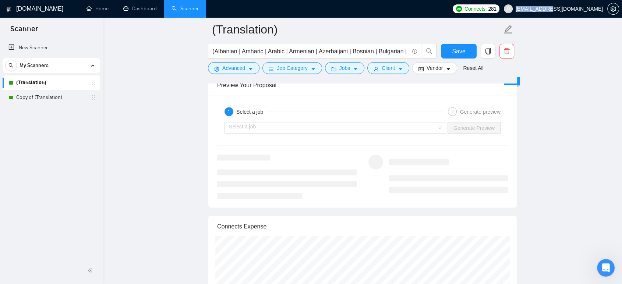
scroll to position [1390, 0]
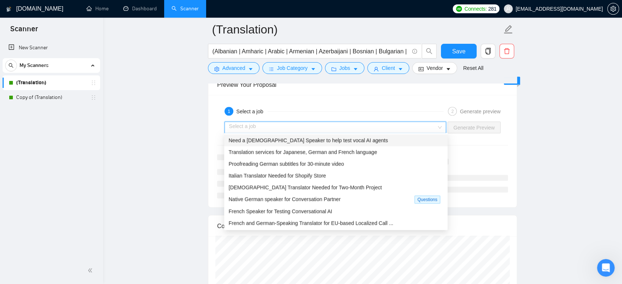
click at [268, 123] on input "search" at bounding box center [333, 127] width 208 height 11
click at [257, 185] on span "[DEMOGRAPHIC_DATA] Translator Needed for Two-Month Project" at bounding box center [304, 187] width 153 height 6
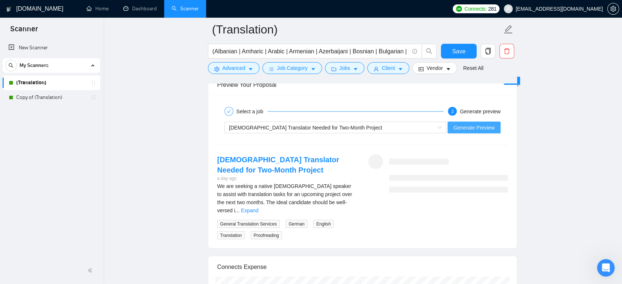
click at [468, 125] on span "Generate Preview" at bounding box center [473, 127] width 41 height 8
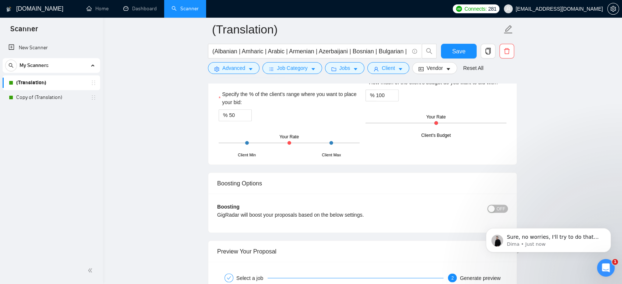
scroll to position [0, 0]
click at [567, 242] on p "Dima • 4m ago" at bounding box center [554, 244] width 95 height 7
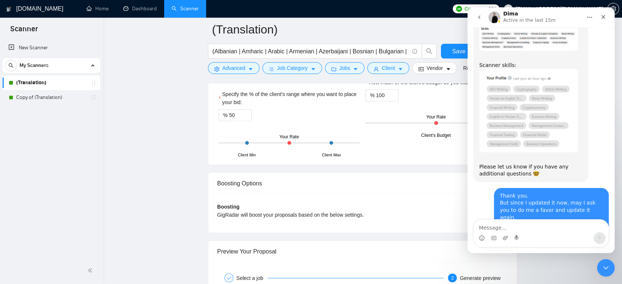
scroll to position [956, 0]
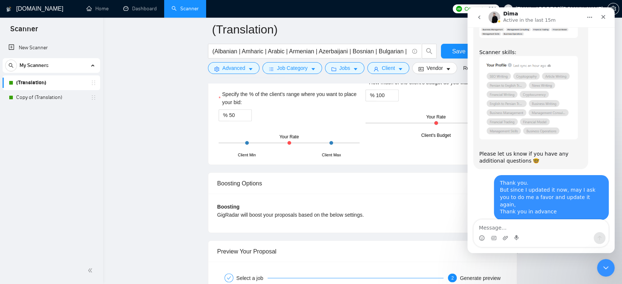
click at [523, 227] on textarea "Message…" at bounding box center [541, 226] width 135 height 13
type textarea "ok then"
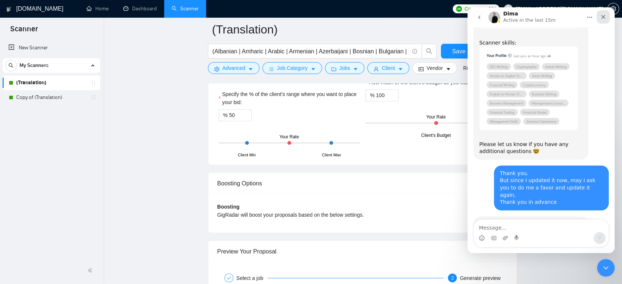
click at [607, 17] on div "Close" at bounding box center [602, 16] width 13 height 13
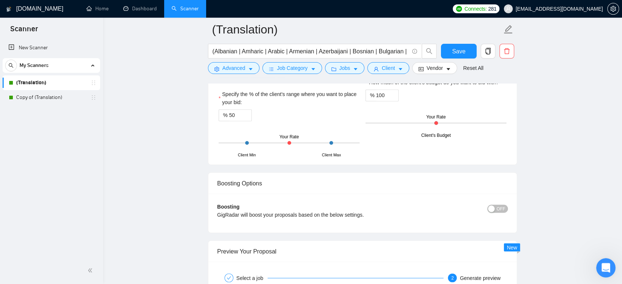
click at [610, 266] on icon "Open Intercom Messenger" at bounding box center [605, 267] width 12 height 12
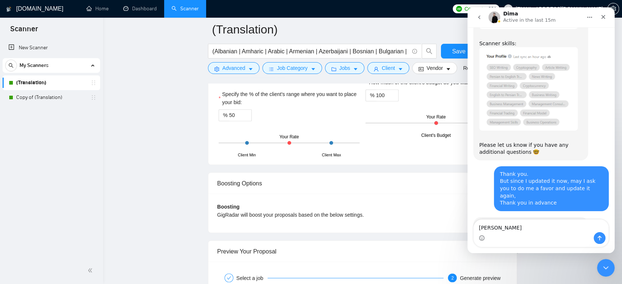
type textarea "thanks"
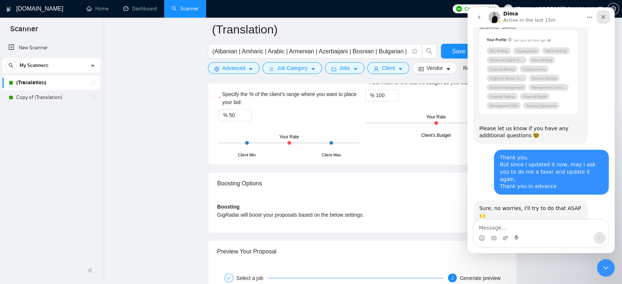
click at [605, 16] on icon "Close" at bounding box center [603, 17] width 6 height 6
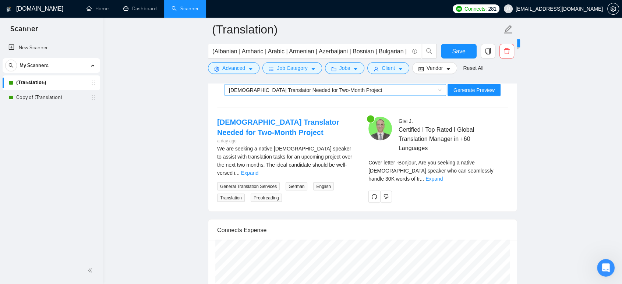
scroll to position [1428, 0]
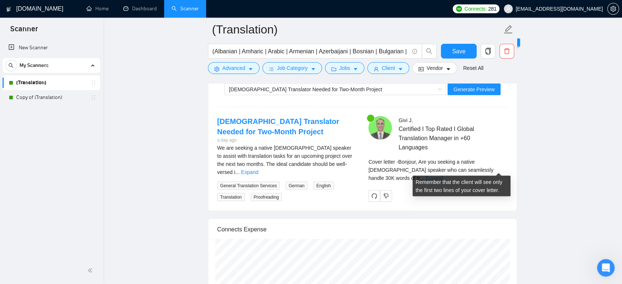
click at [443, 175] on link "Expand" at bounding box center [433, 178] width 17 height 6
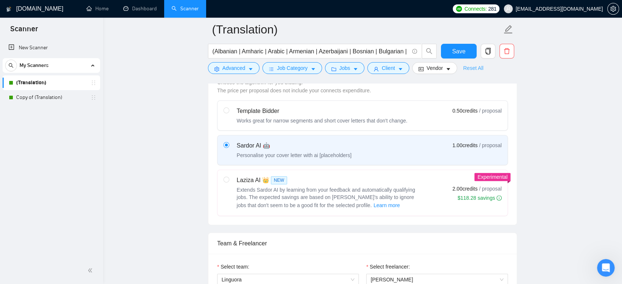
scroll to position [201, 0]
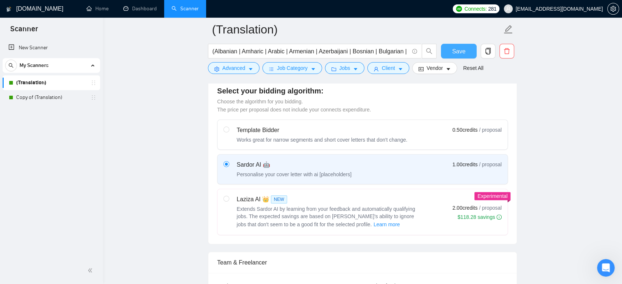
click at [460, 46] on button "Save" at bounding box center [459, 51] width 36 height 15
click at [30, 96] on link "Copy of (Translation)" at bounding box center [51, 97] width 70 height 15
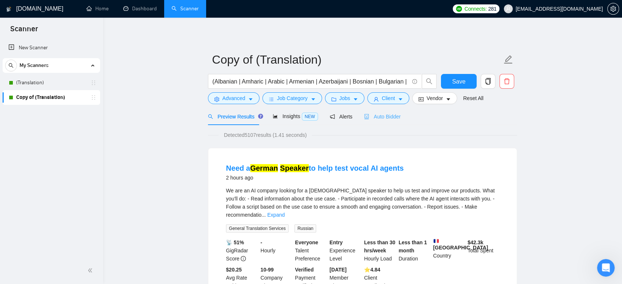
click at [381, 120] on div "Auto Bidder" at bounding box center [382, 116] width 36 height 17
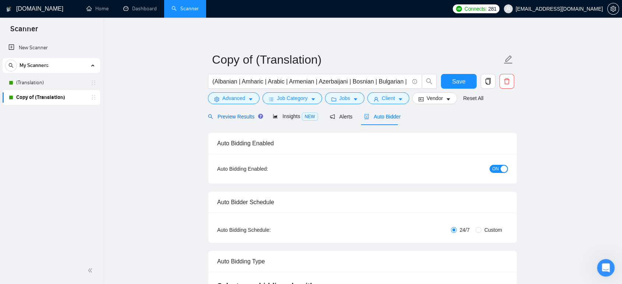
click at [229, 119] on span "Preview Results" at bounding box center [234, 117] width 53 height 6
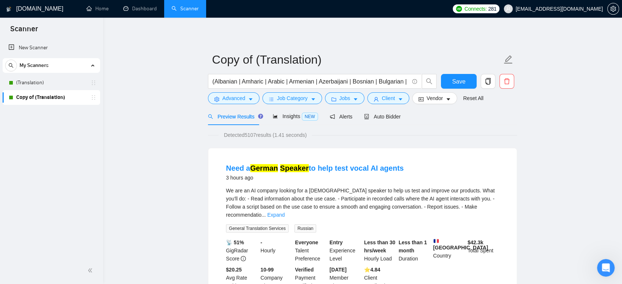
scroll to position [1086, 0]
click at [45, 82] on link "(Translation)" at bounding box center [51, 82] width 70 height 15
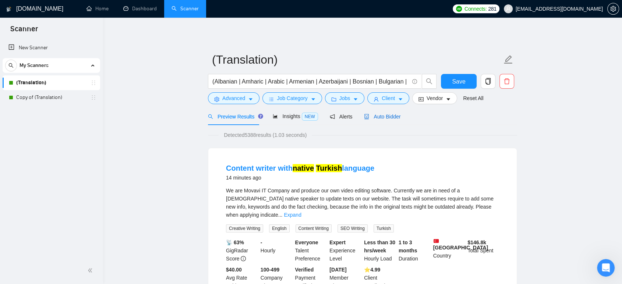
click at [391, 117] on span "Auto Bidder" at bounding box center [382, 117] width 36 height 6
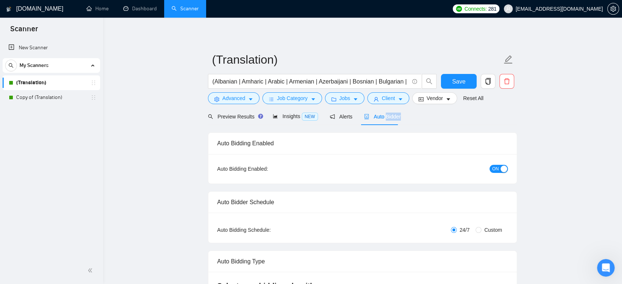
checkbox input "true"
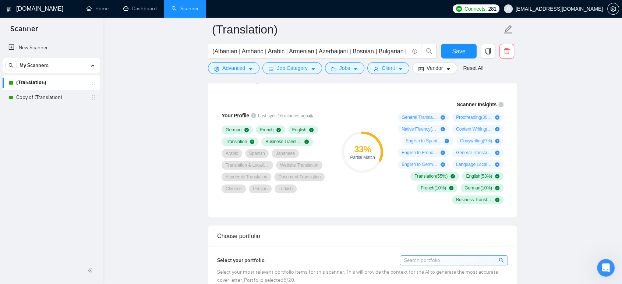
scroll to position [490, 0]
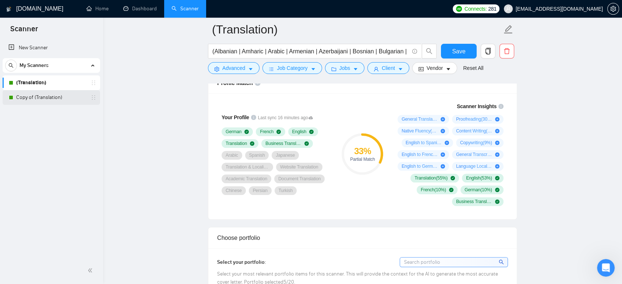
click at [42, 95] on link "Copy of (Translation)" at bounding box center [51, 97] width 70 height 15
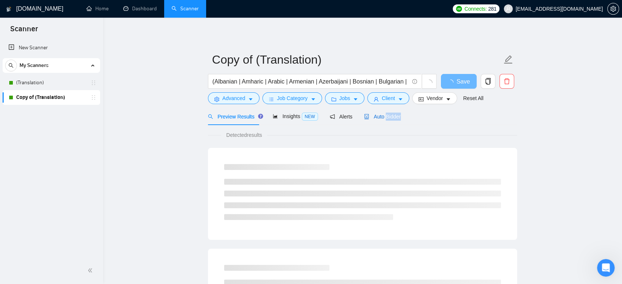
click at [388, 117] on span "Auto Bidder" at bounding box center [382, 117] width 36 height 6
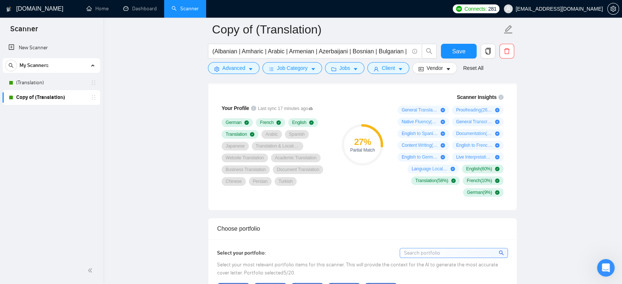
scroll to position [490, 0]
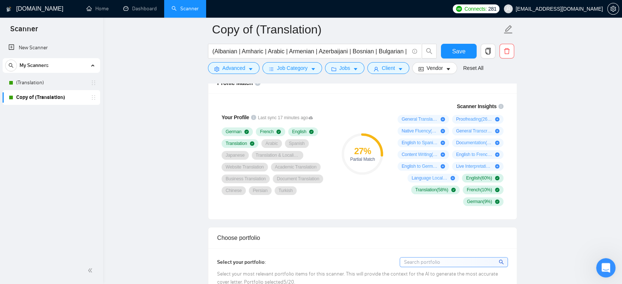
click at [610, 264] on div "Open Intercom Messenger" at bounding box center [604, 267] width 24 height 24
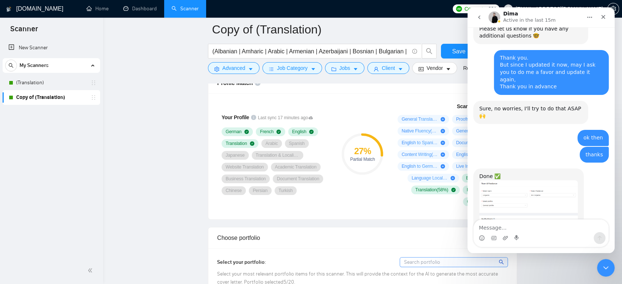
scroll to position [1086, 0]
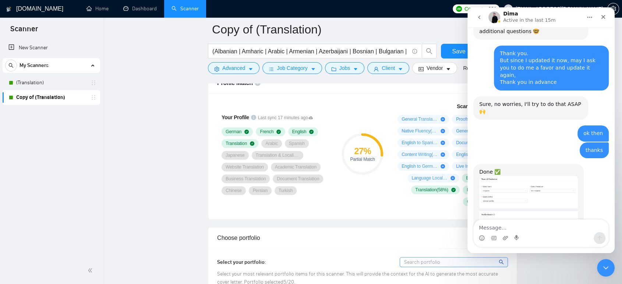
click at [507, 229] on textarea "Message…" at bounding box center [541, 226] width 135 height 13
type textarea "Thank you so much, appreciated"
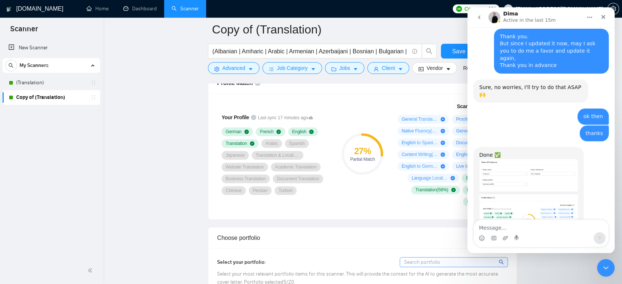
scroll to position [1108, 0]
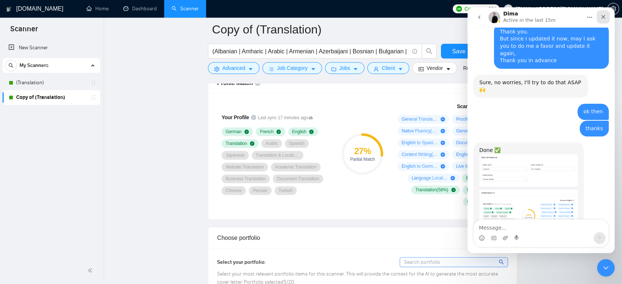
click at [606, 17] on icon "Close" at bounding box center [603, 17] width 6 height 6
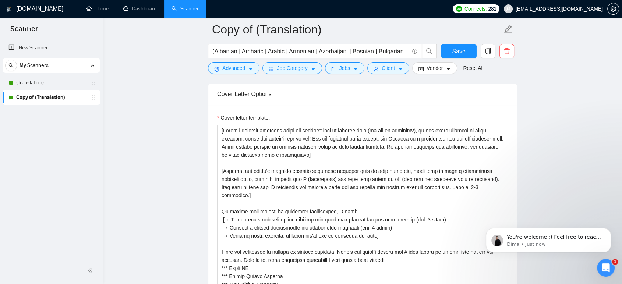
scroll to position [777, 0]
click at [528, 237] on p "You're welcome :) Feel free to reach out for any further assistance 🙌" at bounding box center [554, 237] width 95 height 7
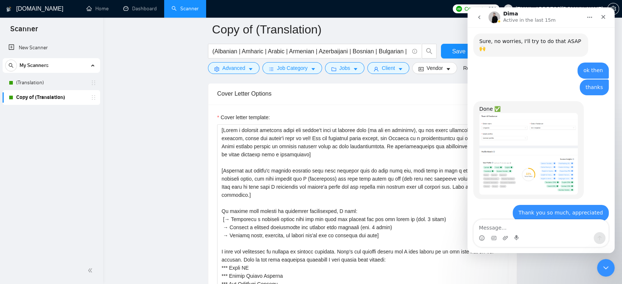
scroll to position [1156, 0]
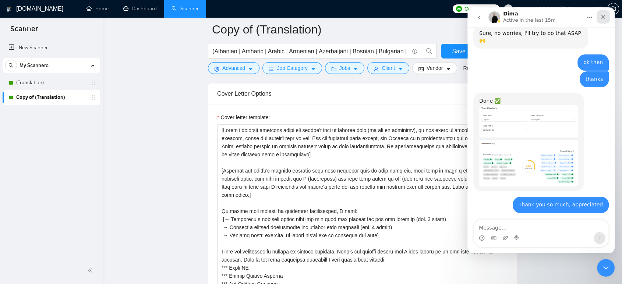
click at [603, 18] on icon "Close" at bounding box center [603, 17] width 6 height 6
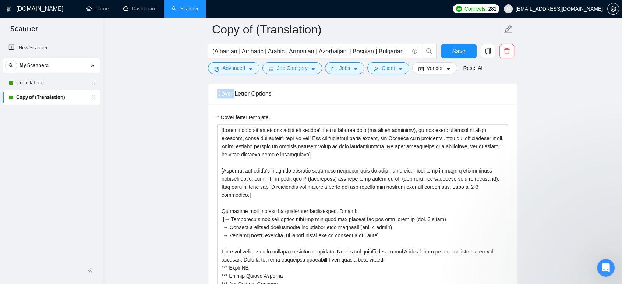
click at [603, 18] on main "Copy of (Translation) (Albanian | Amharic | Arabic | Armenian | Azerbaijani | B…" at bounding box center [362, 242] width 495 height 1978
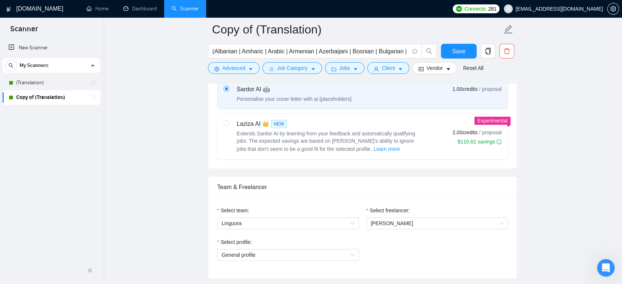
scroll to position [265, 0]
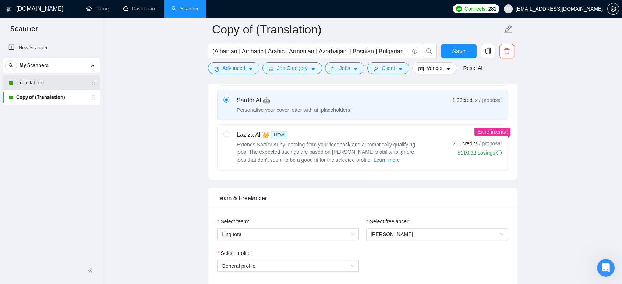
click at [46, 86] on link "(Translation)" at bounding box center [51, 82] width 70 height 15
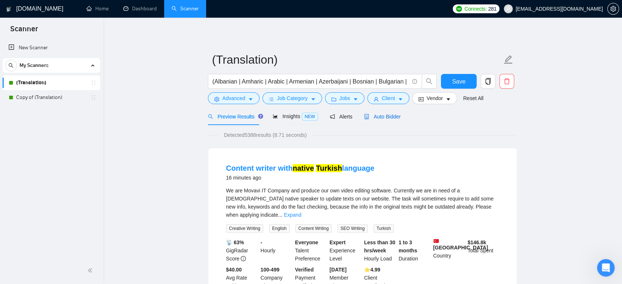
click at [392, 114] on span "Auto Bidder" at bounding box center [382, 117] width 36 height 6
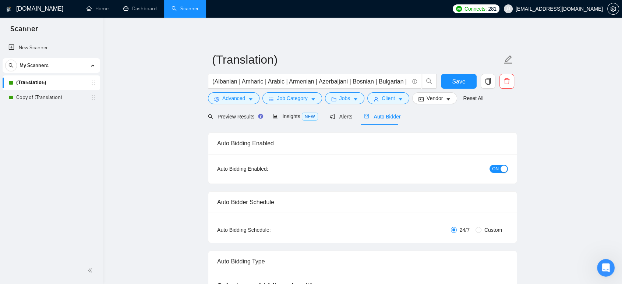
checkbox input "true"
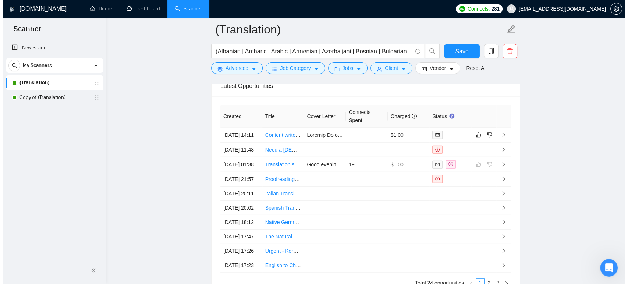
scroll to position [1881, 0]
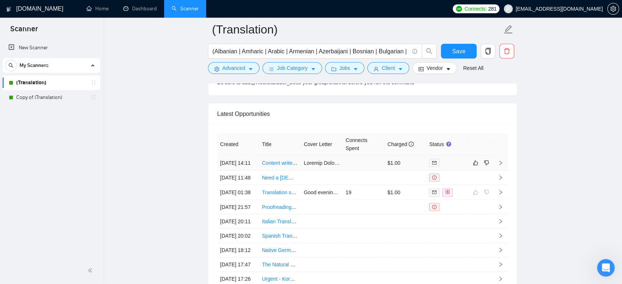
click at [283, 164] on link "Content writer with native Turkish language" at bounding box center [311, 163] width 99 height 6
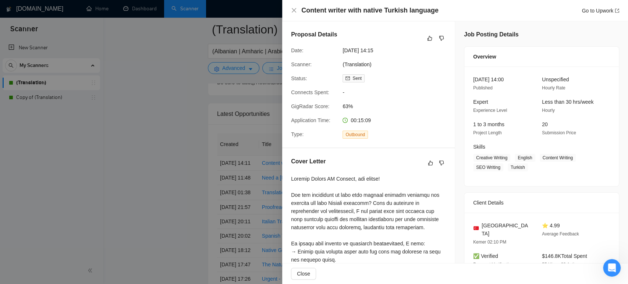
click at [193, 140] on div at bounding box center [314, 142] width 628 height 284
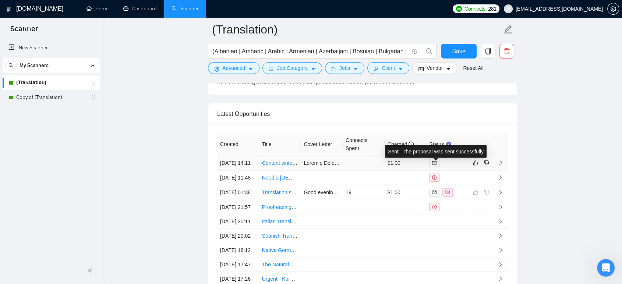
click at [432, 161] on span at bounding box center [434, 163] width 10 height 8
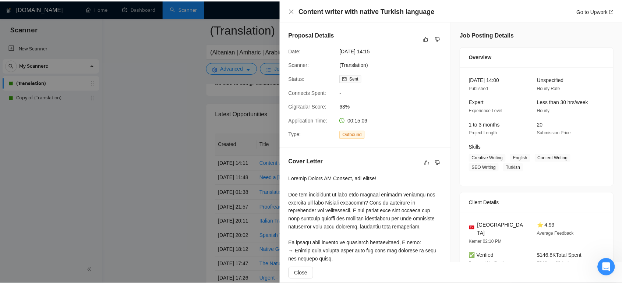
scroll to position [1156, 0]
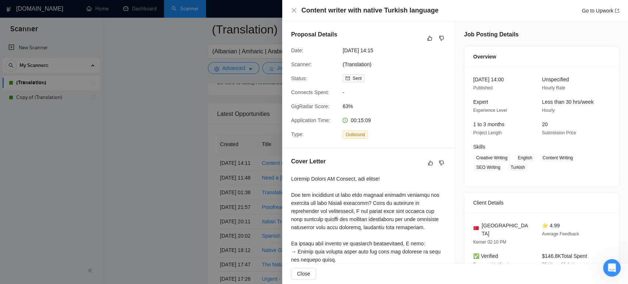
click at [176, 141] on div at bounding box center [314, 142] width 628 height 284
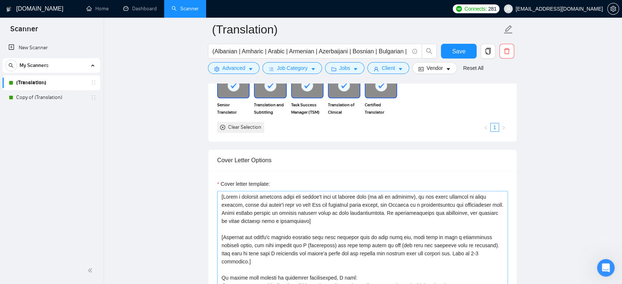
scroll to position [695, 0]
